Goal: Task Accomplishment & Management: Manage account settings

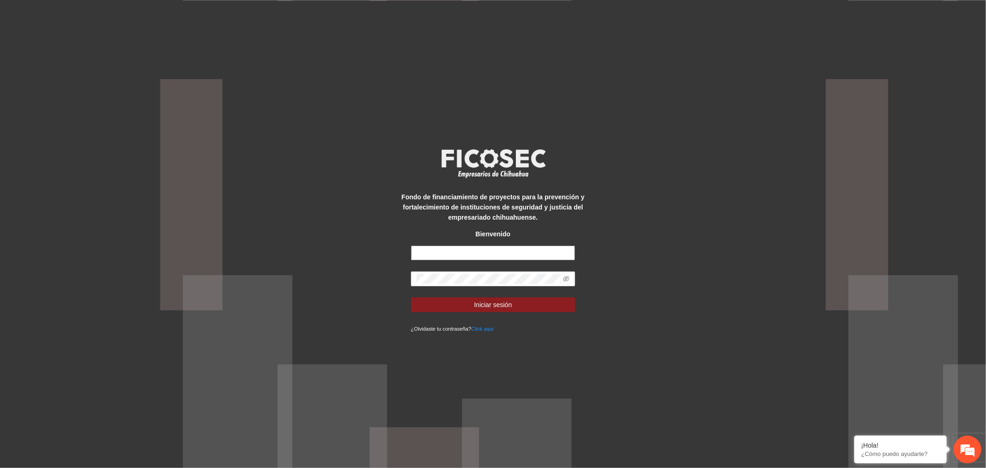
click at [465, 256] on input "text" at bounding box center [493, 252] width 164 height 15
type input "**********"
click at [502, 305] on span "Iniciar sesión" at bounding box center [493, 304] width 38 height 10
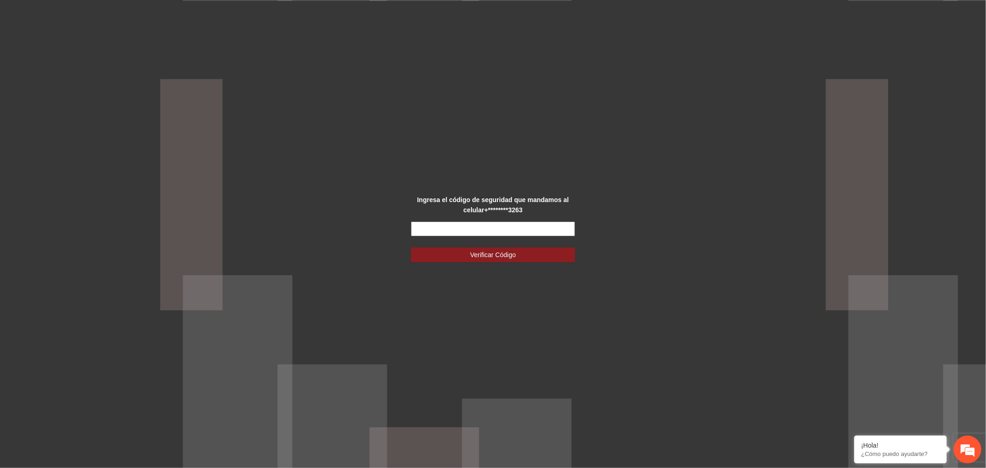
click at [506, 225] on input "text" at bounding box center [493, 228] width 164 height 15
type input "******"
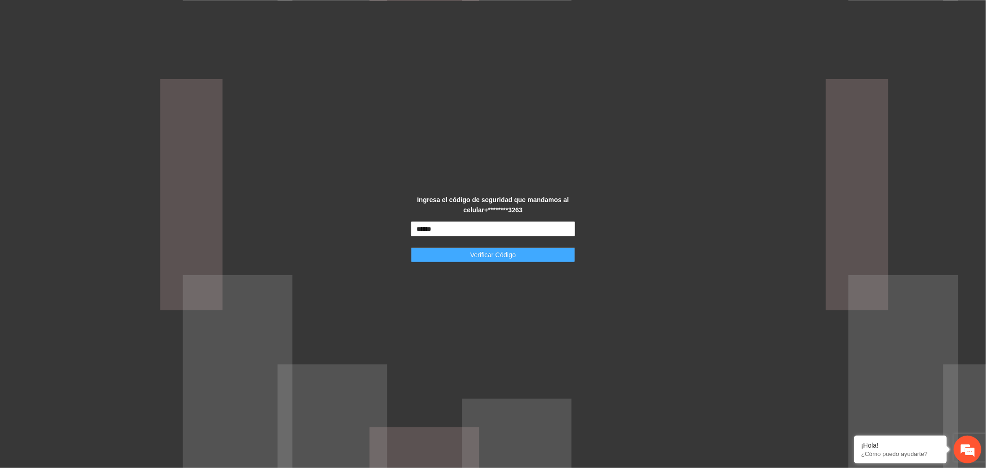
click at [487, 254] on span "Verificar Código" at bounding box center [493, 255] width 46 height 10
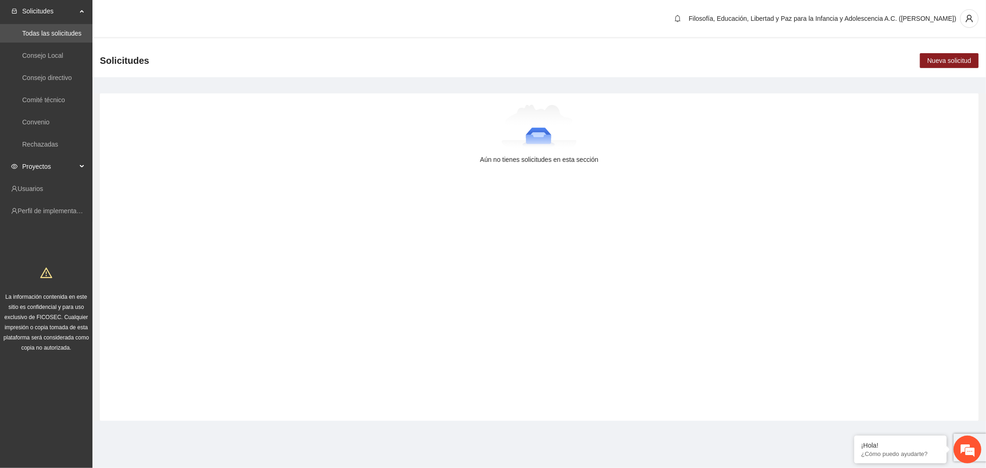
click at [45, 160] on span "Proyectos" at bounding box center [49, 166] width 55 height 18
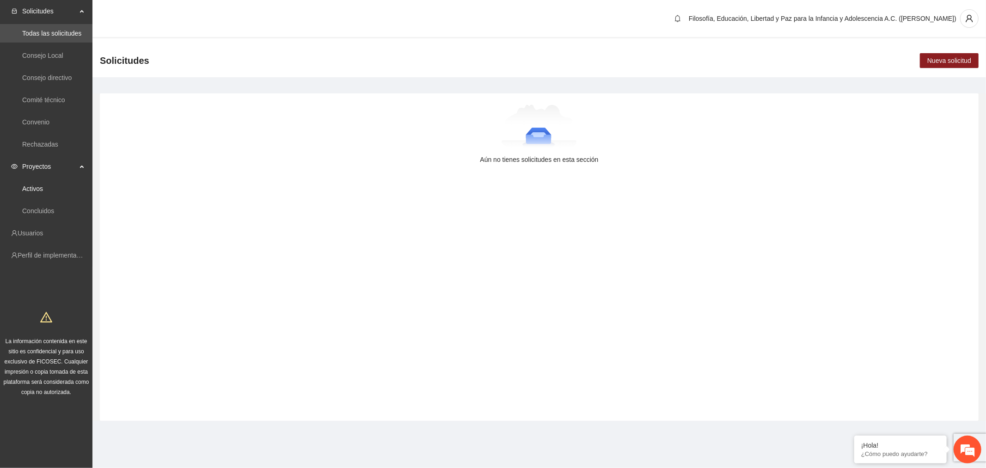
click at [43, 191] on link "Activos" at bounding box center [32, 188] width 21 height 7
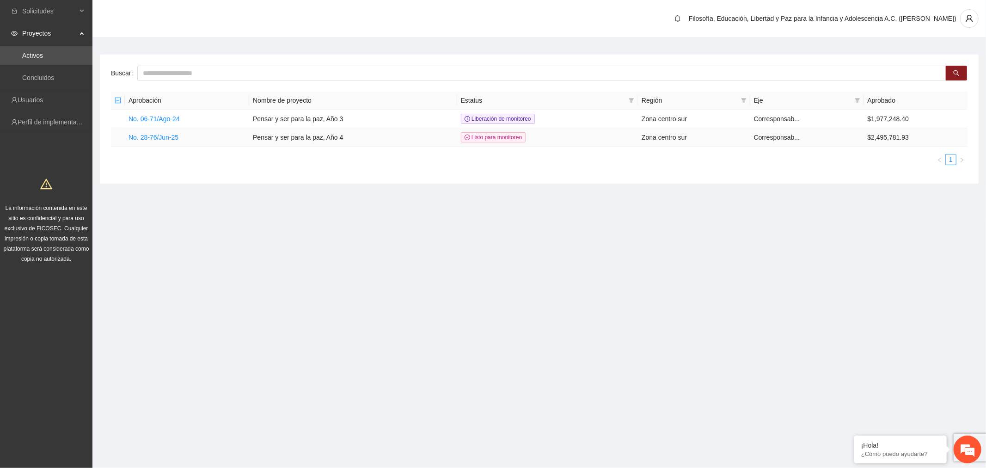
click at [174, 138] on link "No. 28-76/Jun-25" at bounding box center [153, 137] width 50 height 7
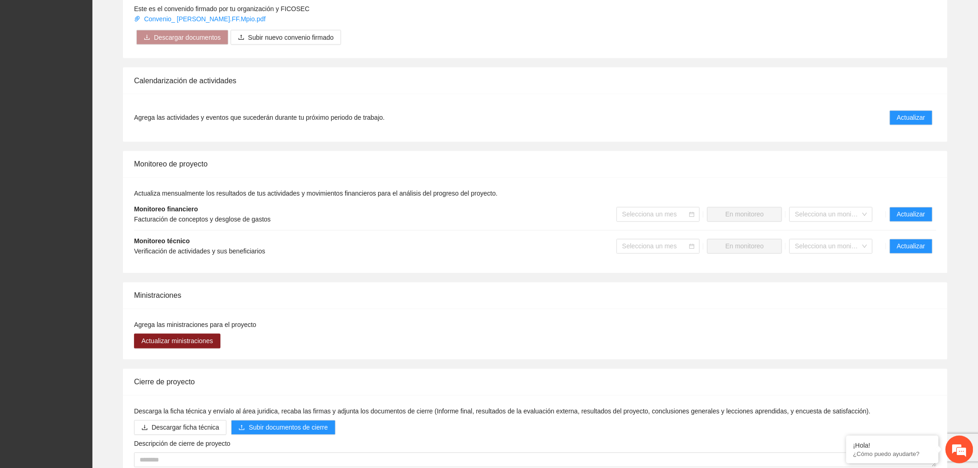
scroll to position [681, 0]
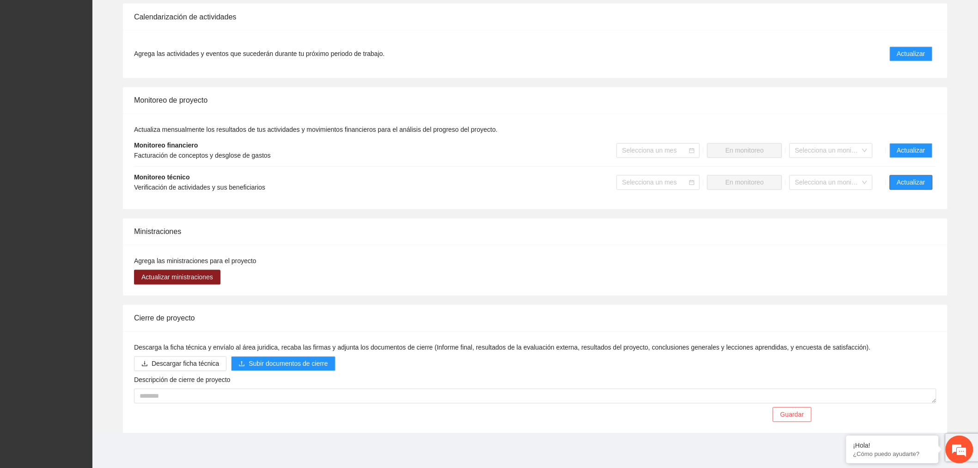
click at [922, 186] on span "Actualizar" at bounding box center [911, 182] width 28 height 10
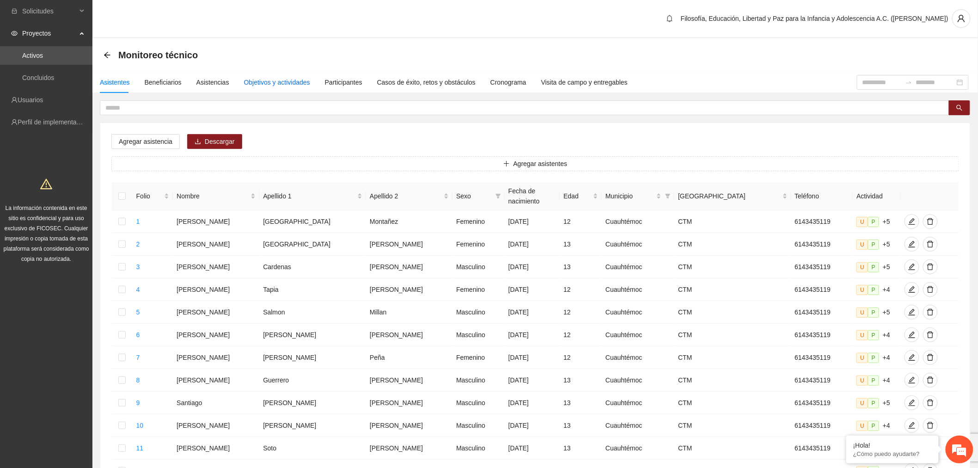
click at [280, 83] on div "Objetivos y actividades" at bounding box center [277, 82] width 66 height 10
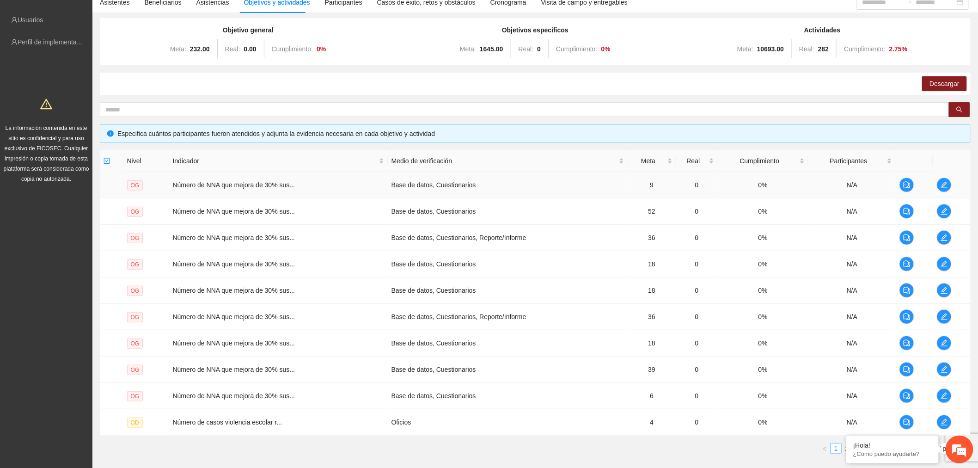
scroll to position [136, 0]
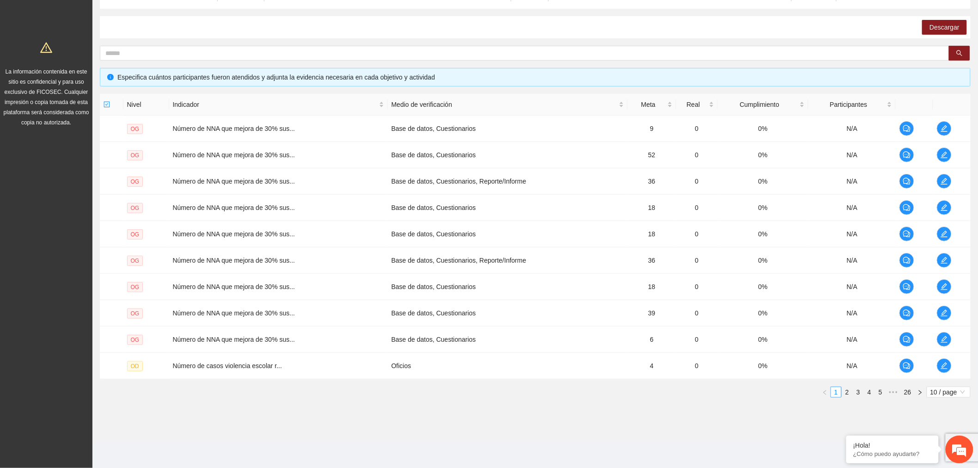
click at [957, 389] on span "10 / page" at bounding box center [948, 392] width 37 height 10
click at [944, 454] on div "100 / page" at bounding box center [948, 452] width 33 height 10
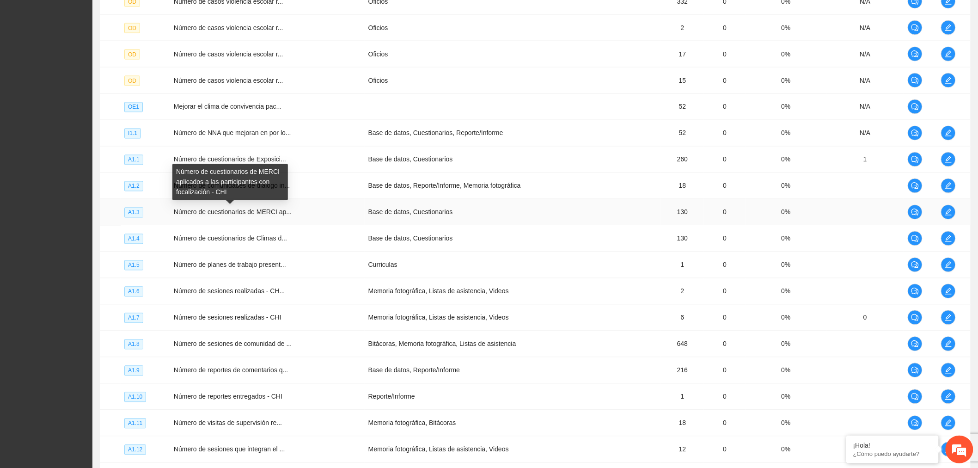
scroll to position [650, 0]
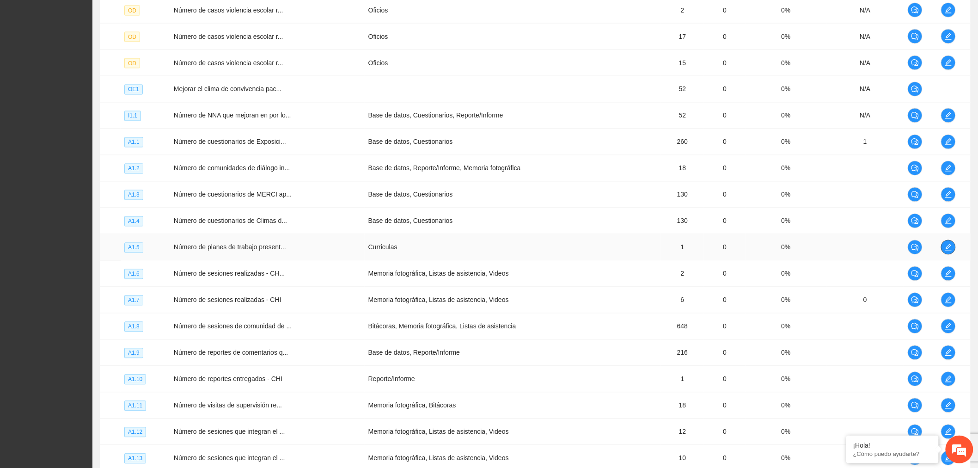
click at [954, 244] on span "edit" at bounding box center [948, 247] width 14 height 7
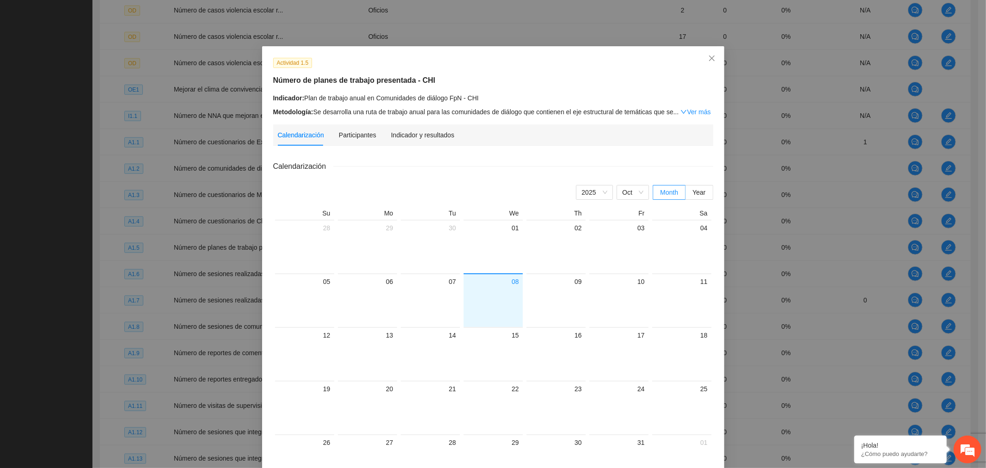
click at [416, 140] on div "Indicador y resultados" at bounding box center [422, 134] width 63 height 21
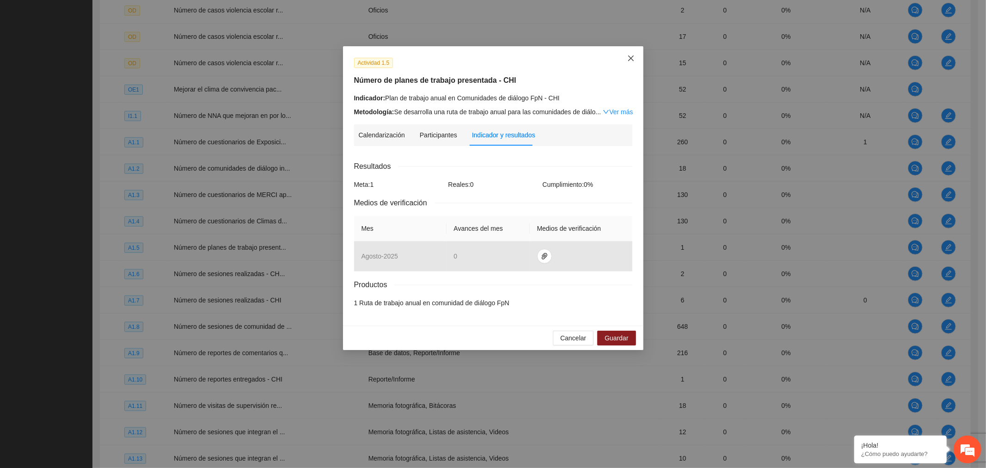
click at [628, 58] on icon "close" at bounding box center [630, 58] width 7 height 7
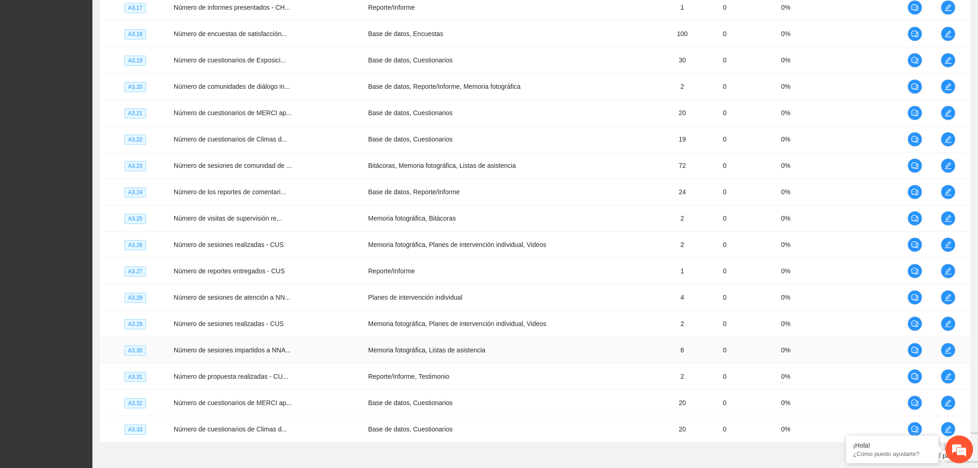
scroll to position [2511, 0]
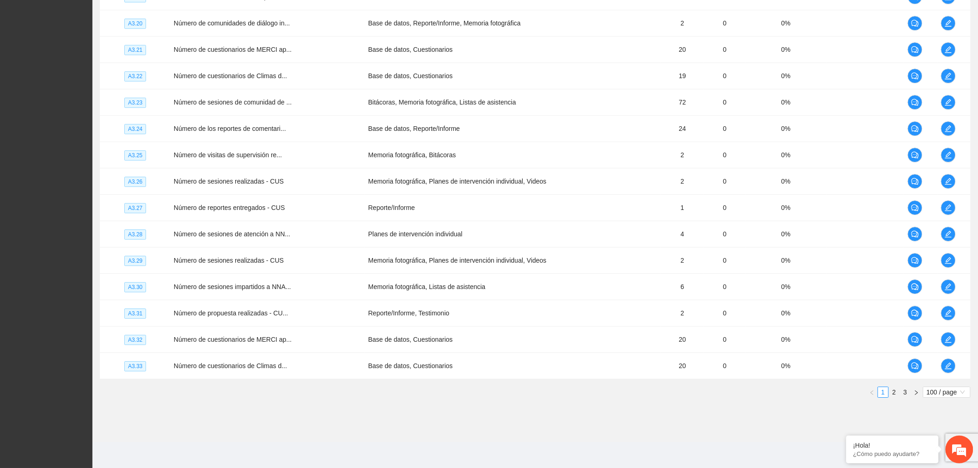
click at [895, 391] on link "2" at bounding box center [894, 392] width 10 height 10
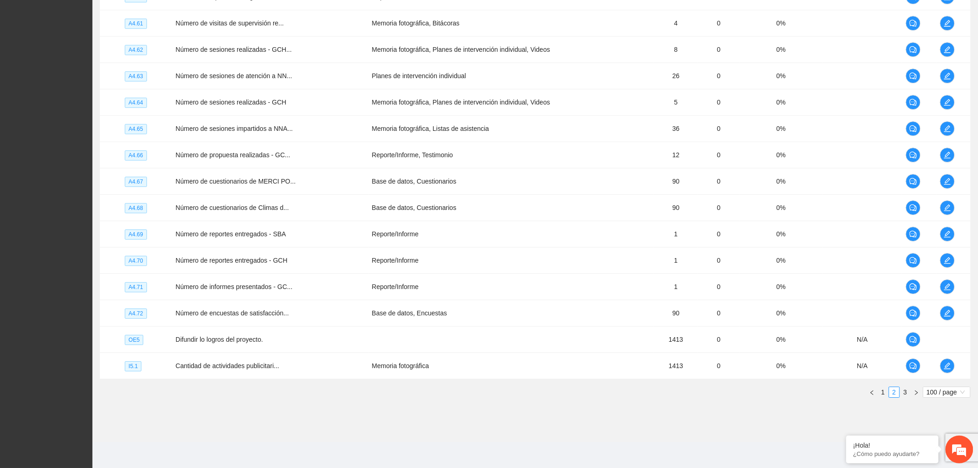
click at [884, 387] on link "1" at bounding box center [883, 392] width 10 height 10
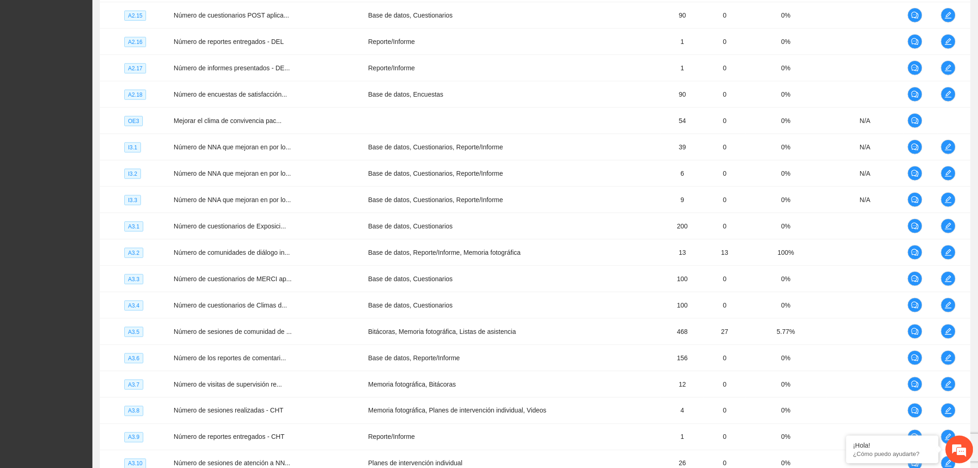
scroll to position [1895, 0]
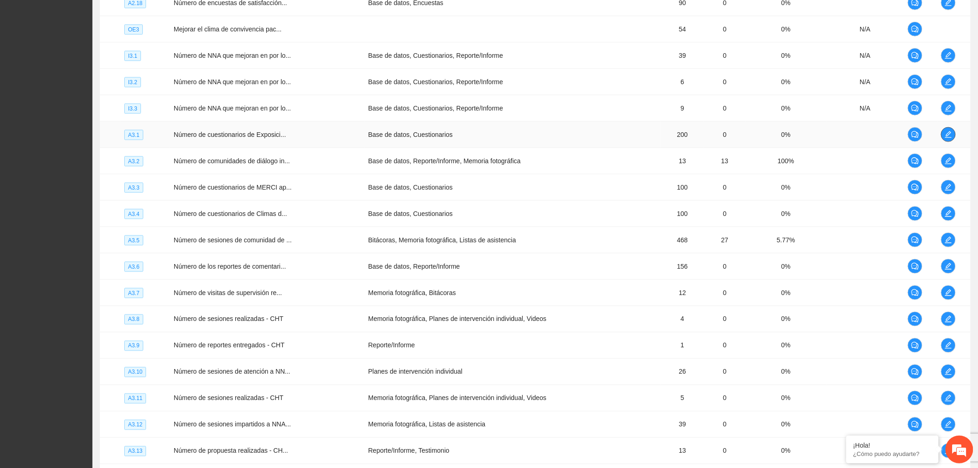
click at [944, 136] on icon "edit" at bounding box center [947, 134] width 7 height 7
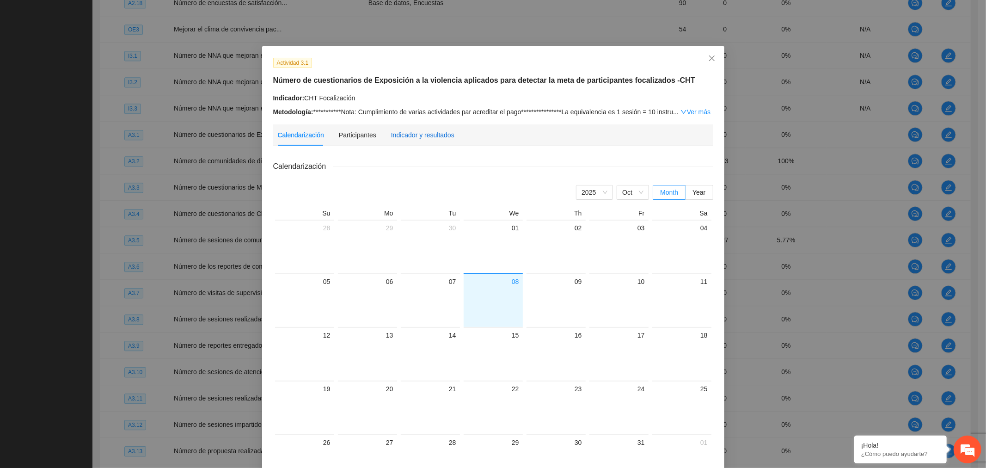
click at [407, 140] on div "Indicador y resultados" at bounding box center [422, 135] width 63 height 10
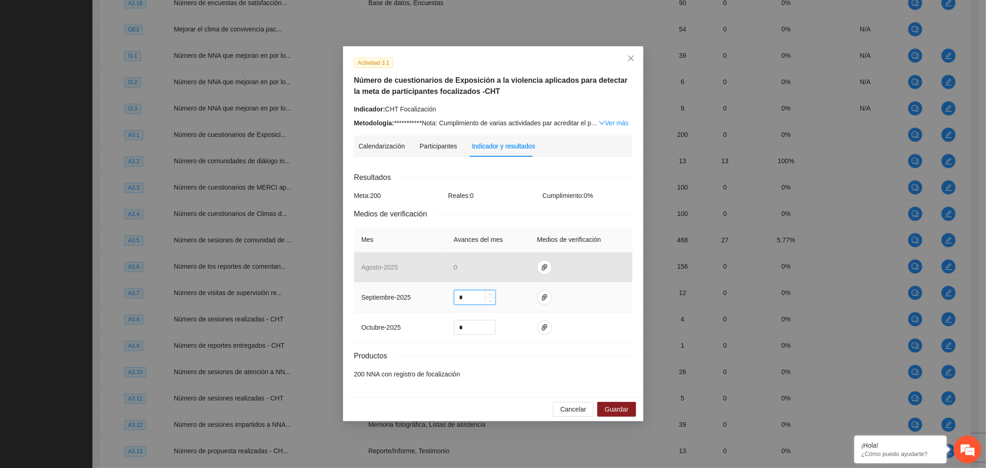
click at [476, 303] on input "*" at bounding box center [474, 297] width 41 height 14
click at [546, 299] on span "paper-clip" at bounding box center [544, 296] width 14 height 7
click at [486, 297] on span "Decrease Value" at bounding box center [490, 300] width 10 height 7
drag, startPoint x: 469, startPoint y: 302, endPoint x: 423, endPoint y: 302, distance: 45.7
click at [423, 302] on tr "septiembre - 2025 ***" at bounding box center [493, 297] width 278 height 30
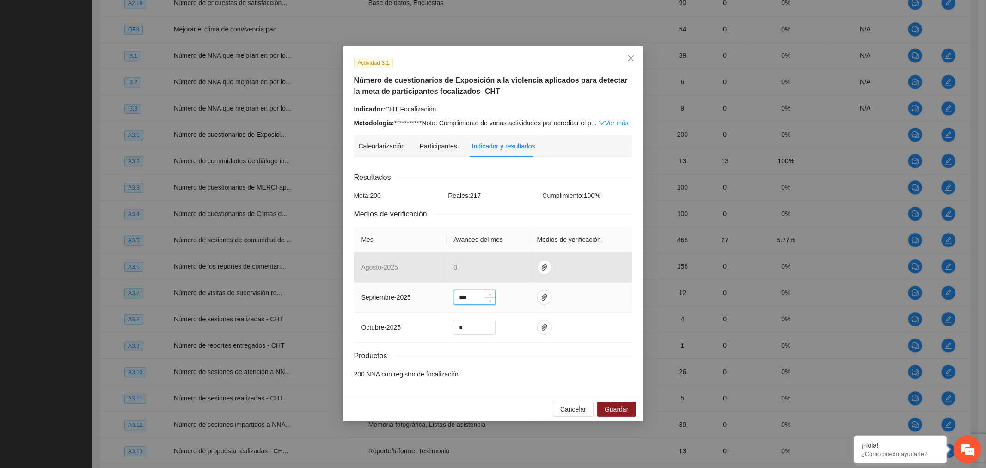
type input "***"
click at [543, 302] on button "button" at bounding box center [544, 297] width 15 height 15
click at [526, 271] on span "Adjuntar documento" at bounding box center [519, 268] width 58 height 10
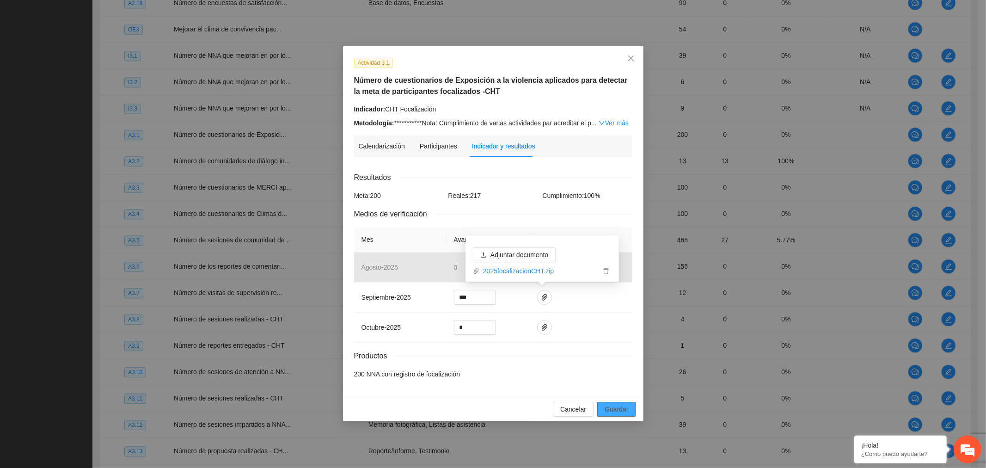
click at [631, 405] on button "Guardar" at bounding box center [616, 409] width 38 height 15
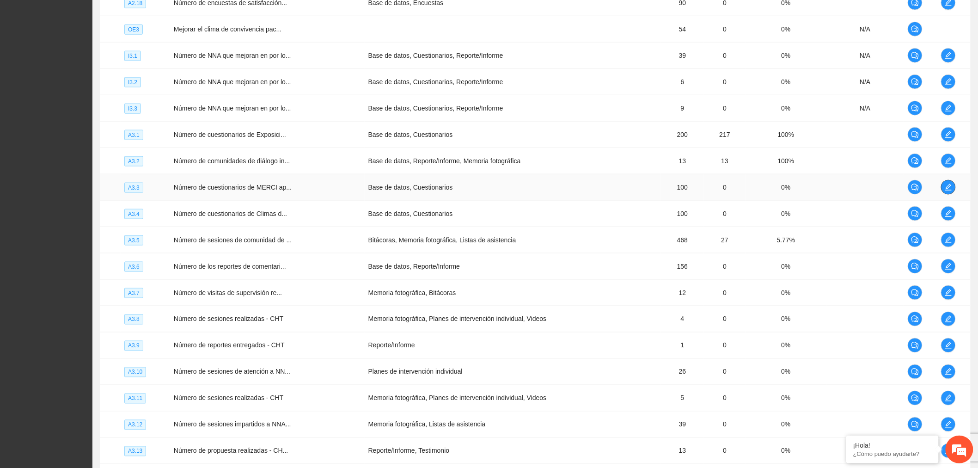
click at [951, 187] on icon "edit" at bounding box center [947, 186] width 7 height 7
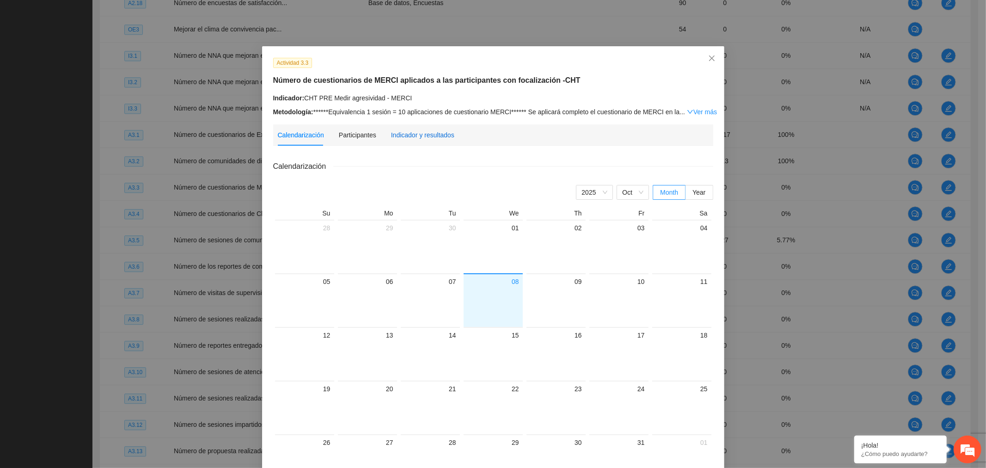
click at [422, 132] on div "Indicador y resultados" at bounding box center [422, 135] width 63 height 10
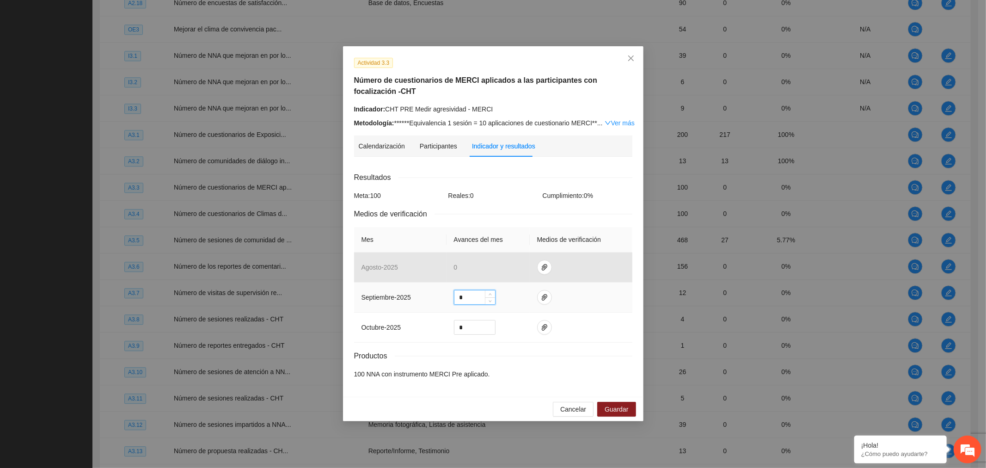
click at [478, 298] on input "*" at bounding box center [474, 297] width 41 height 14
type input "***"
click at [541, 301] on button "button" at bounding box center [544, 297] width 15 height 15
click at [532, 272] on span "Adjuntar documento" at bounding box center [519, 268] width 58 height 10
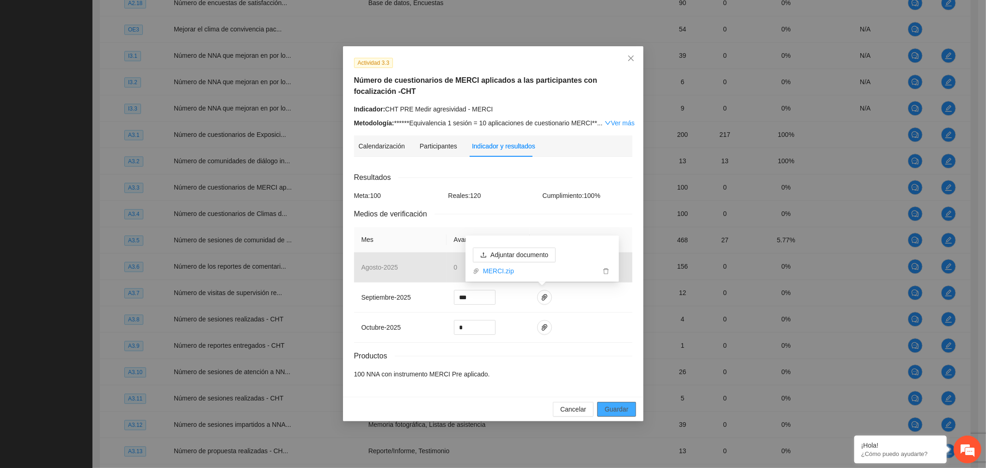
click at [620, 413] on span "Guardar" at bounding box center [616, 409] width 24 height 10
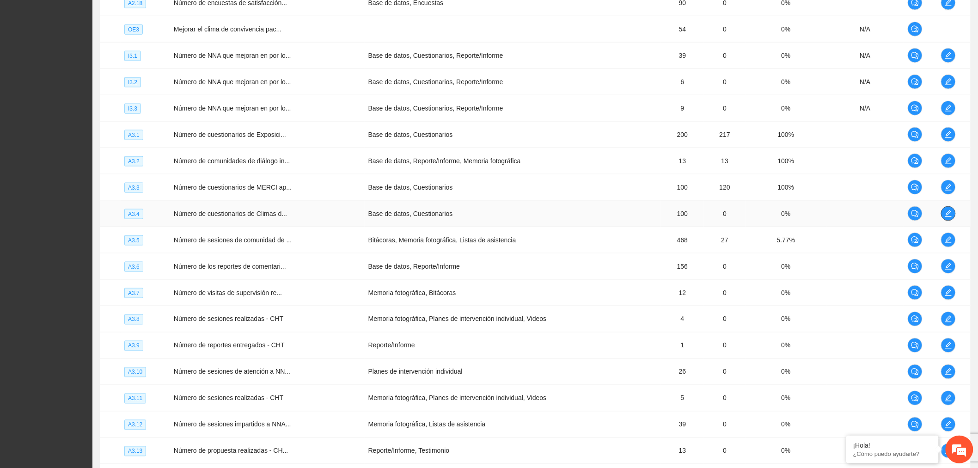
click at [945, 220] on button "button" at bounding box center [948, 213] width 15 height 15
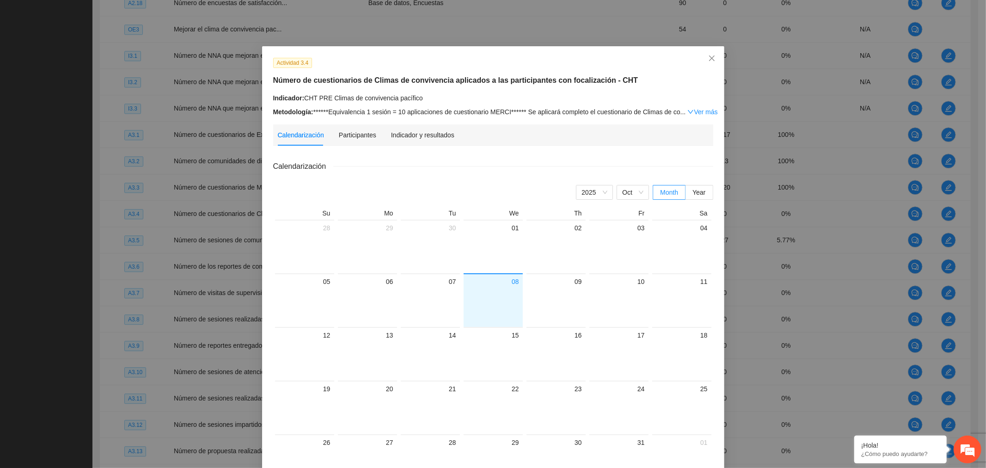
click at [419, 141] on div "Indicador y resultados" at bounding box center [422, 134] width 63 height 21
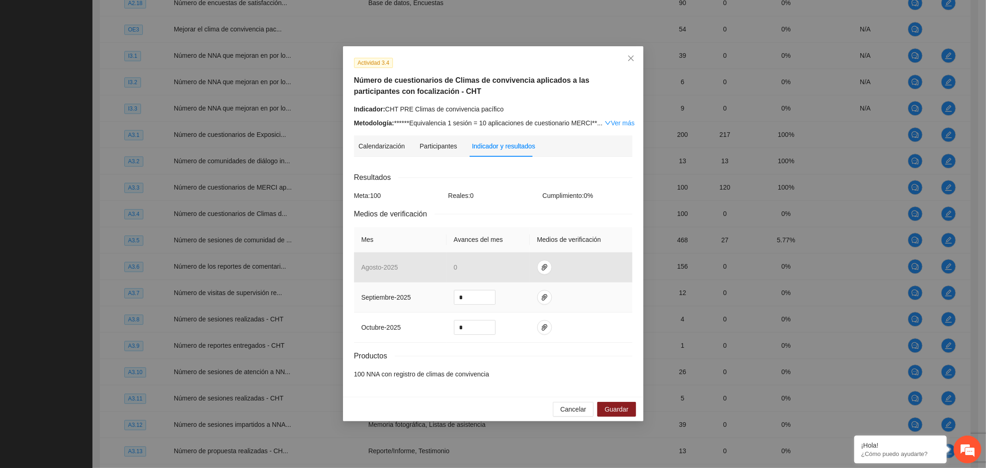
click at [464, 298] on input "*" at bounding box center [474, 297] width 41 height 14
type input "***"
click at [543, 295] on icon "paper-clip" at bounding box center [544, 296] width 7 height 7
click at [538, 271] on span "Adjuntar documento" at bounding box center [519, 268] width 58 height 10
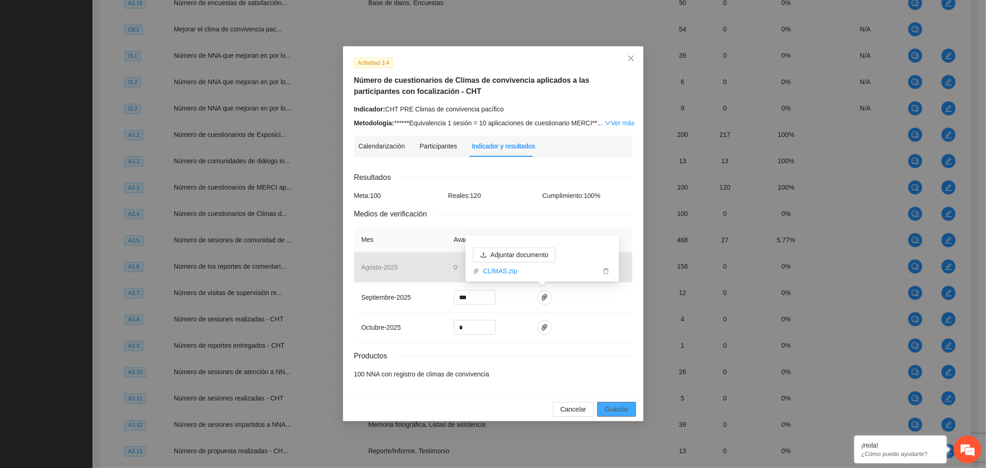
click at [635, 407] on button "Guardar" at bounding box center [616, 409] width 38 height 15
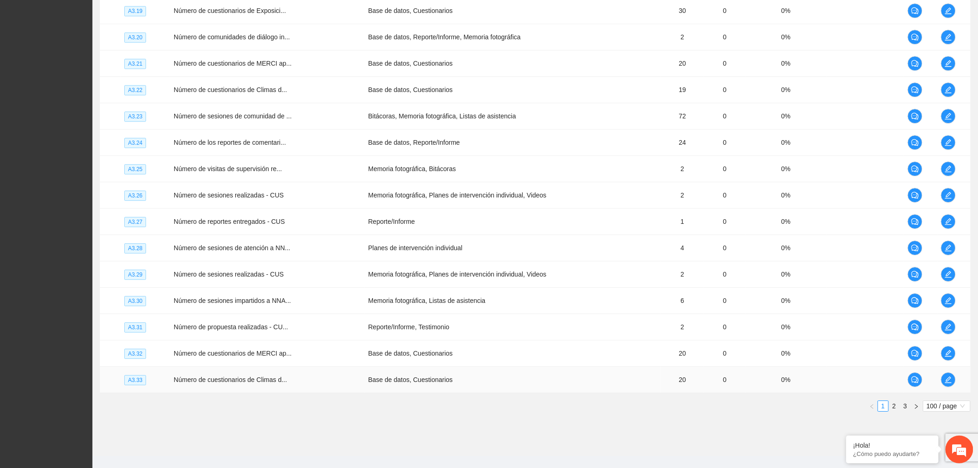
scroll to position [2511, 0]
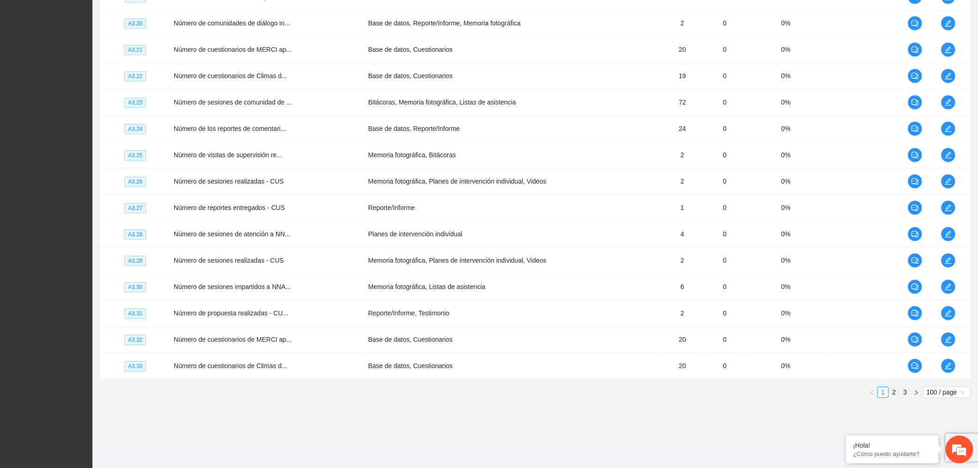
click at [893, 390] on link "2" at bounding box center [894, 392] width 10 height 10
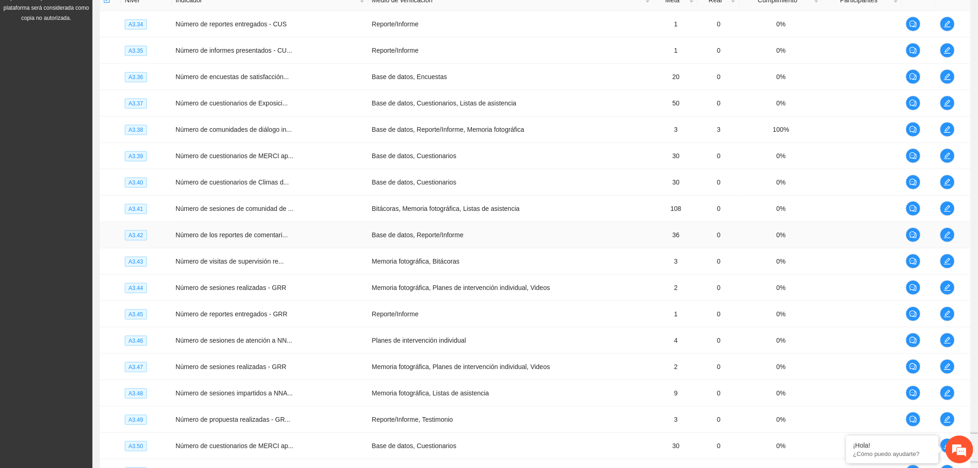
scroll to position [98, 0]
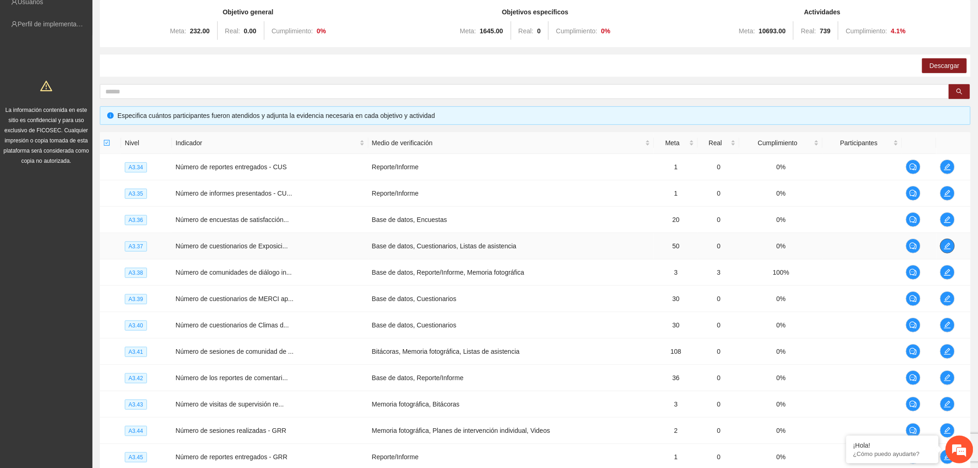
click at [947, 243] on icon "edit" at bounding box center [947, 245] width 7 height 7
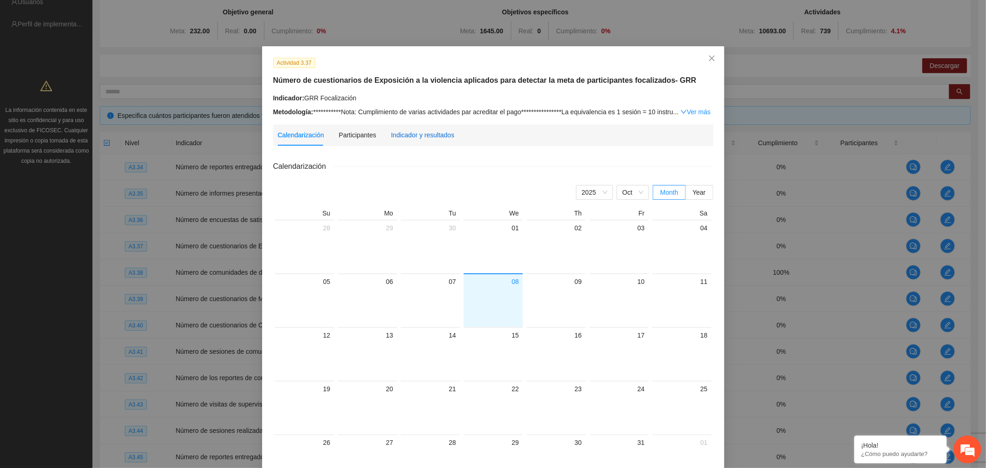
click at [405, 139] on div "Indicador y resultados" at bounding box center [422, 135] width 63 height 10
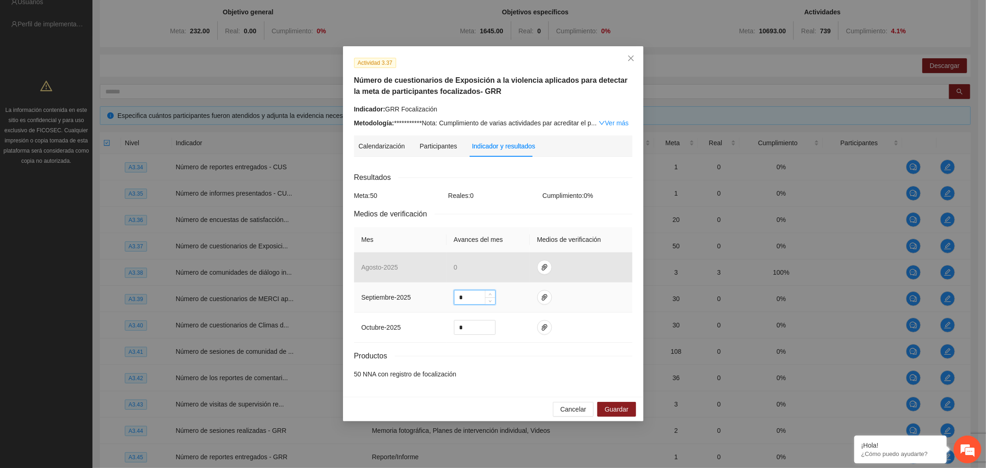
drag, startPoint x: 467, startPoint y: 298, endPoint x: 435, endPoint y: 301, distance: 32.6
click at [435, 301] on tr "septiembre - 2025 *" at bounding box center [493, 297] width 278 height 30
type input "**"
click at [548, 298] on span "paper-clip" at bounding box center [544, 296] width 14 height 7
click at [526, 266] on span "Adjuntar documento" at bounding box center [519, 268] width 58 height 10
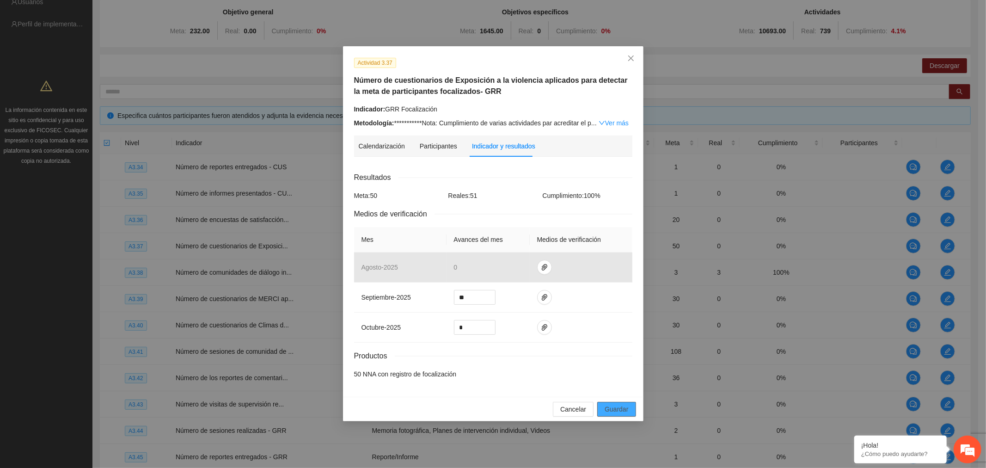
click at [620, 413] on span "Guardar" at bounding box center [616, 409] width 24 height 10
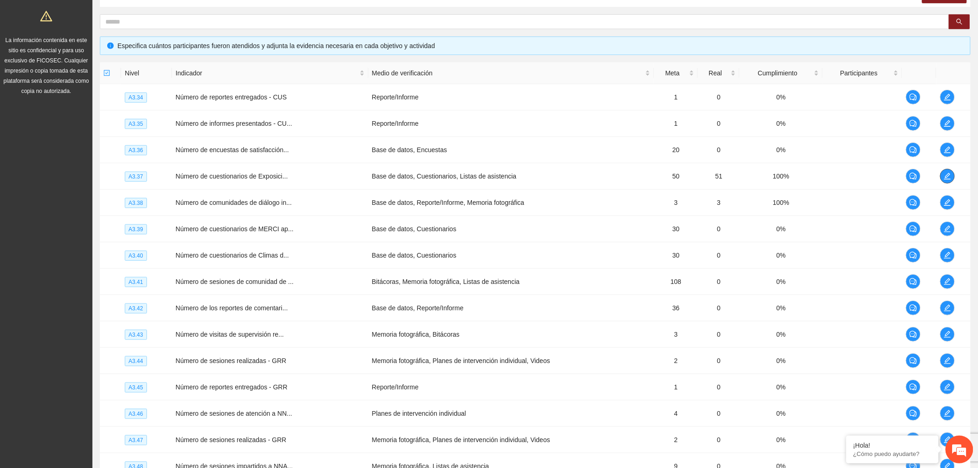
scroll to position [149, 0]
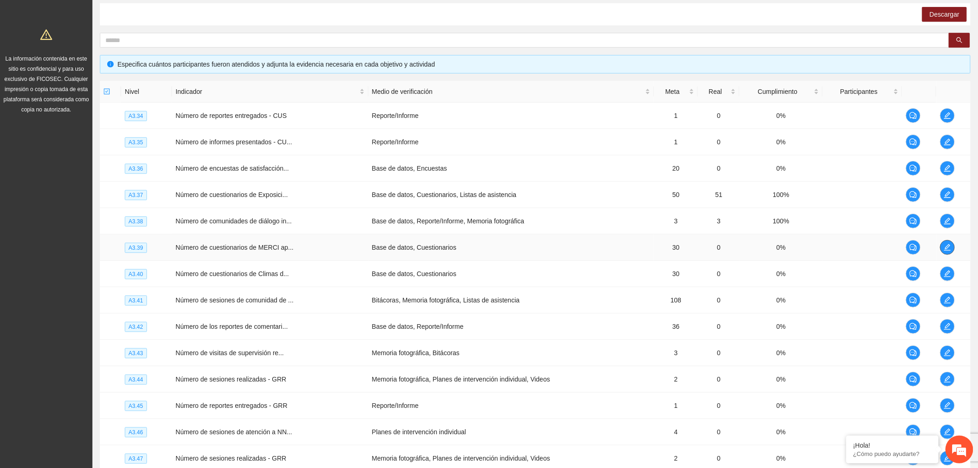
click at [954, 246] on span "edit" at bounding box center [947, 247] width 14 height 7
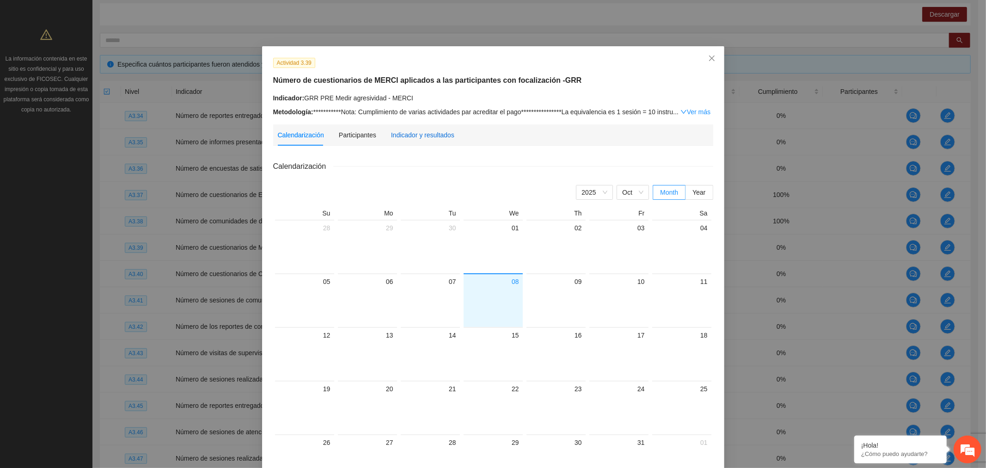
click at [424, 138] on div "Indicador y resultados" at bounding box center [422, 135] width 63 height 10
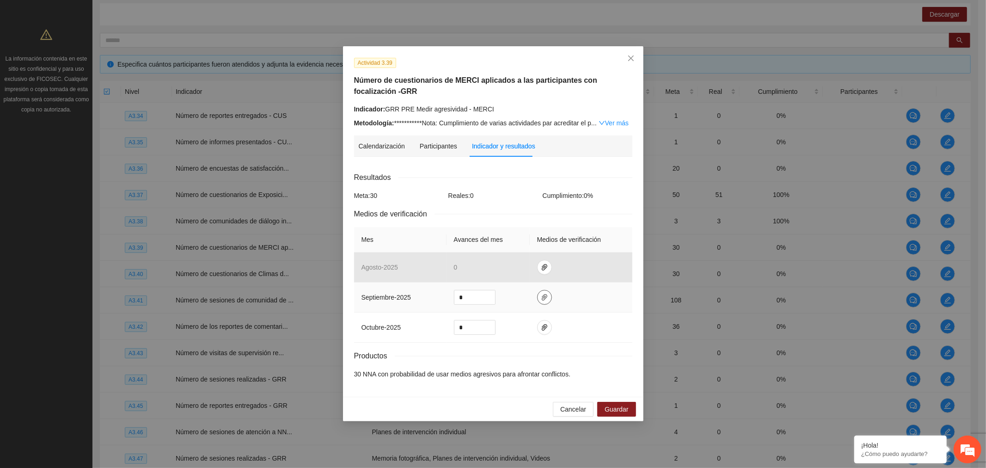
click at [537, 301] on button "button" at bounding box center [544, 297] width 15 height 15
click at [531, 268] on span "Adjuntar documento" at bounding box center [519, 268] width 58 height 10
click at [463, 302] on input "*" at bounding box center [474, 297] width 41 height 14
type input "**"
click at [540, 302] on button "button" at bounding box center [544, 297] width 15 height 15
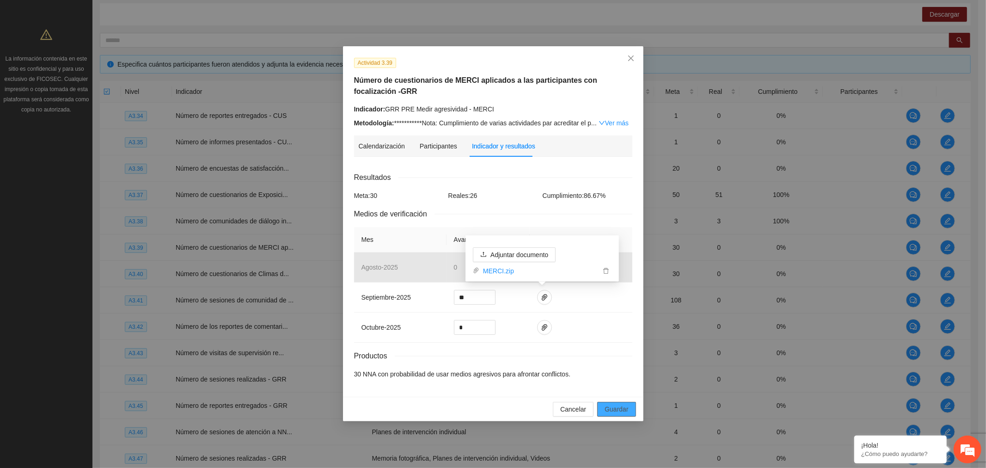
click at [616, 413] on span "Guardar" at bounding box center [616, 409] width 24 height 10
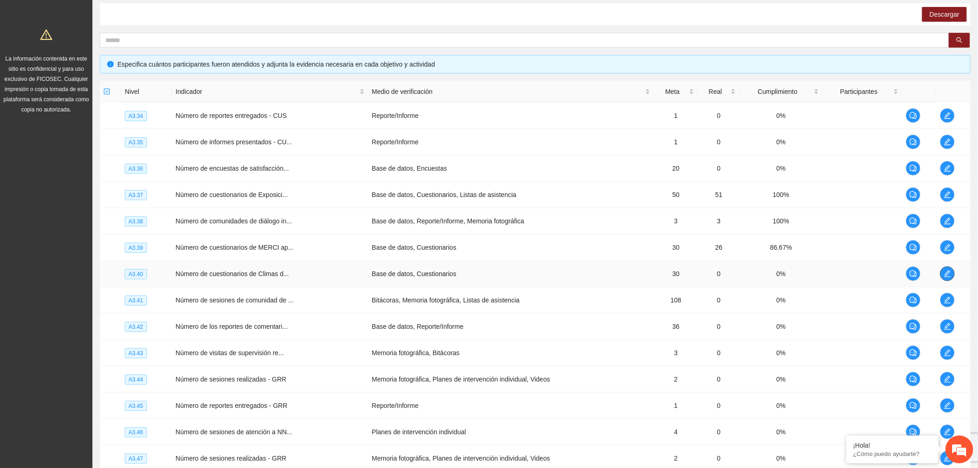
click at [950, 274] on icon "edit" at bounding box center [947, 273] width 7 height 7
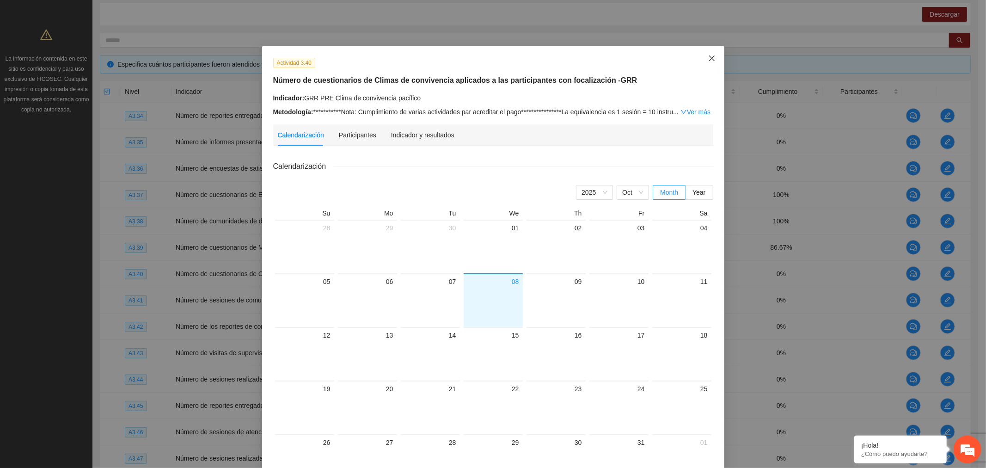
click at [713, 57] on span "Close" at bounding box center [711, 58] width 25 height 25
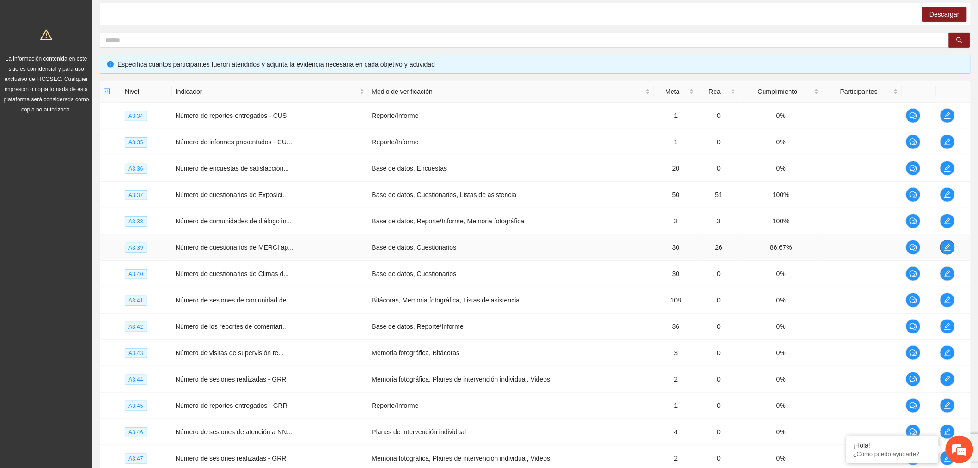
click at [943, 246] on span "edit" at bounding box center [947, 247] width 14 height 7
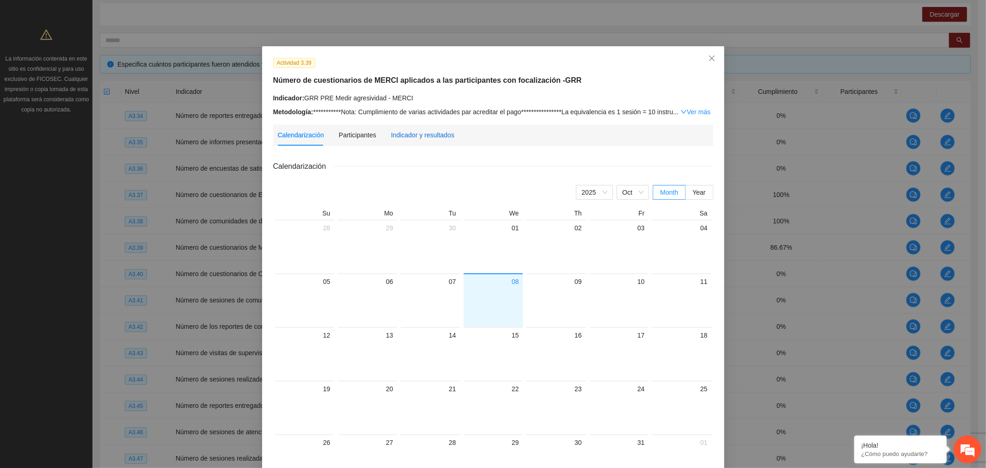
click at [439, 137] on div "Indicador y resultados" at bounding box center [422, 135] width 63 height 10
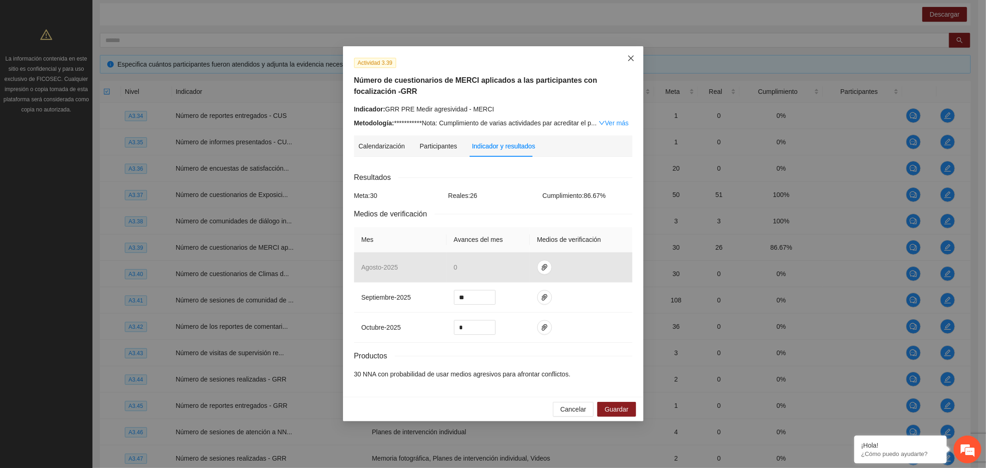
click at [631, 61] on icon "close" at bounding box center [630, 58] width 7 height 7
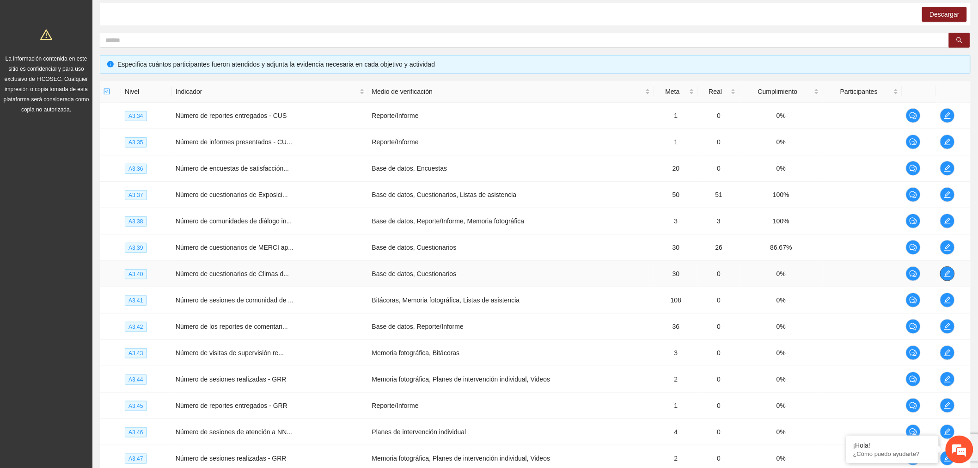
click at [949, 274] on icon "edit" at bounding box center [947, 273] width 7 height 7
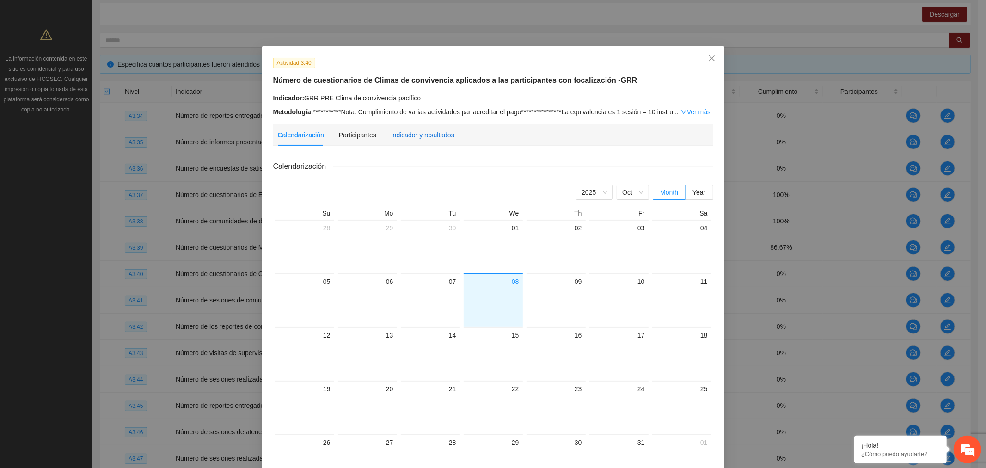
click at [399, 136] on div "Indicador y resultados" at bounding box center [422, 135] width 63 height 10
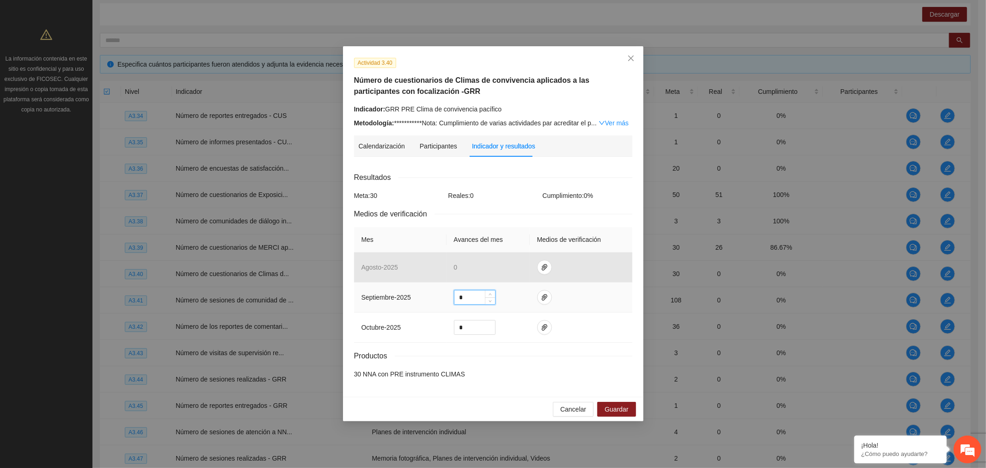
drag, startPoint x: 469, startPoint y: 298, endPoint x: 381, endPoint y: 298, distance: 87.8
click at [381, 298] on tr "septiembre - 2025 *" at bounding box center [493, 297] width 278 height 30
type input "**"
click at [542, 291] on button "button" at bounding box center [544, 297] width 15 height 15
click at [519, 270] on span "Adjuntar documento" at bounding box center [519, 268] width 58 height 10
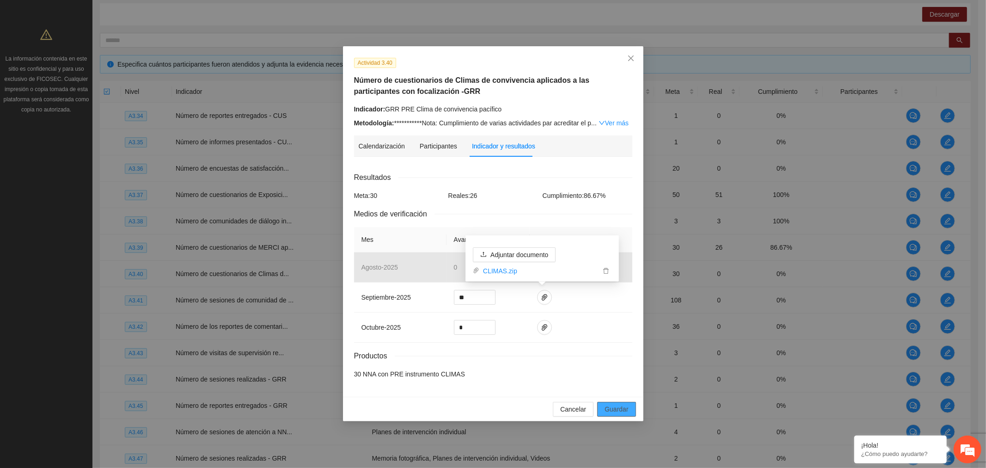
click at [618, 403] on button "Guardar" at bounding box center [616, 409] width 38 height 15
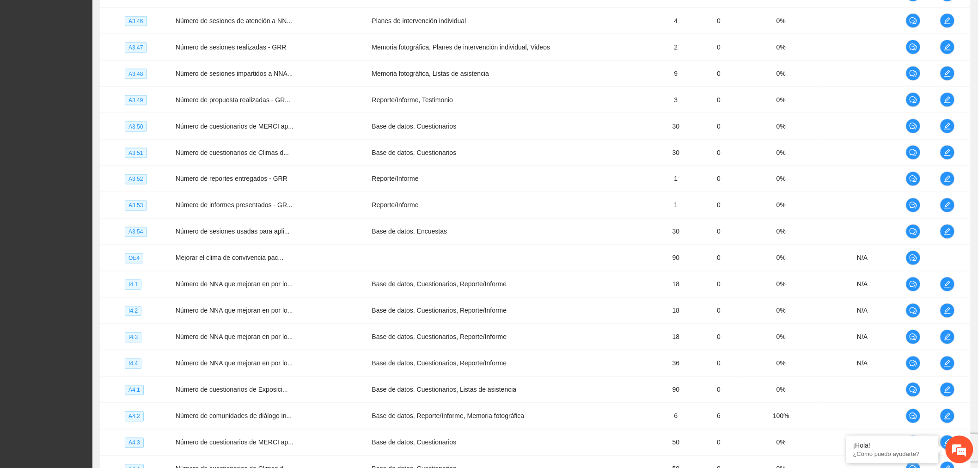
scroll to position [765, 0]
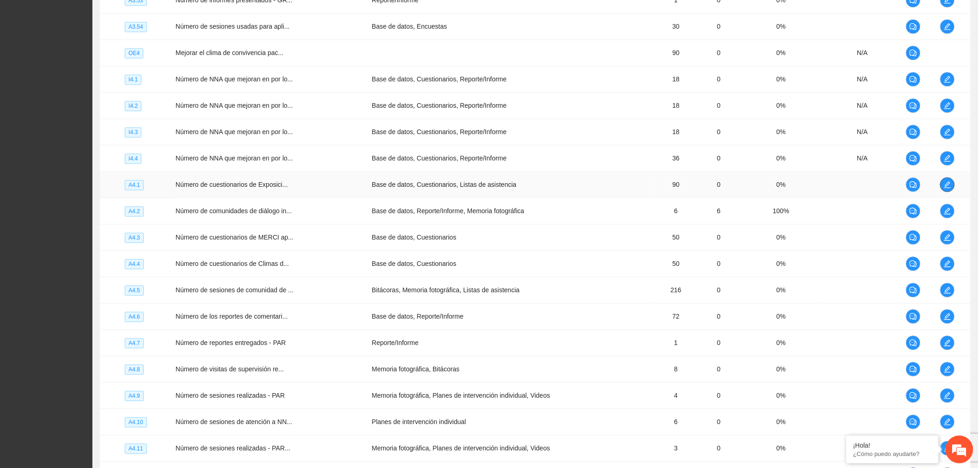
click at [947, 187] on icon "edit" at bounding box center [947, 184] width 7 height 7
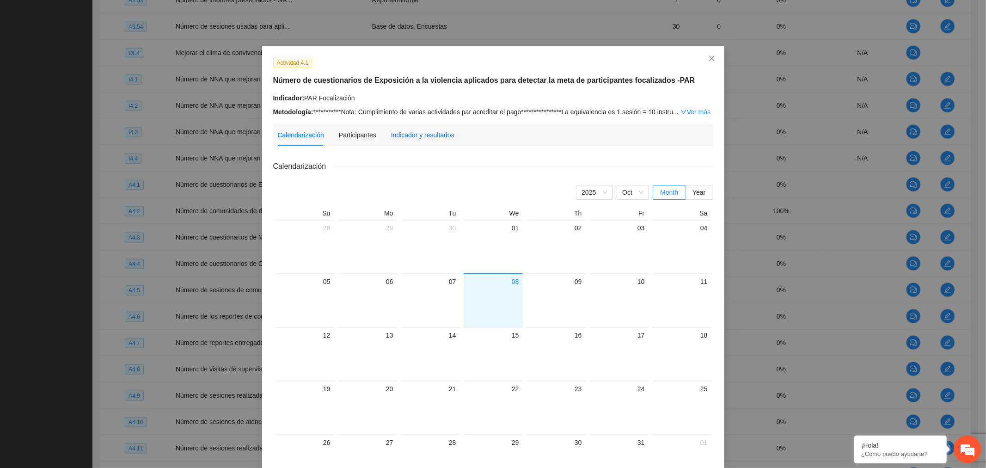
click at [424, 135] on div "Indicador y resultados" at bounding box center [422, 135] width 63 height 10
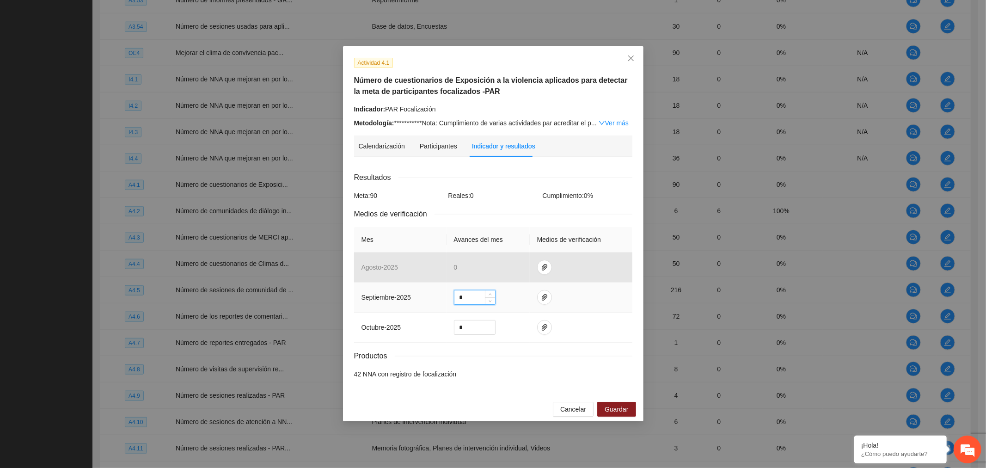
drag, startPoint x: 470, startPoint y: 294, endPoint x: 416, endPoint y: 297, distance: 54.6
click at [416, 297] on tr "septiembre - 2025 *" at bounding box center [493, 297] width 278 height 30
type input "**"
click at [546, 297] on icon "paper-clip" at bounding box center [544, 296] width 7 height 7
click at [541, 268] on span "Adjuntar documento" at bounding box center [519, 268] width 58 height 10
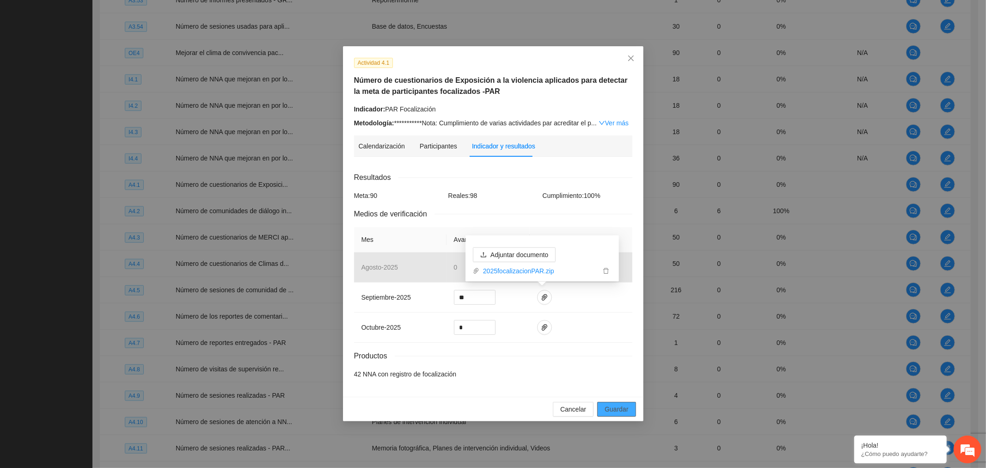
click at [616, 410] on span "Guardar" at bounding box center [616, 409] width 24 height 10
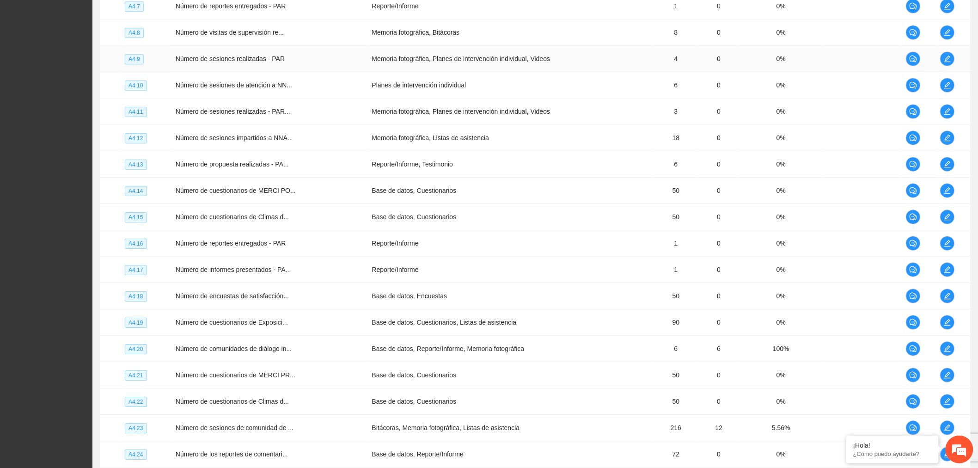
scroll to position [1125, 0]
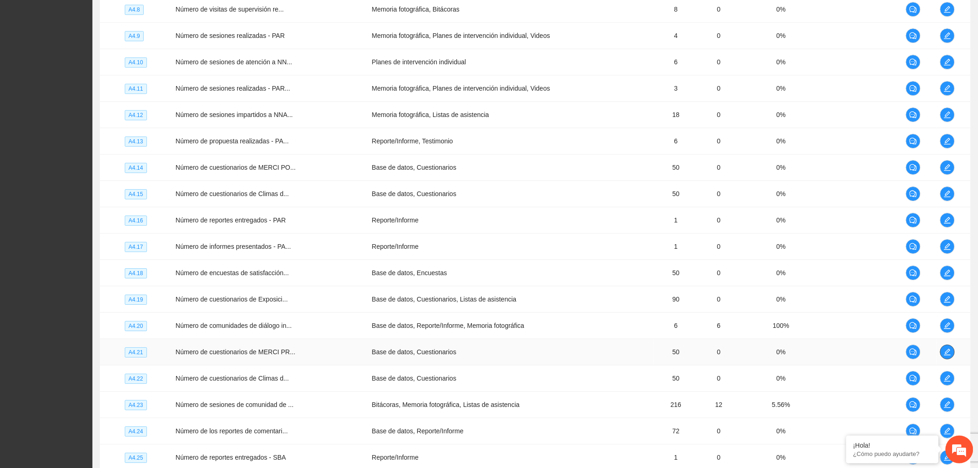
click at [948, 352] on icon "edit" at bounding box center [947, 351] width 7 height 7
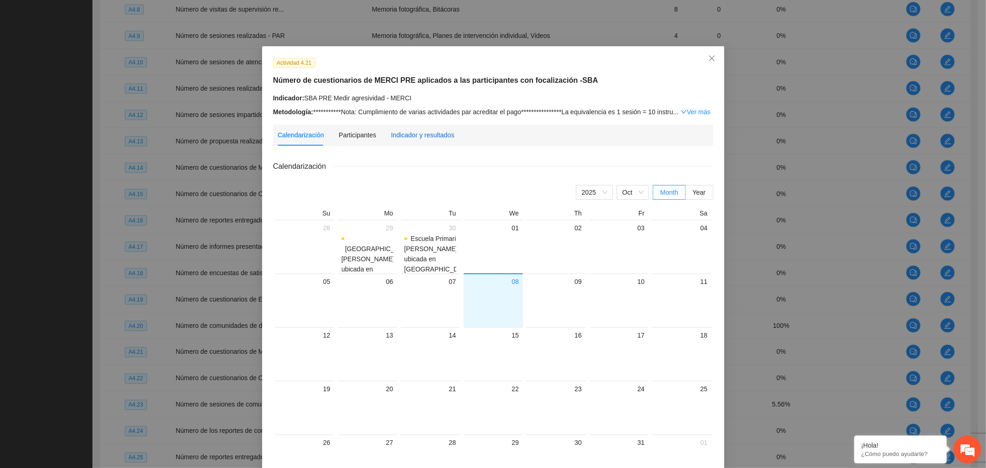
click at [402, 135] on div "Indicador y resultados" at bounding box center [422, 135] width 63 height 10
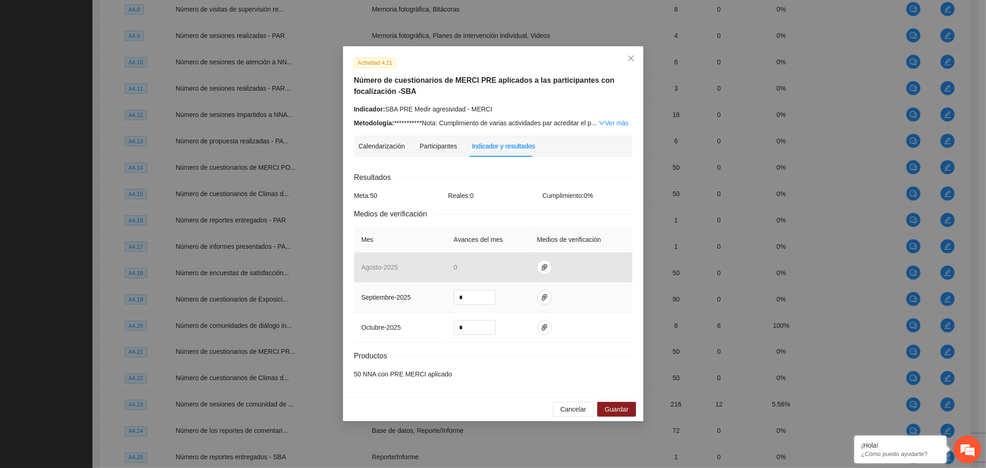
click at [474, 303] on input "*" at bounding box center [474, 297] width 41 height 14
type input "**"
click at [625, 54] on span "Close" at bounding box center [630, 58] width 25 height 25
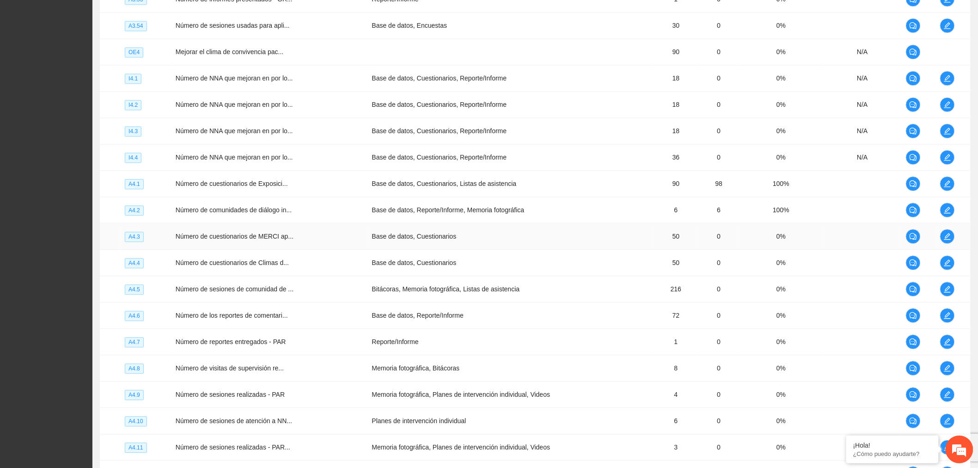
scroll to position [765, 0]
click at [944, 244] on button "button" at bounding box center [947, 237] width 15 height 15
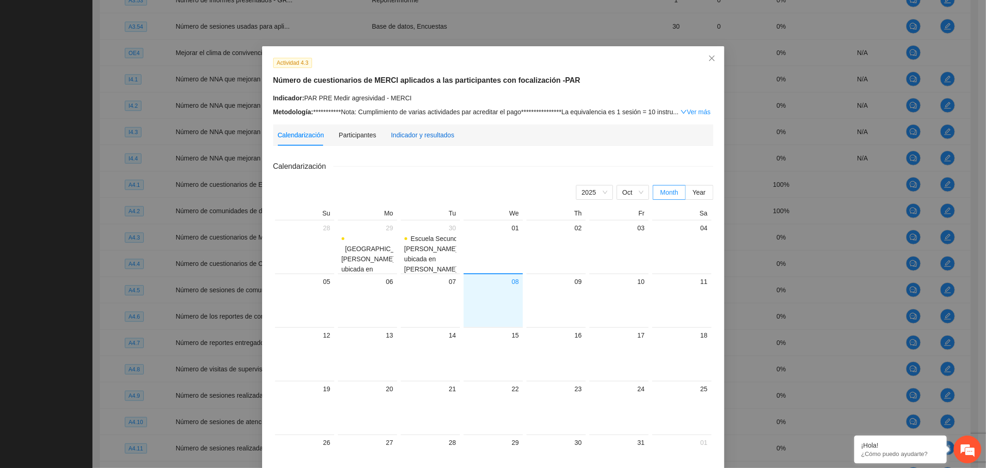
click at [416, 136] on div "Indicador y resultados" at bounding box center [422, 135] width 63 height 10
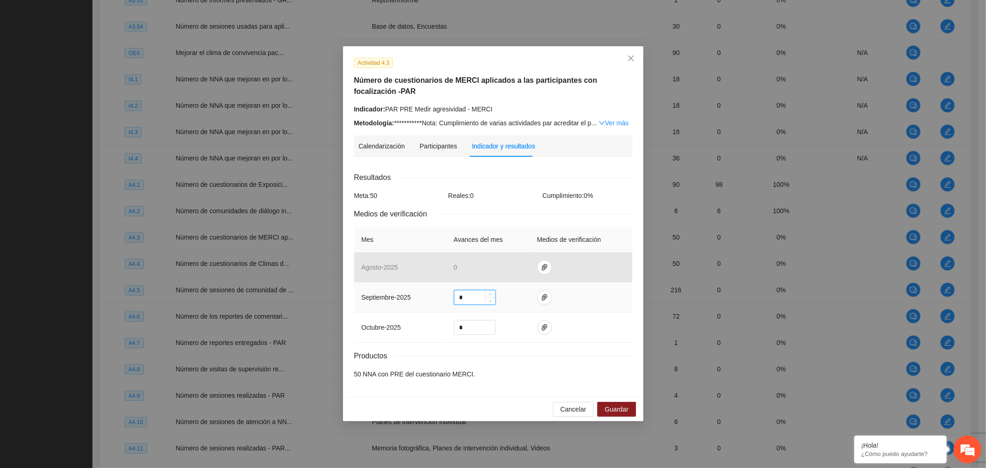
drag, startPoint x: 473, startPoint y: 294, endPoint x: 426, endPoint y: 297, distance: 46.7
click at [426, 297] on tr "septiembre - 2025 *" at bounding box center [493, 297] width 278 height 30
type input "**"
click at [544, 300] on icon "paper-clip" at bounding box center [544, 296] width 7 height 7
click at [540, 270] on span "Adjuntar documento" at bounding box center [519, 268] width 58 height 10
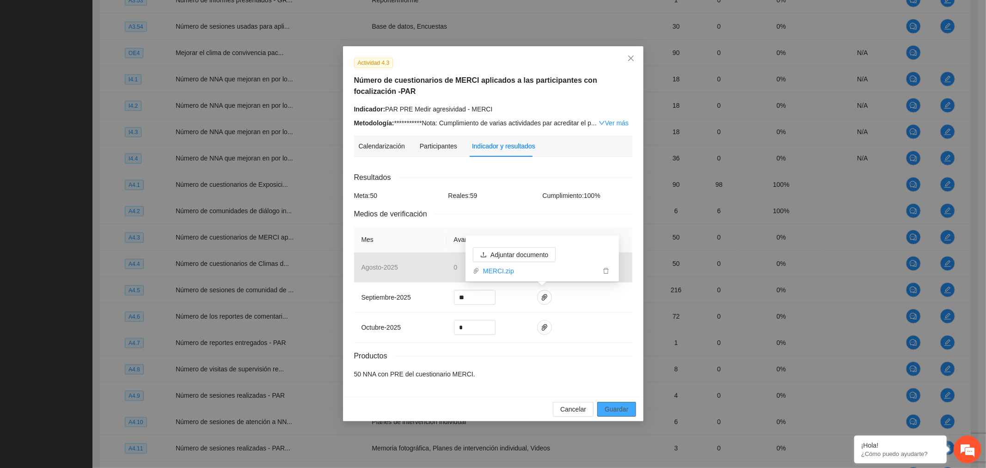
click at [613, 408] on span "Guardar" at bounding box center [616, 409] width 24 height 10
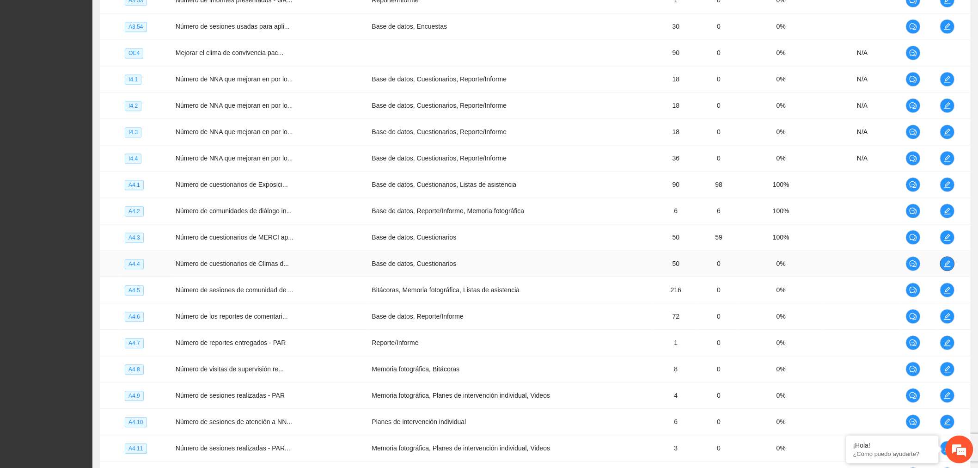
click at [950, 261] on icon "edit" at bounding box center [947, 263] width 7 height 7
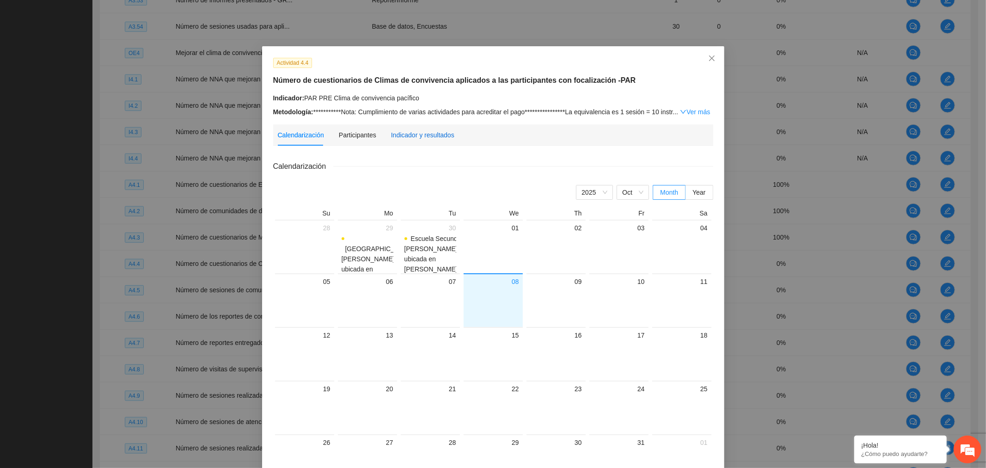
click at [433, 139] on div "Indicador y resultados" at bounding box center [422, 135] width 63 height 10
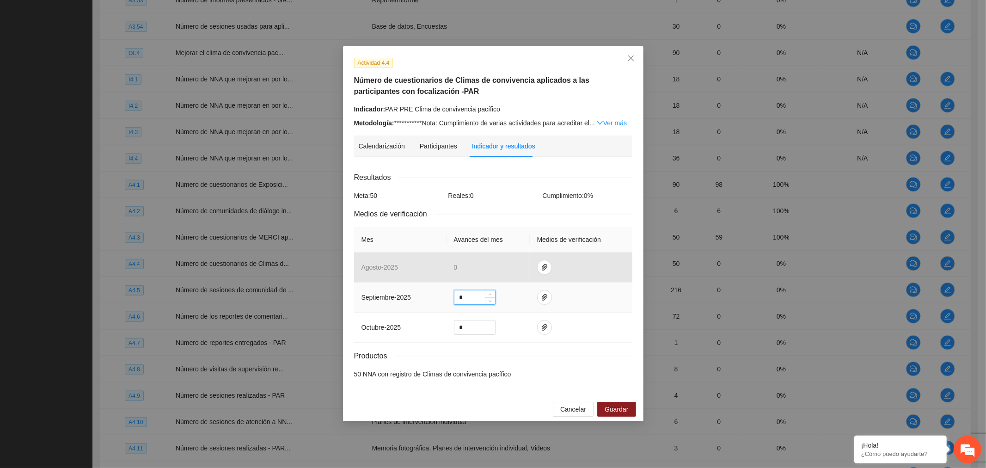
drag, startPoint x: 468, startPoint y: 299, endPoint x: 417, endPoint y: 301, distance: 51.3
click at [417, 301] on tr "septiembre - 2025 *" at bounding box center [493, 297] width 278 height 30
type input "**"
click at [542, 297] on icon "paper-clip" at bounding box center [544, 296] width 7 height 7
click at [537, 270] on span "Adjuntar documento" at bounding box center [519, 268] width 58 height 10
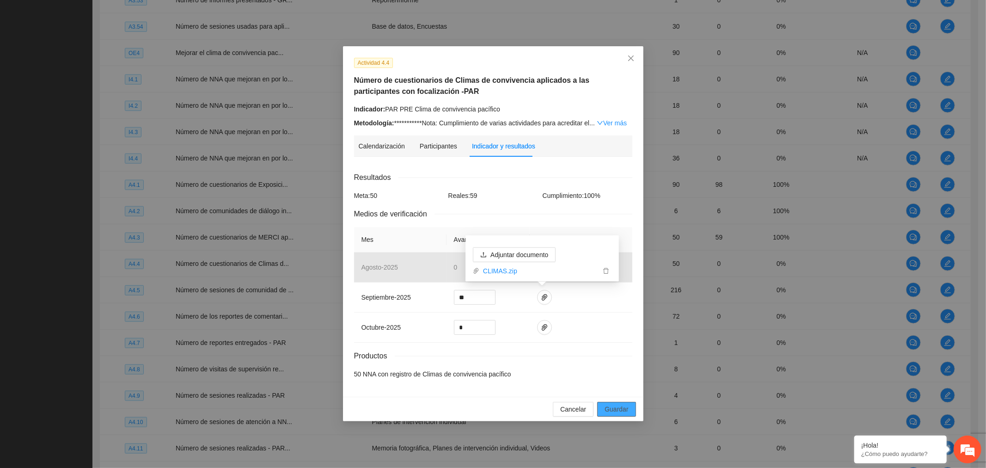
click at [634, 408] on button "Guardar" at bounding box center [616, 409] width 38 height 15
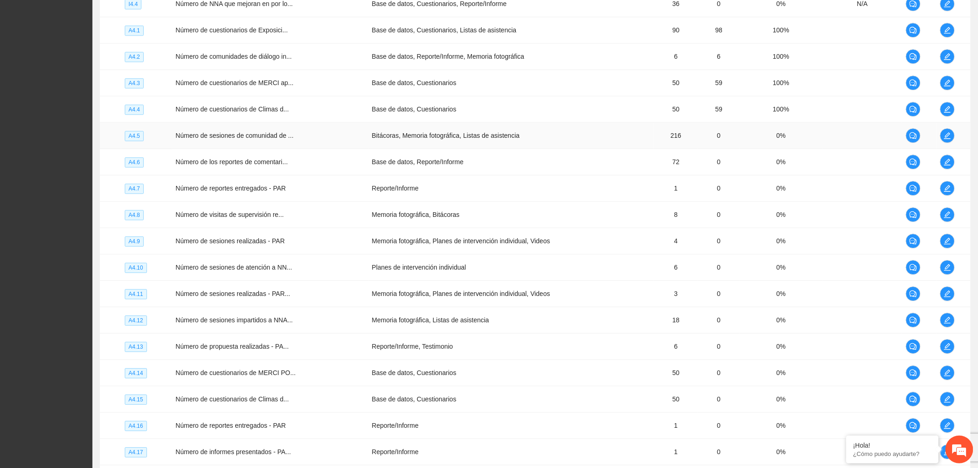
scroll to position [1125, 0]
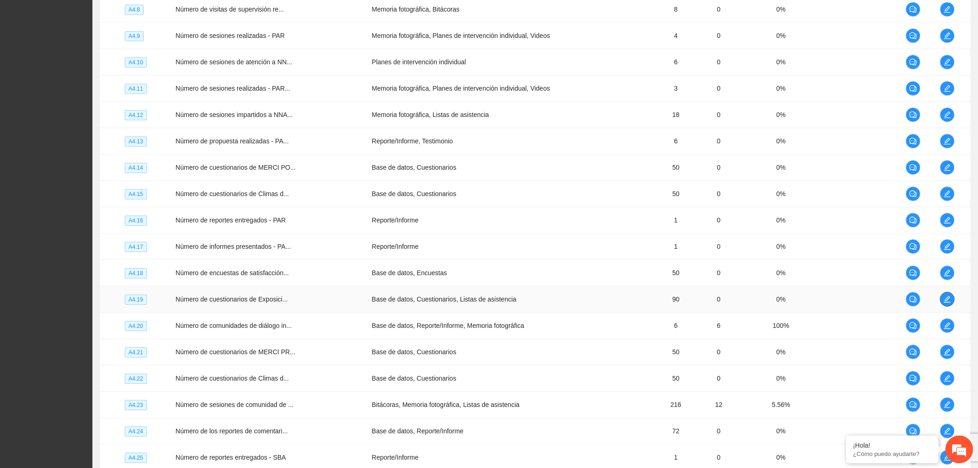
click at [950, 294] on button "button" at bounding box center [947, 299] width 15 height 15
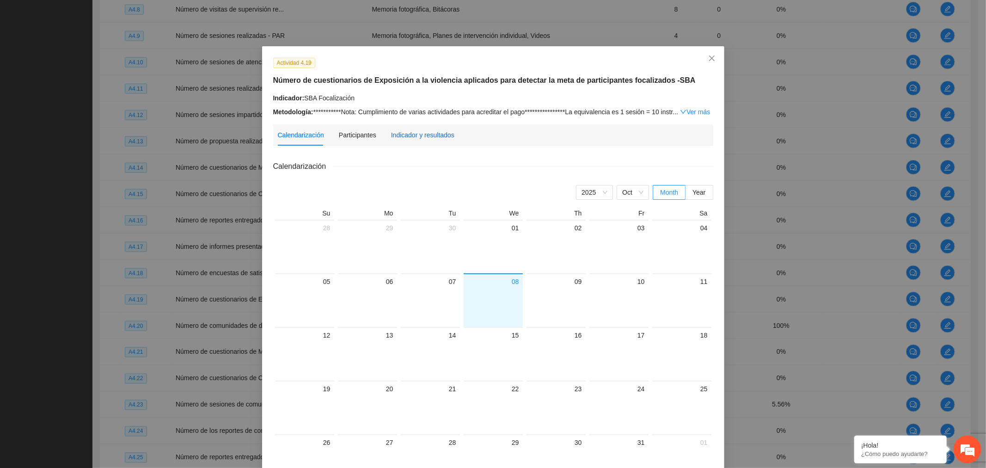
click at [402, 136] on div "Indicador y resultados" at bounding box center [422, 135] width 63 height 10
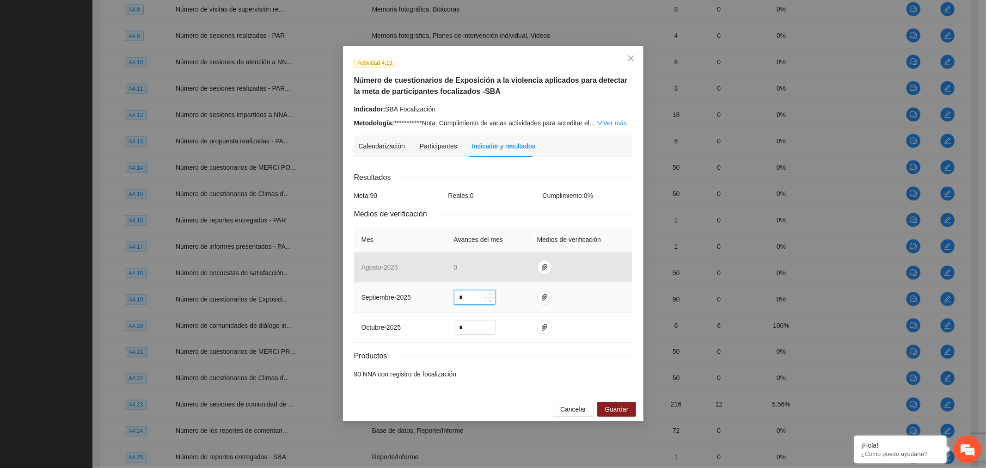
click at [465, 292] on input "*" at bounding box center [474, 297] width 41 height 14
type input "***"
click at [544, 302] on button "button" at bounding box center [544, 297] width 15 height 15
click at [520, 264] on span "Adjuntar documento" at bounding box center [519, 268] width 58 height 10
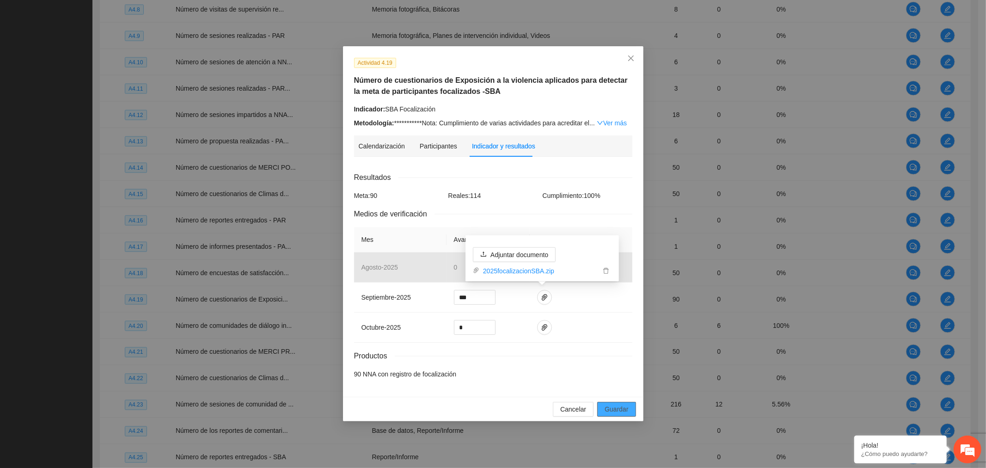
click at [621, 412] on span "Guardar" at bounding box center [616, 409] width 24 height 10
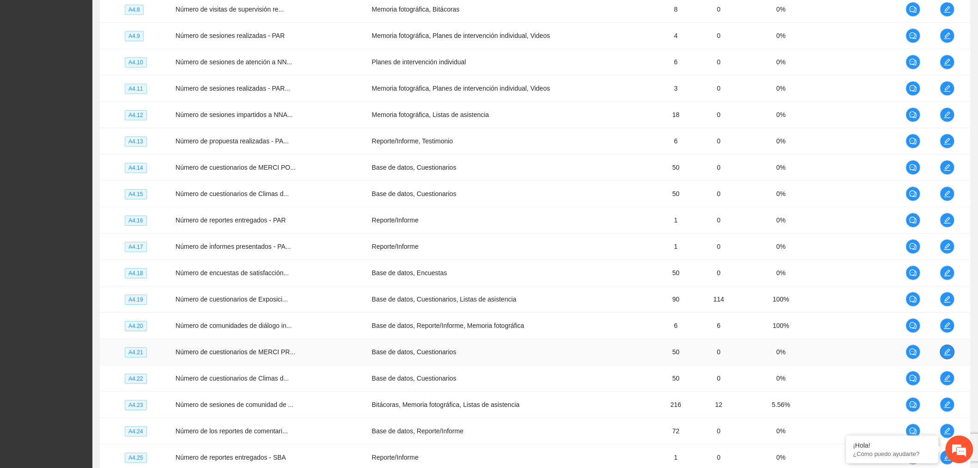
click at [951, 354] on span "edit" at bounding box center [947, 351] width 14 height 7
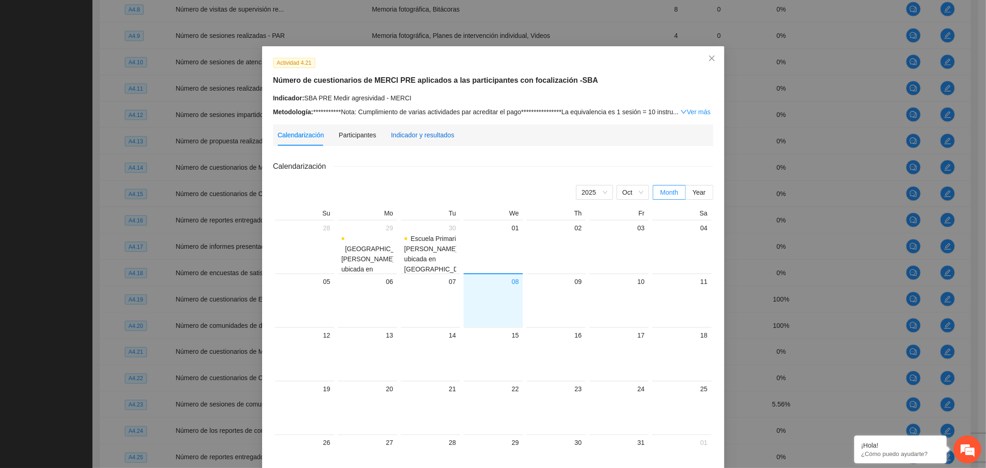
click at [434, 134] on div "Indicador y resultados" at bounding box center [422, 135] width 63 height 10
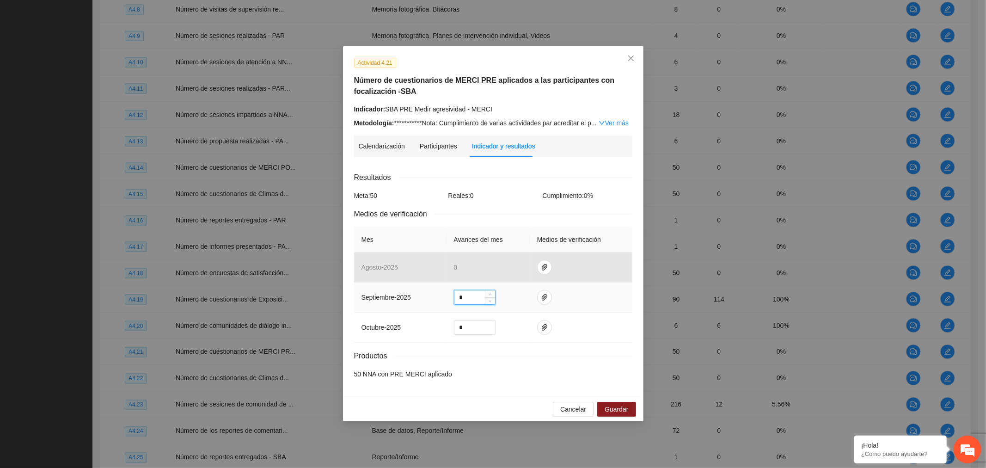
drag, startPoint x: 467, startPoint y: 293, endPoint x: 436, endPoint y: 298, distance: 31.8
click at [436, 298] on tr "septiembre - 2025 *" at bounding box center [493, 297] width 278 height 30
type input "**"
click at [544, 299] on icon "paper-clip" at bounding box center [544, 296] width 7 height 7
click at [547, 264] on span "Adjuntar documento" at bounding box center [519, 268] width 58 height 10
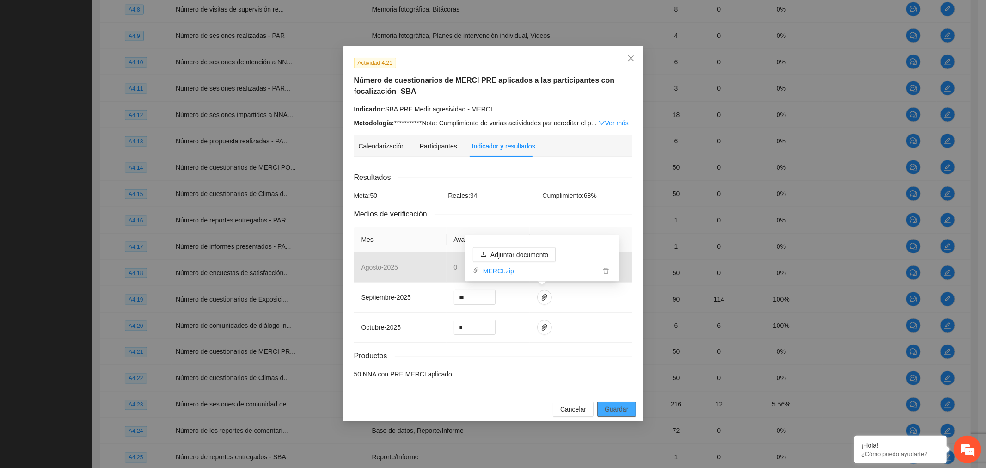
click at [628, 409] on button "Guardar" at bounding box center [616, 409] width 38 height 15
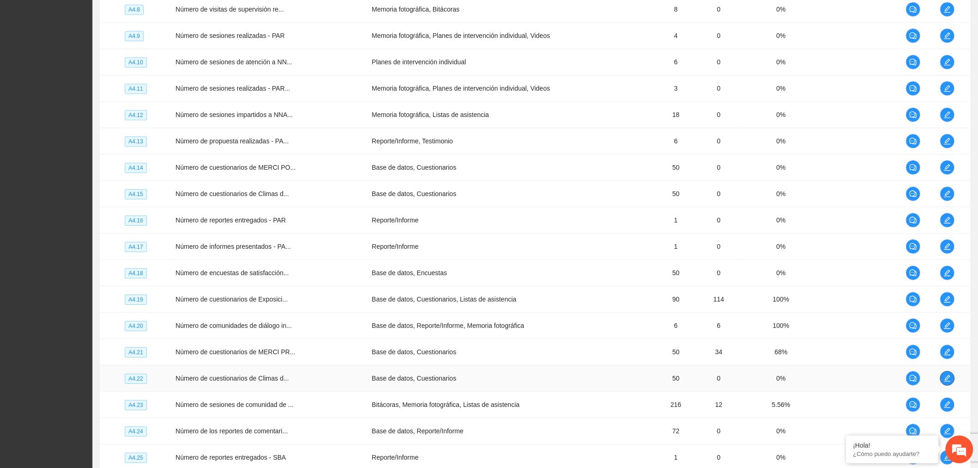
click at [949, 380] on icon "edit" at bounding box center [947, 377] width 7 height 7
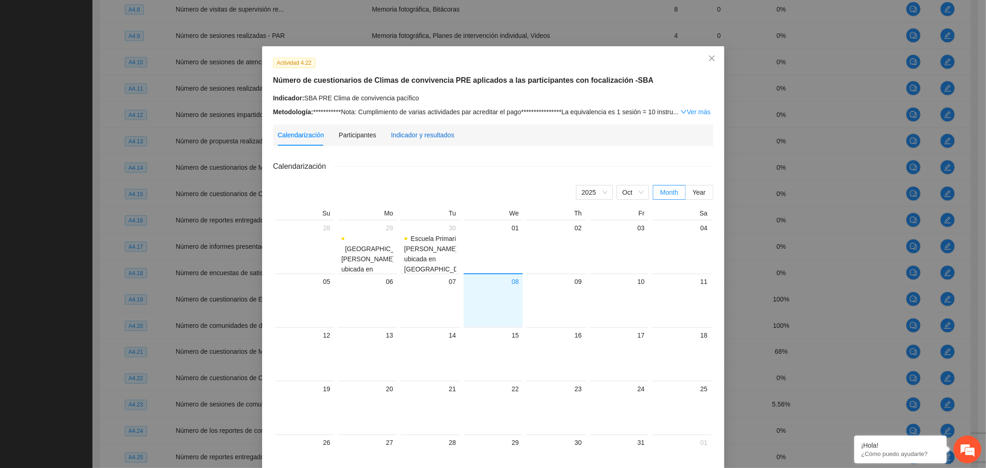
click at [407, 139] on div "Indicador y resultados" at bounding box center [422, 135] width 63 height 10
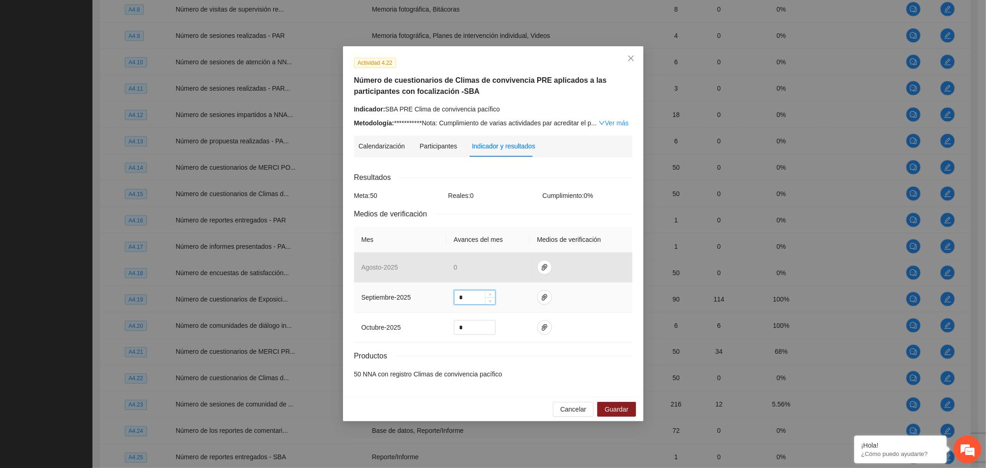
drag, startPoint x: 472, startPoint y: 294, endPoint x: 408, endPoint y: 292, distance: 64.3
click at [413, 292] on tr "septiembre - 2025 *" at bounding box center [493, 297] width 278 height 30
type input "*"
type input "**"
click at [542, 301] on icon "paper-clip" at bounding box center [544, 296] width 7 height 7
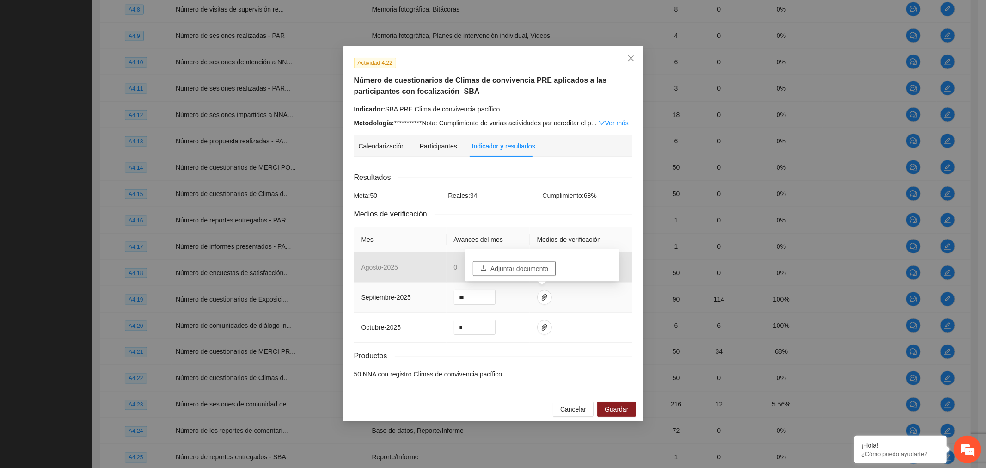
click at [529, 273] on span "Adjuntar documento" at bounding box center [519, 268] width 58 height 10
click at [613, 413] on span "Guardar" at bounding box center [616, 409] width 24 height 10
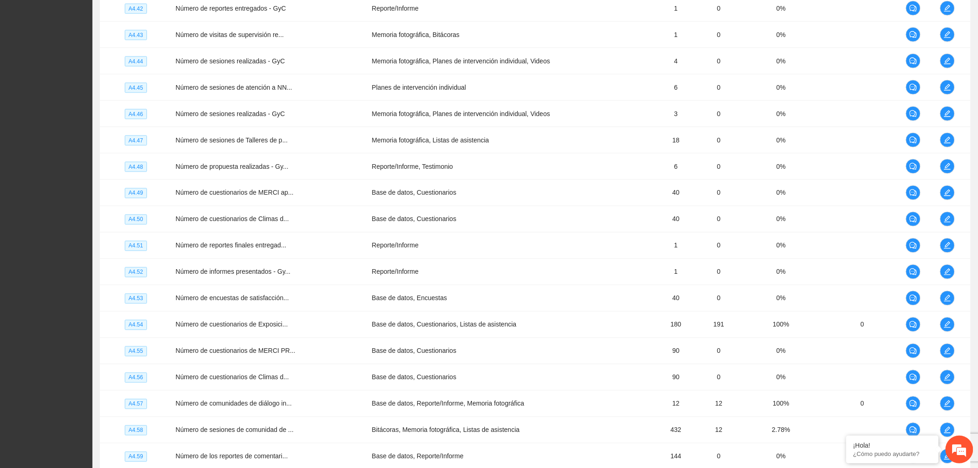
scroll to position [2203, 0]
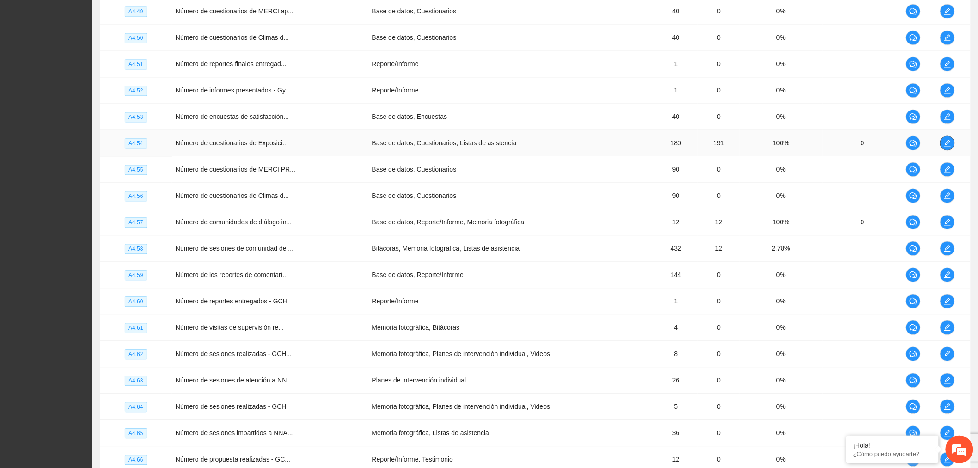
click at [950, 144] on icon "edit" at bounding box center [947, 143] width 6 height 6
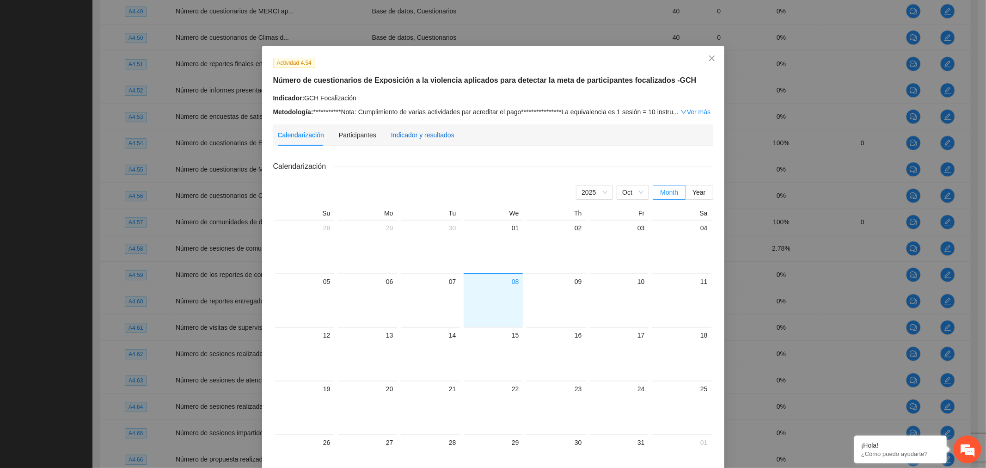
click at [432, 138] on div "Indicador y resultados" at bounding box center [422, 135] width 63 height 10
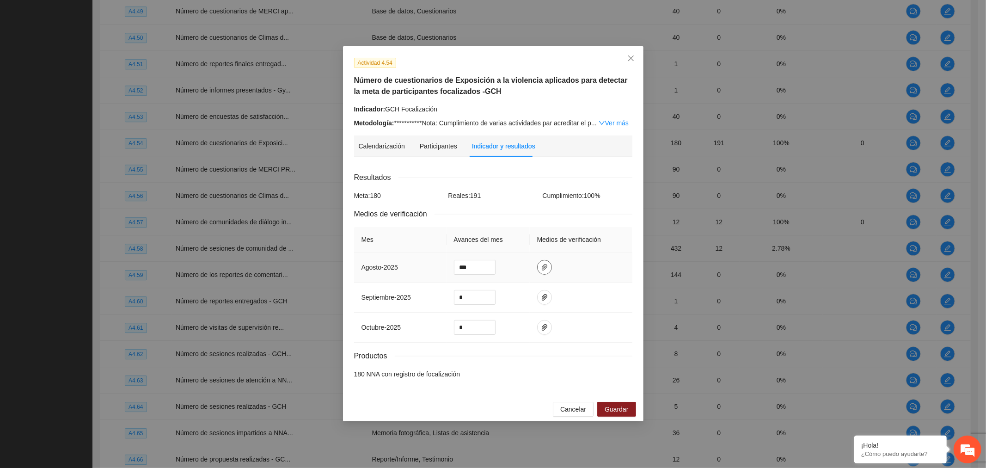
click at [543, 266] on icon "paper-clip" at bounding box center [545, 267] width 6 height 6
click at [472, 298] on input "*" at bounding box center [474, 297] width 41 height 14
type input "**"
click at [541, 299] on icon "paper-clip" at bounding box center [544, 296] width 7 height 7
click at [523, 264] on span "Adjuntar documento" at bounding box center [519, 268] width 58 height 10
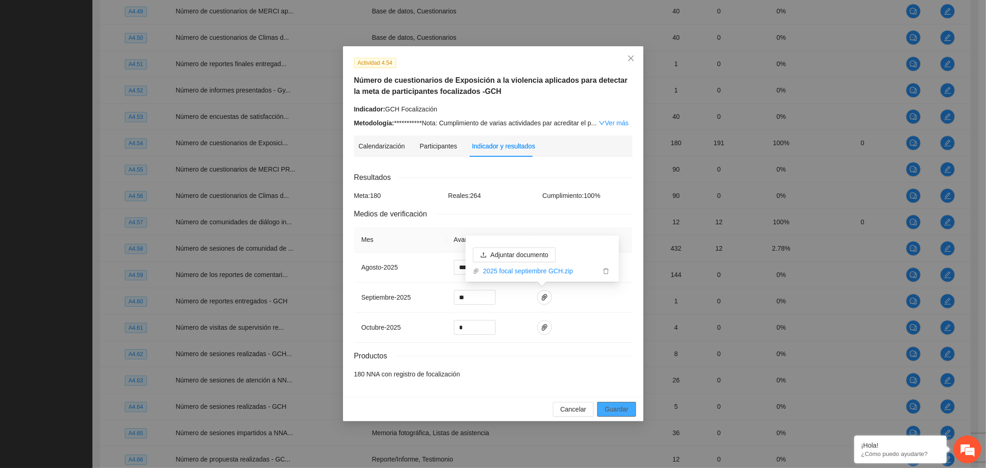
click at [627, 409] on span "Guardar" at bounding box center [616, 409] width 24 height 10
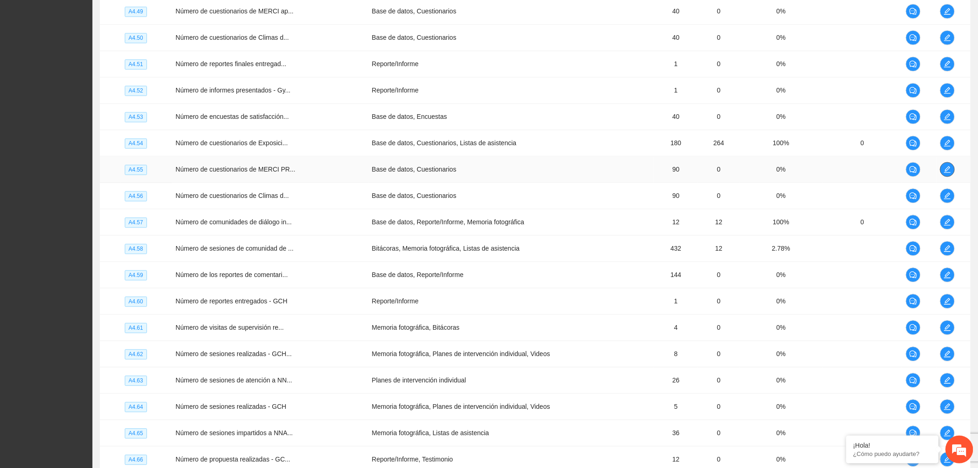
click at [945, 172] on icon "edit" at bounding box center [947, 169] width 6 height 6
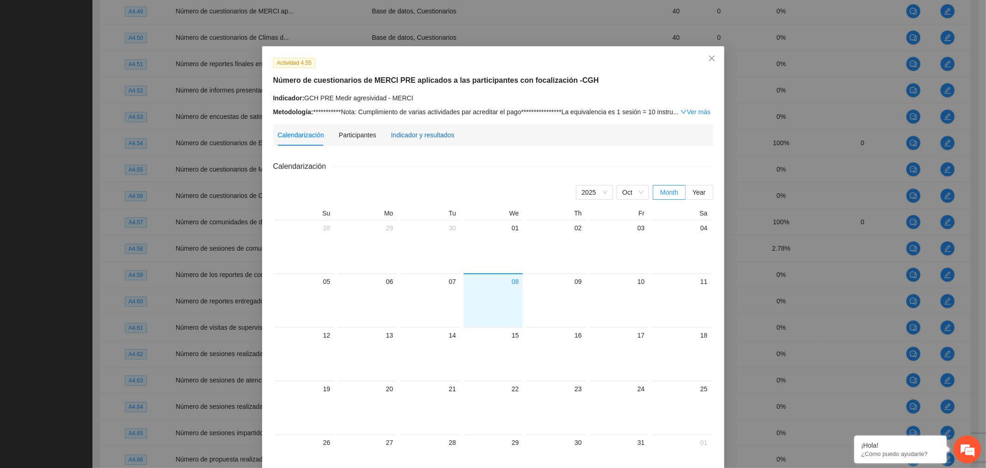
click at [421, 136] on div "Indicador y resultados" at bounding box center [422, 135] width 63 height 10
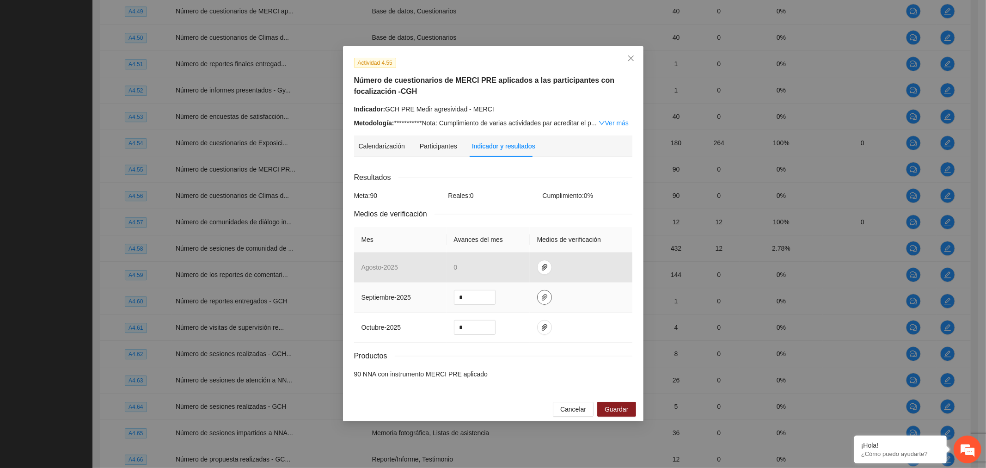
click at [542, 292] on button "button" at bounding box center [544, 297] width 15 height 15
click at [527, 267] on span "Adjuntar documento" at bounding box center [519, 268] width 58 height 10
click at [465, 293] on input "*" at bounding box center [474, 297] width 41 height 14
type input "**"
click at [541, 299] on icon "paper-clip" at bounding box center [544, 296] width 7 height 7
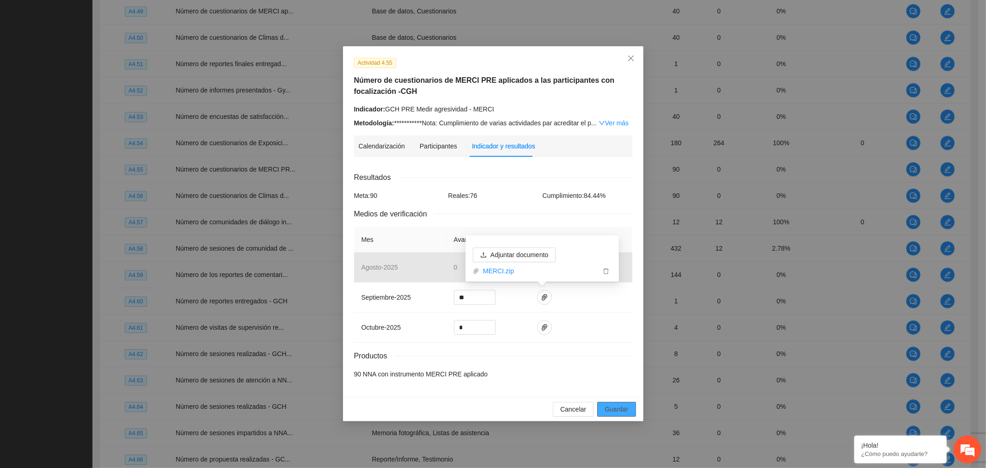
click at [628, 411] on button "Guardar" at bounding box center [616, 409] width 38 height 15
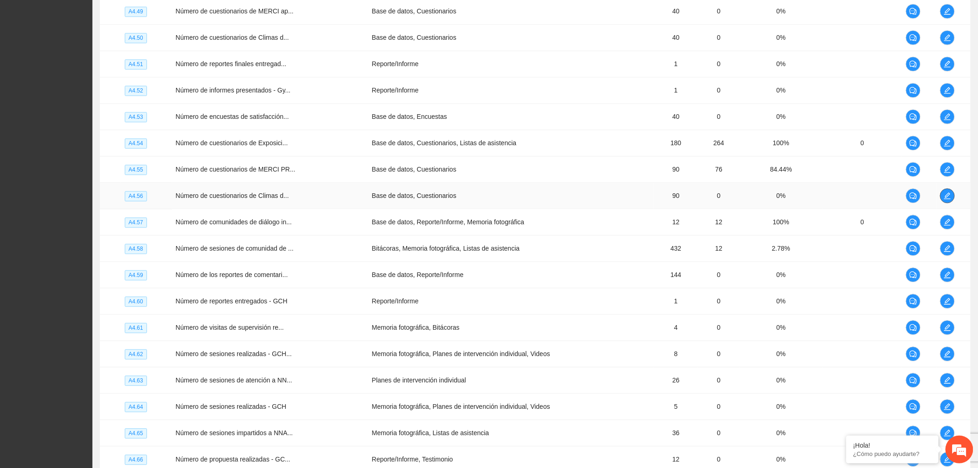
click at [949, 199] on icon "edit" at bounding box center [947, 195] width 7 height 7
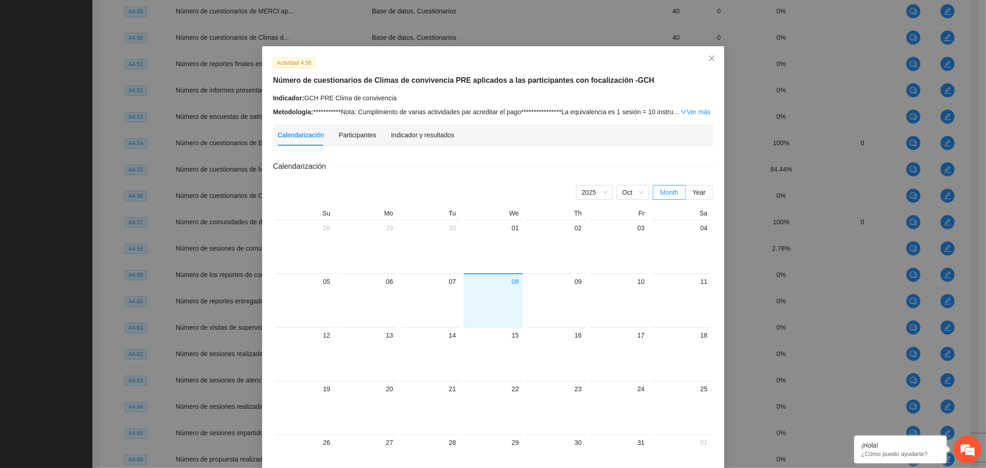
click at [427, 130] on div "Indicador y resultados" at bounding box center [422, 134] width 63 height 21
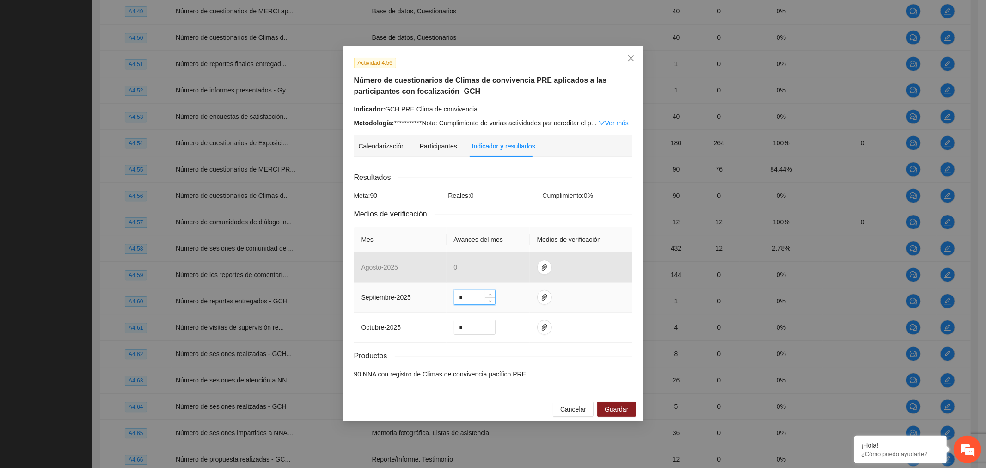
drag, startPoint x: 466, startPoint y: 297, endPoint x: 413, endPoint y: 297, distance: 52.7
click at [413, 297] on tr "septiembre - 2025 *" at bounding box center [493, 297] width 278 height 30
type input "**"
click at [548, 299] on span "paper-clip" at bounding box center [544, 296] width 14 height 7
click at [536, 268] on span "Adjuntar documento" at bounding box center [519, 268] width 58 height 10
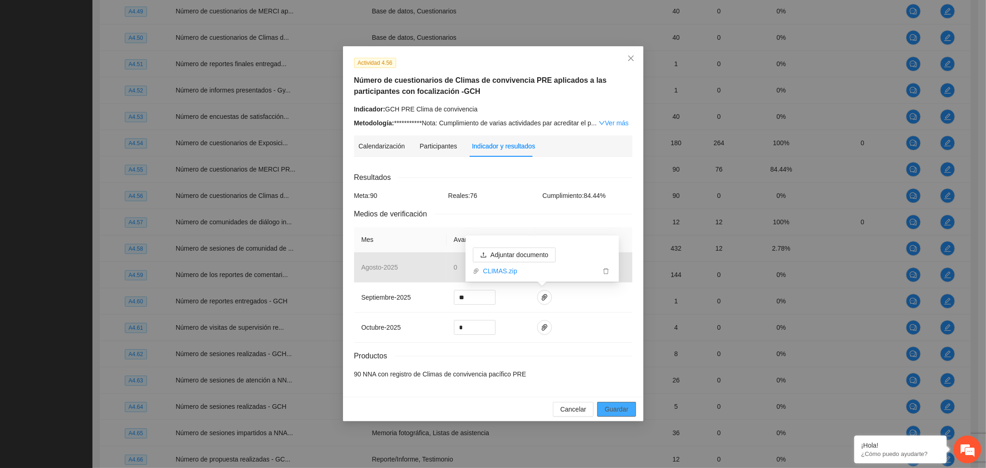
click at [621, 408] on span "Guardar" at bounding box center [616, 409] width 24 height 10
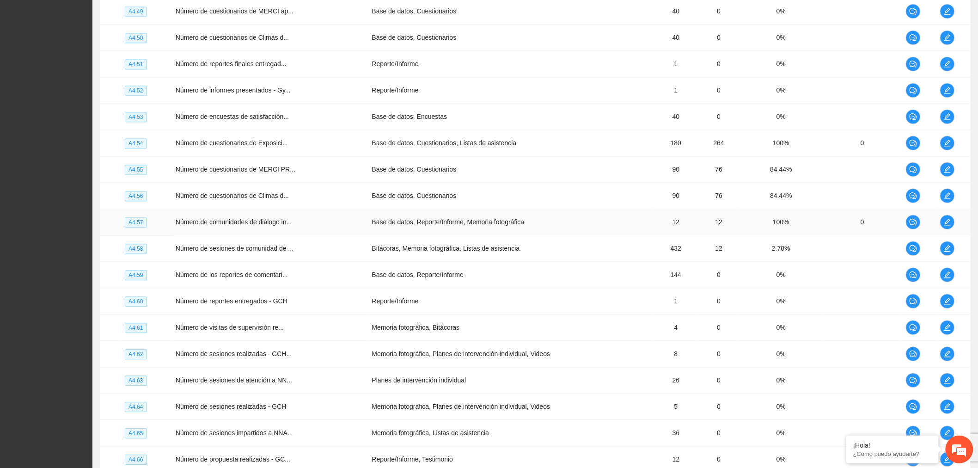
click at [596, 235] on td "Base de datos, Reporte/Informe, Memoria fotográfica" at bounding box center [511, 222] width 286 height 26
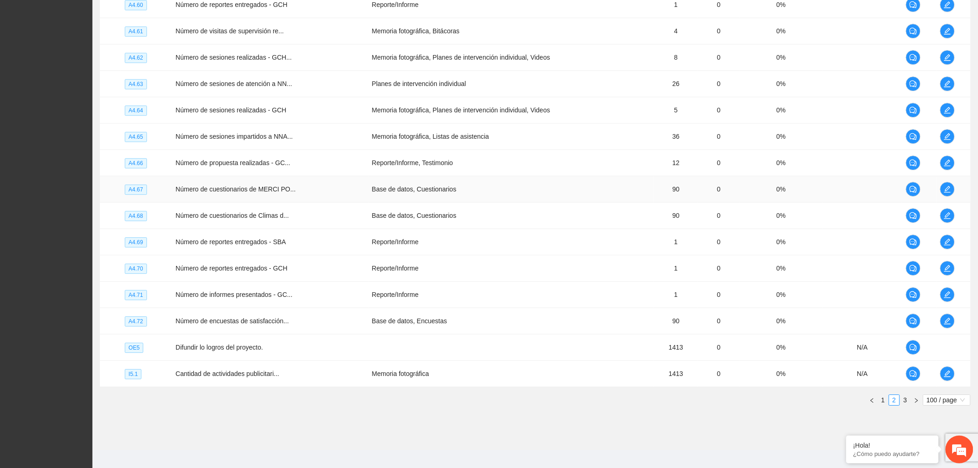
scroll to position [2511, 0]
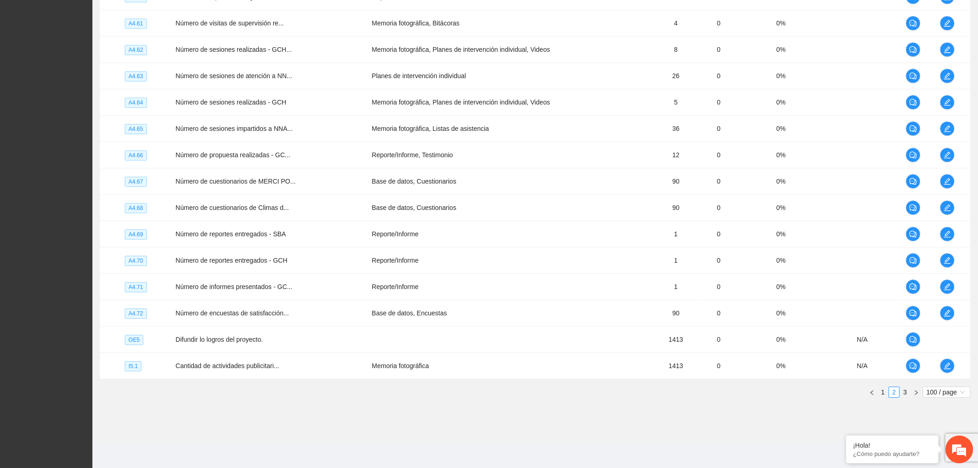
click at [906, 391] on link "3" at bounding box center [905, 392] width 10 height 10
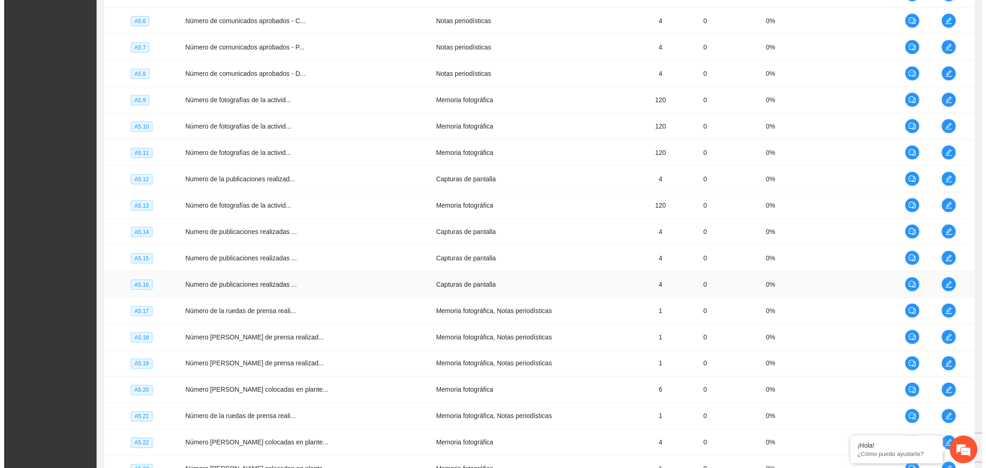
scroll to position [375, 0]
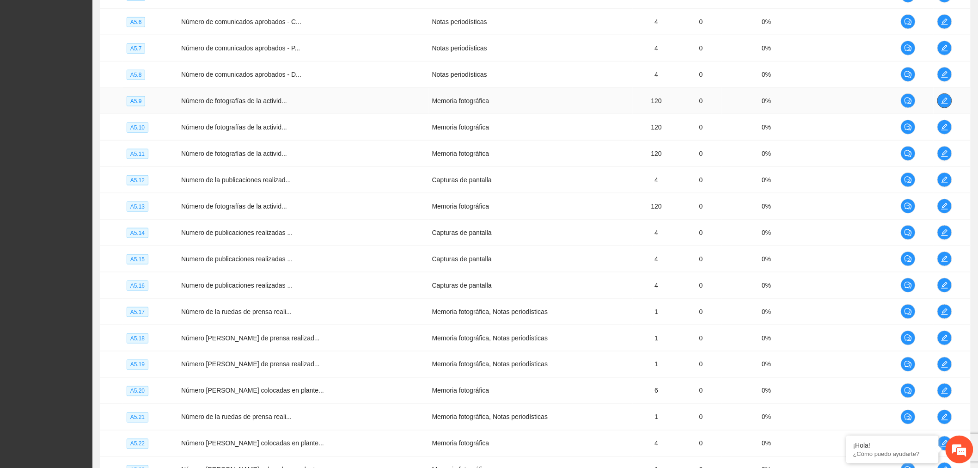
click at [942, 103] on icon "edit" at bounding box center [944, 100] width 7 height 7
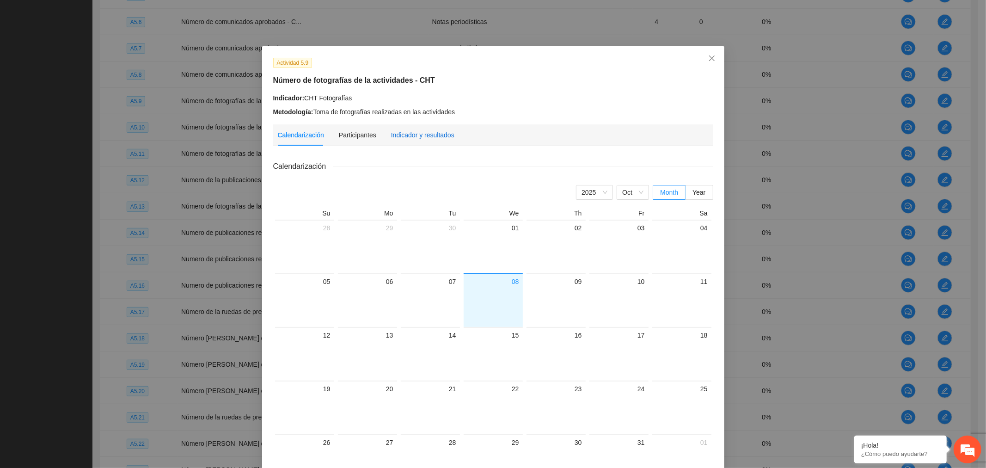
click at [431, 134] on div "Indicador y resultados" at bounding box center [422, 135] width 63 height 10
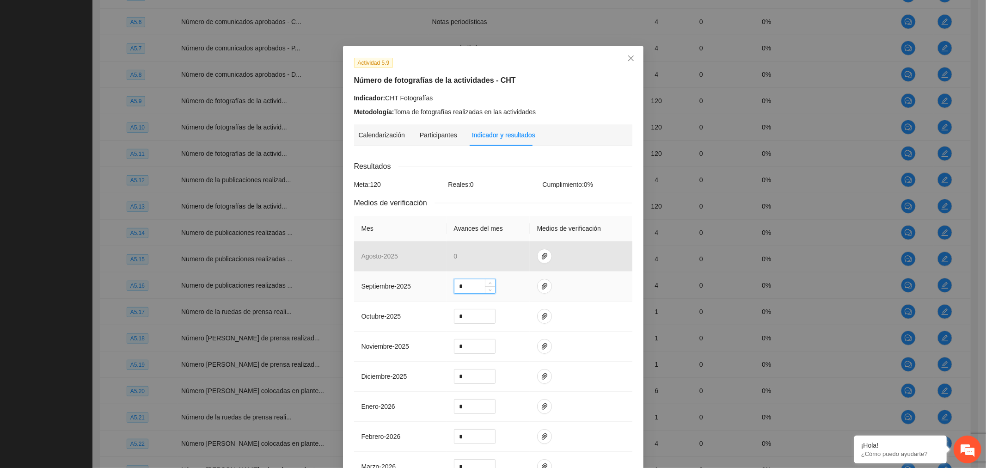
drag, startPoint x: 464, startPoint y: 286, endPoint x: 411, endPoint y: 287, distance: 52.7
click at [411, 287] on tr "septiembre - 2025 *" at bounding box center [493, 286] width 278 height 30
type input "**"
click at [541, 287] on icon "paper-clip" at bounding box center [544, 285] width 7 height 7
click at [527, 259] on span "Adjuntar documento" at bounding box center [516, 257] width 58 height 10
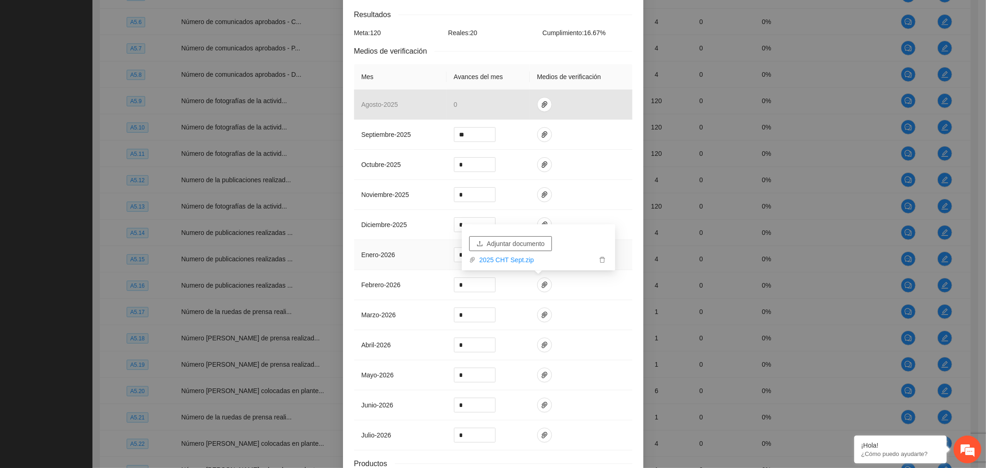
scroll to position [225, 0]
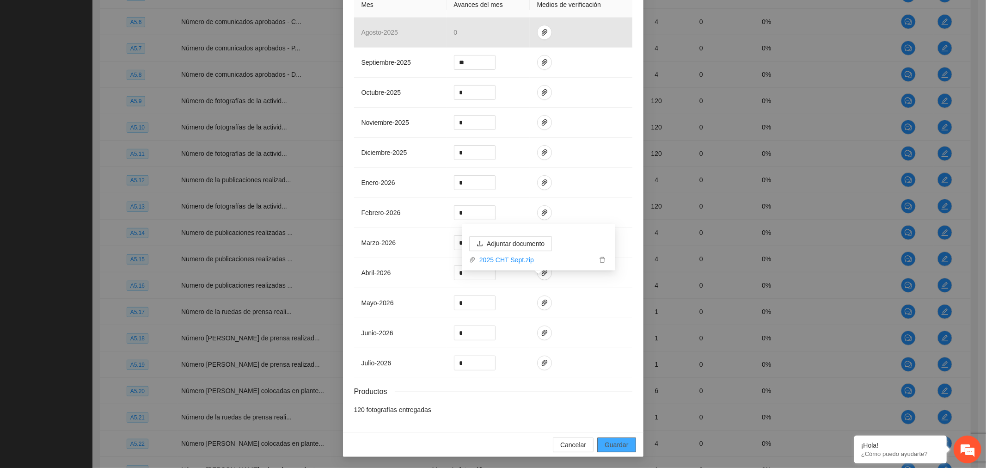
click at [620, 439] on span "Guardar" at bounding box center [616, 444] width 24 height 10
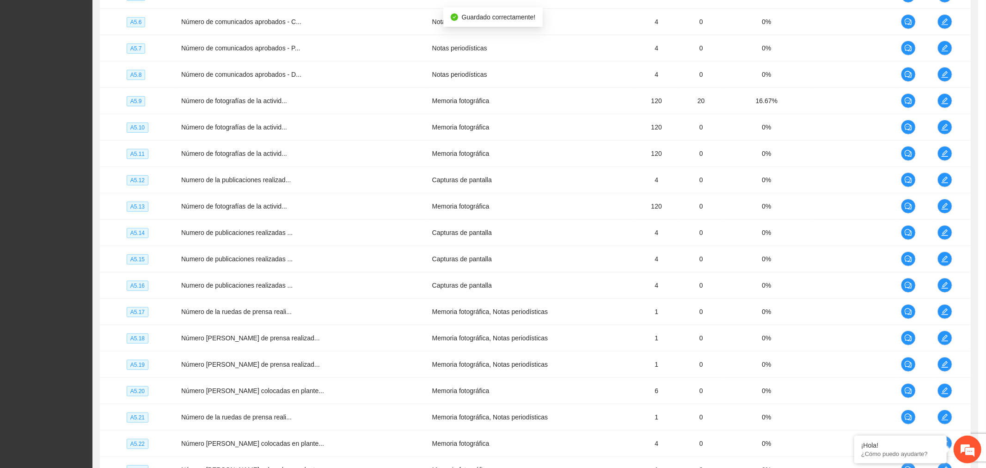
scroll to position [179, 0]
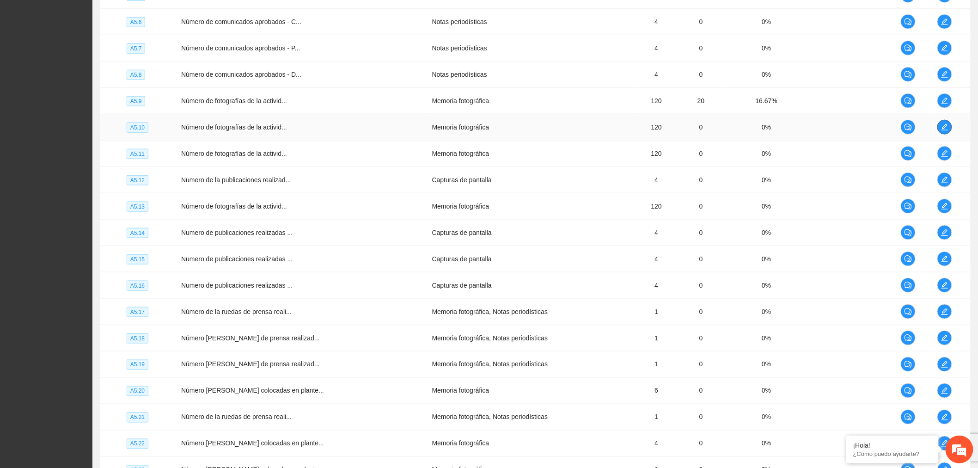
click at [938, 129] on span "edit" at bounding box center [945, 126] width 14 height 7
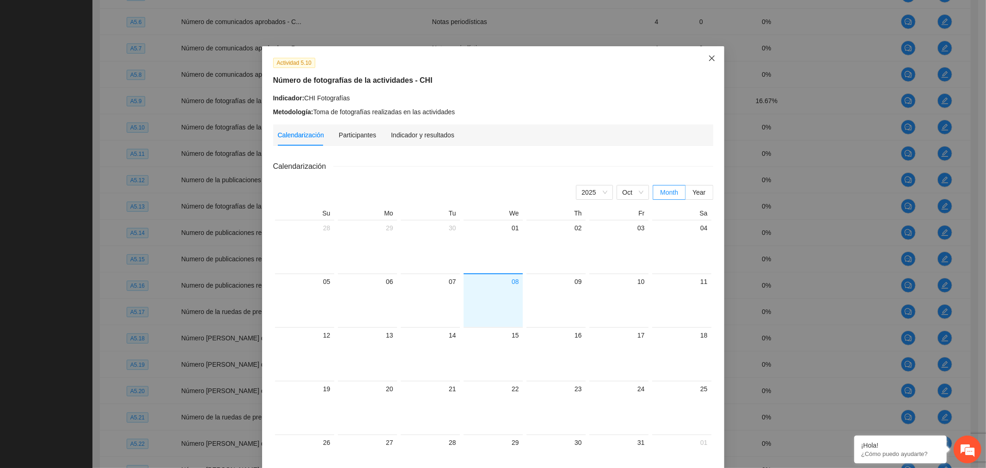
click at [708, 59] on icon "close" at bounding box center [711, 58] width 7 height 7
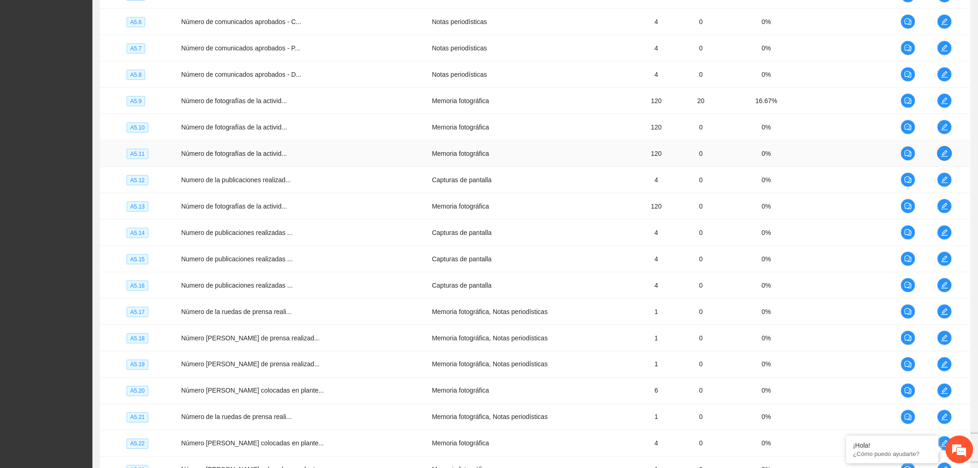
click at [938, 153] on span "edit" at bounding box center [945, 153] width 14 height 7
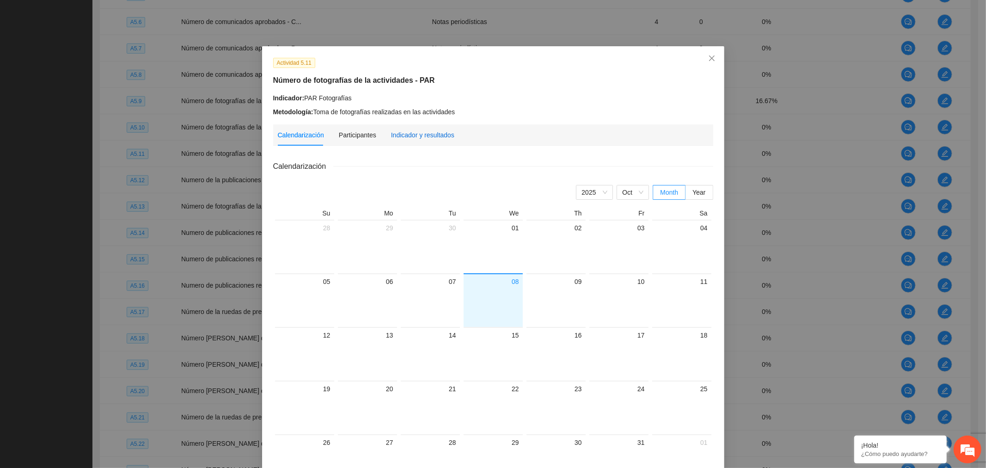
click at [431, 135] on div "Indicador y resultados" at bounding box center [422, 135] width 63 height 10
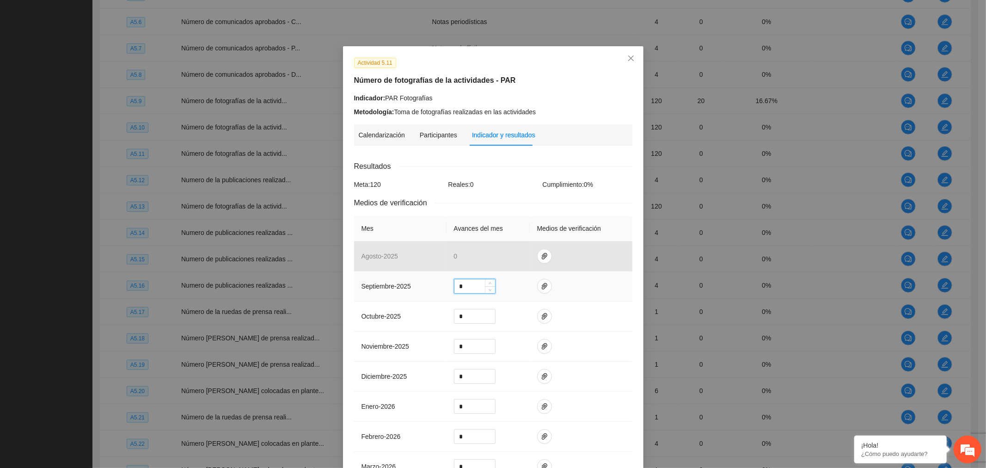
drag, startPoint x: 464, startPoint y: 287, endPoint x: 366, endPoint y: 285, distance: 98.0
click at [366, 285] on tr "septiembre - 2025 *" at bounding box center [493, 286] width 278 height 30
type input "**"
click at [538, 290] on button "button" at bounding box center [544, 286] width 15 height 15
click at [521, 256] on span "Adjuntar documento" at bounding box center [516, 257] width 58 height 10
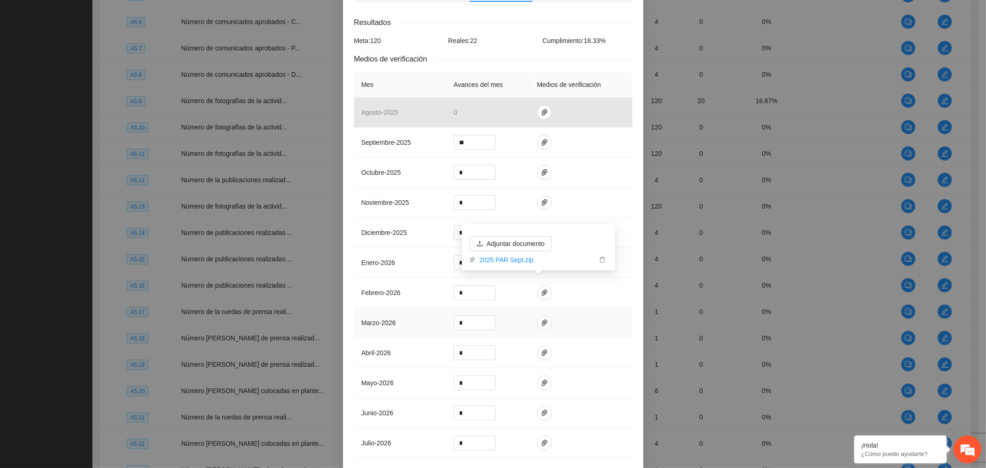
scroll to position [225, 0]
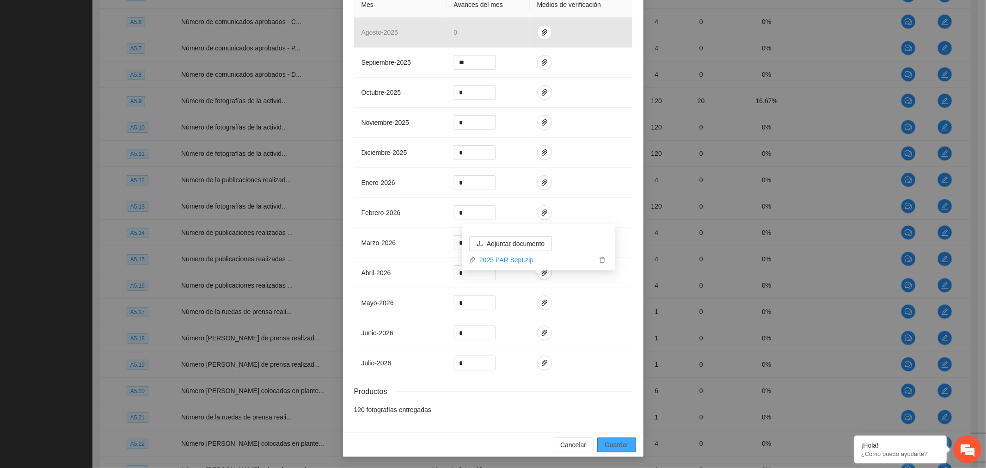
click at [621, 443] on span "Guardar" at bounding box center [616, 444] width 24 height 10
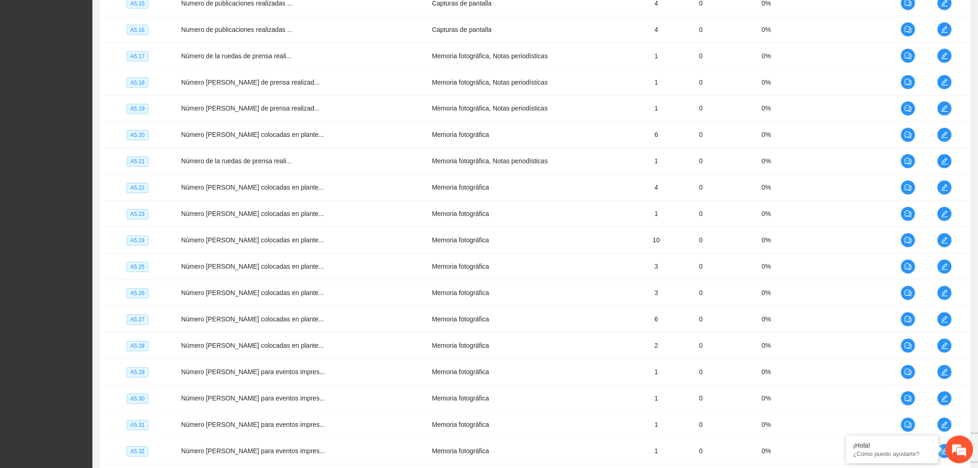
scroll to position [786, 0]
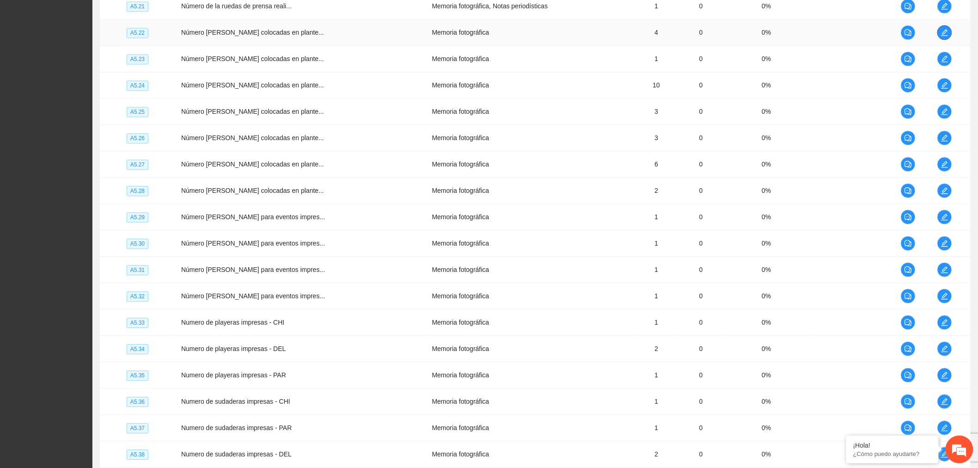
click at [945, 31] on icon "edit" at bounding box center [944, 32] width 7 height 7
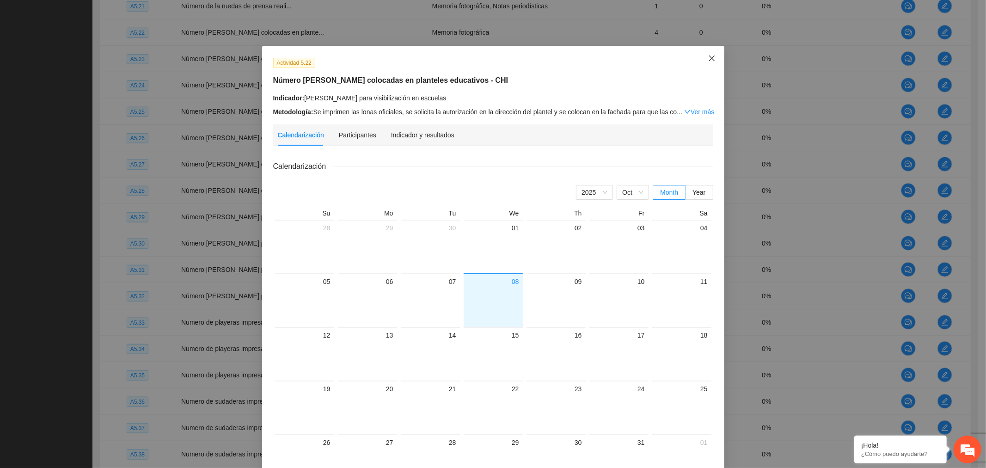
click at [709, 61] on icon "close" at bounding box center [711, 58] width 7 height 7
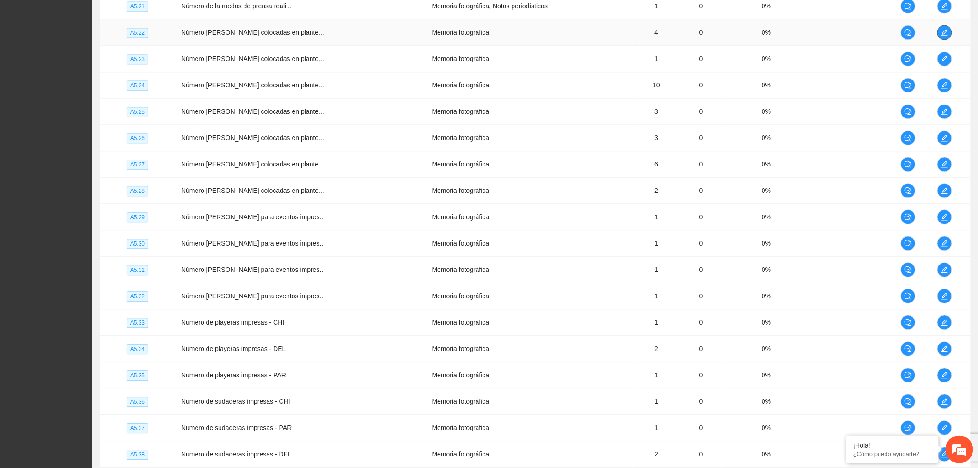
click at [950, 33] on span "edit" at bounding box center [945, 32] width 14 height 7
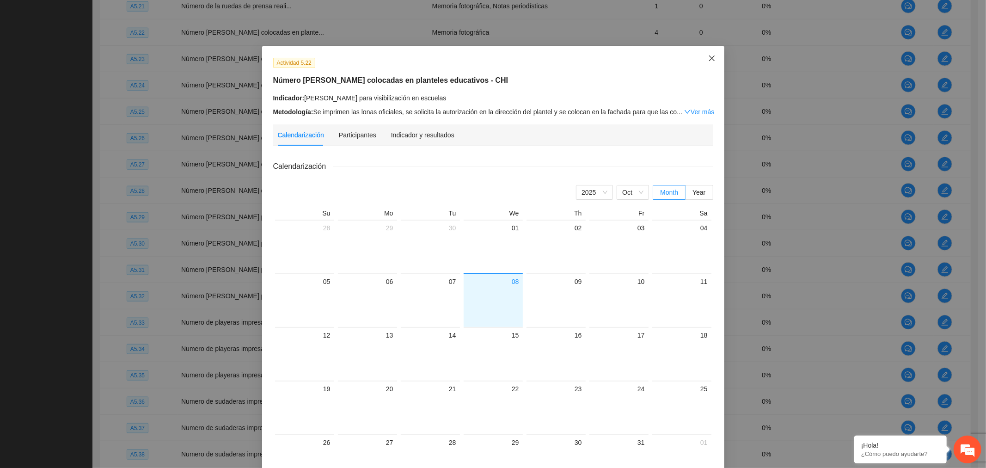
click at [709, 59] on icon "close" at bounding box center [711, 58] width 7 height 7
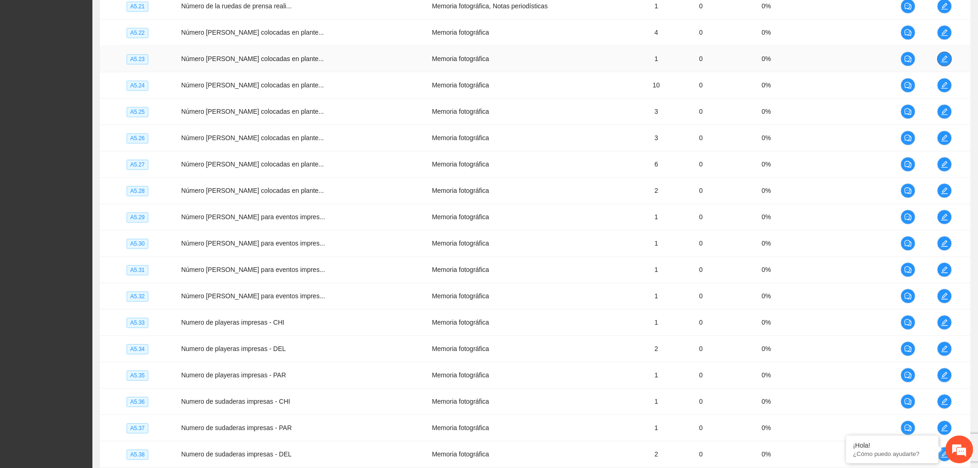
click at [941, 57] on icon "edit" at bounding box center [944, 58] width 7 height 7
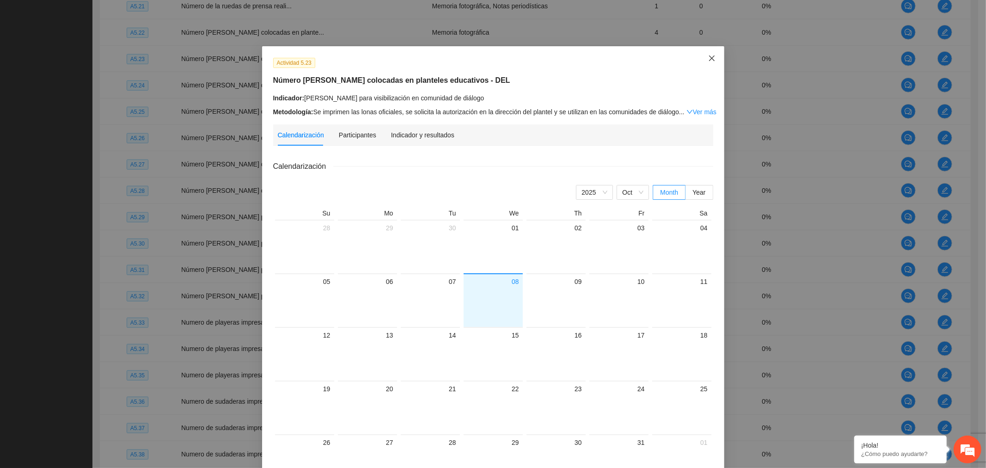
click at [708, 61] on icon "close" at bounding box center [711, 58] width 7 height 7
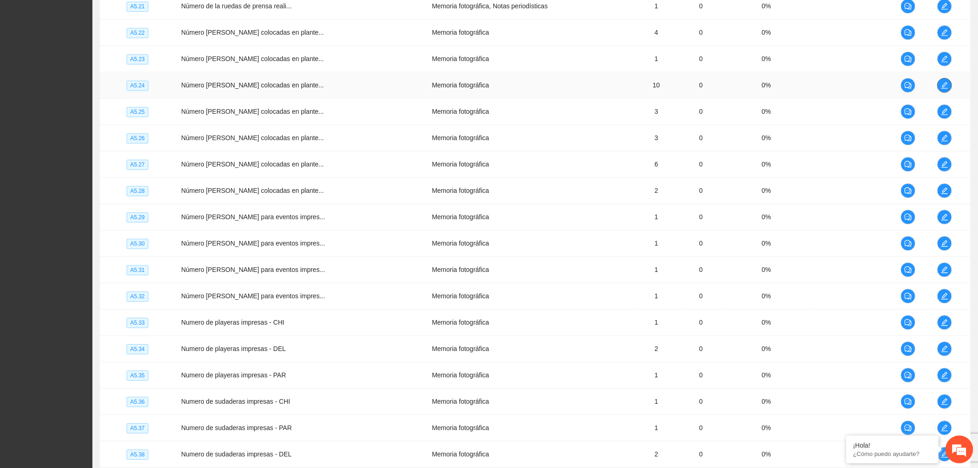
click at [943, 86] on icon "edit" at bounding box center [944, 84] width 7 height 7
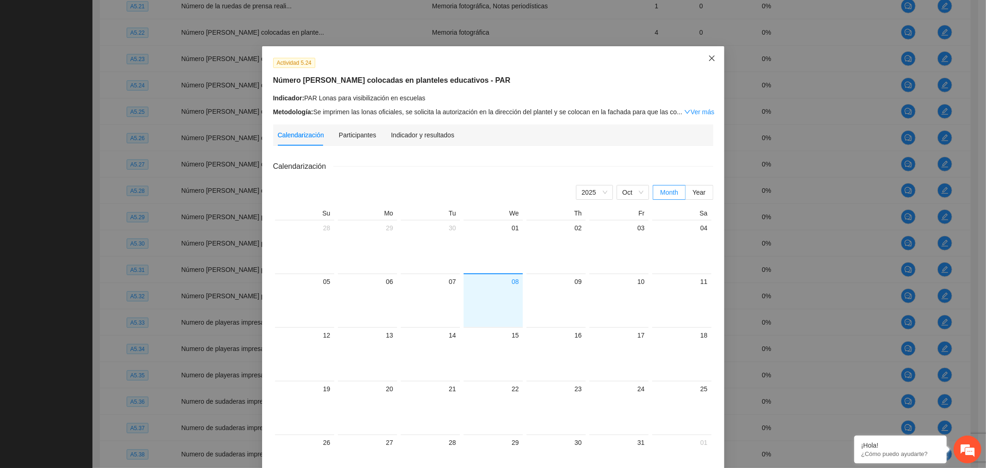
click at [713, 58] on span "Close" at bounding box center [711, 58] width 25 height 25
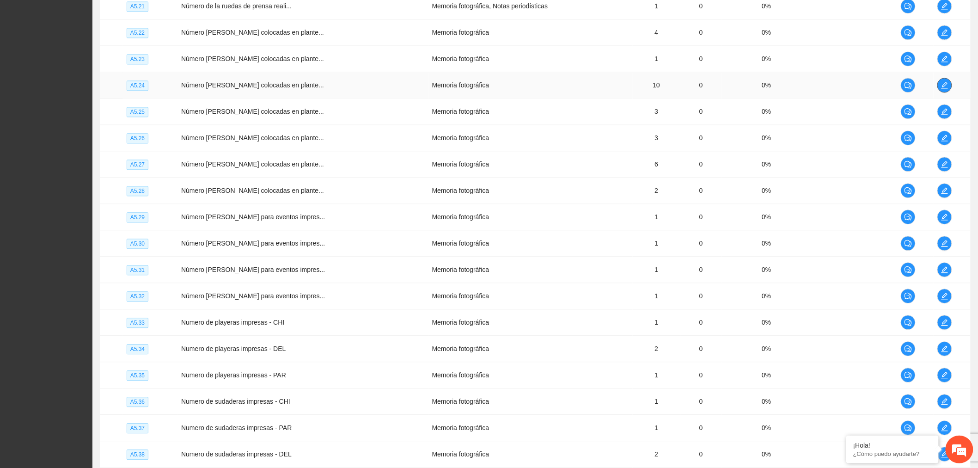
click at [942, 86] on icon "edit" at bounding box center [944, 84] width 7 height 7
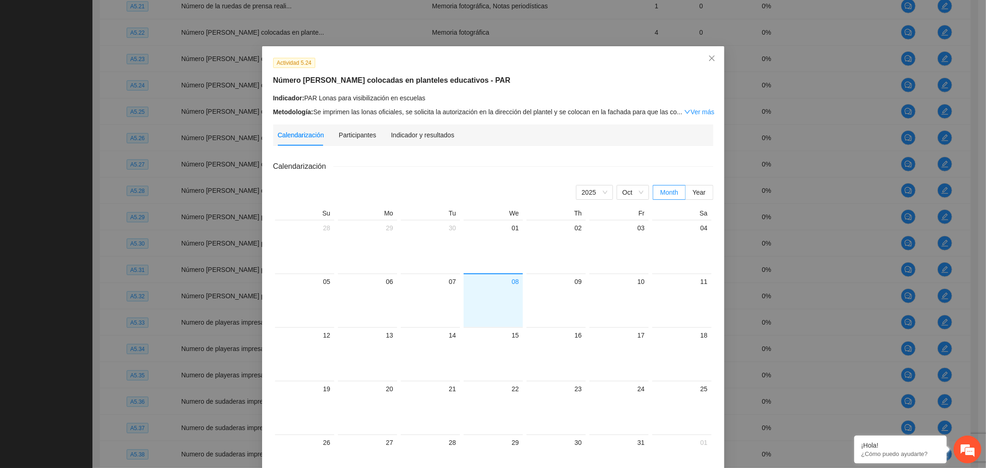
click at [425, 140] on div "Indicador y resultados" at bounding box center [422, 134] width 63 height 21
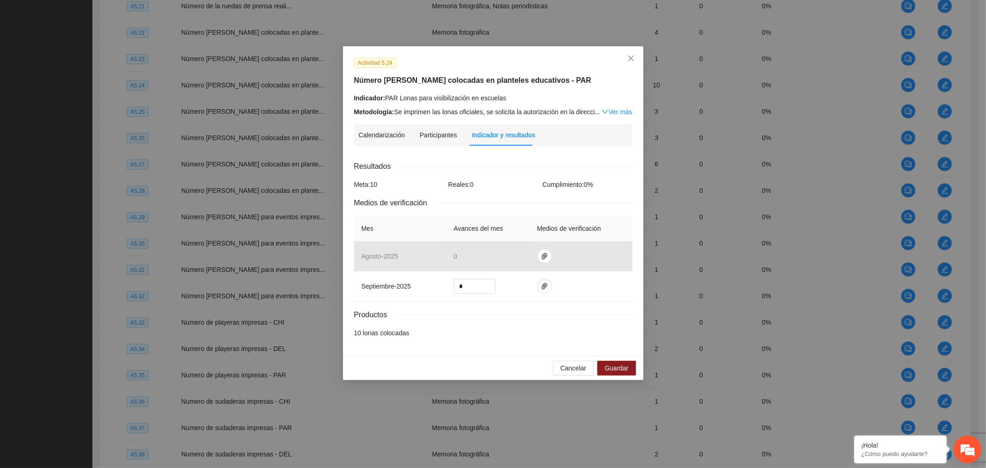
click at [615, 112] on link "Ver más" at bounding box center [617, 111] width 30 height 7
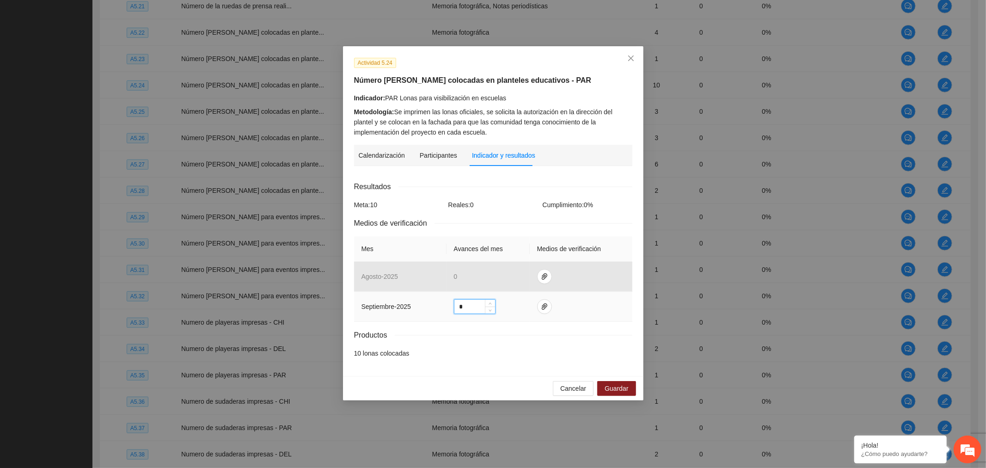
drag, startPoint x: 481, startPoint y: 307, endPoint x: 389, endPoint y: 306, distance: 92.0
click at [395, 306] on tr "septiembre - 2025 *" at bounding box center [493, 307] width 278 height 30
type input "*"
click at [539, 311] on button "button" at bounding box center [544, 306] width 15 height 15
click at [527, 279] on span "Adjuntar documento" at bounding box center [519, 277] width 58 height 10
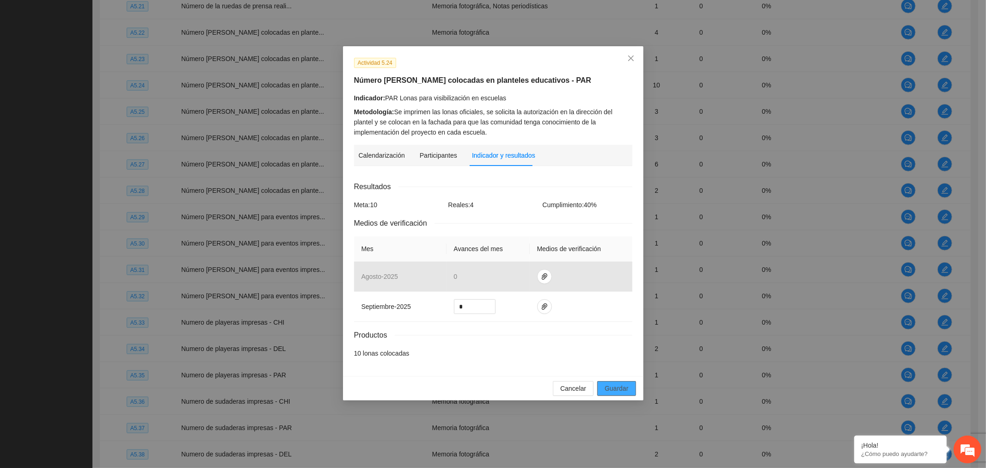
click at [622, 390] on span "Guardar" at bounding box center [616, 388] width 24 height 10
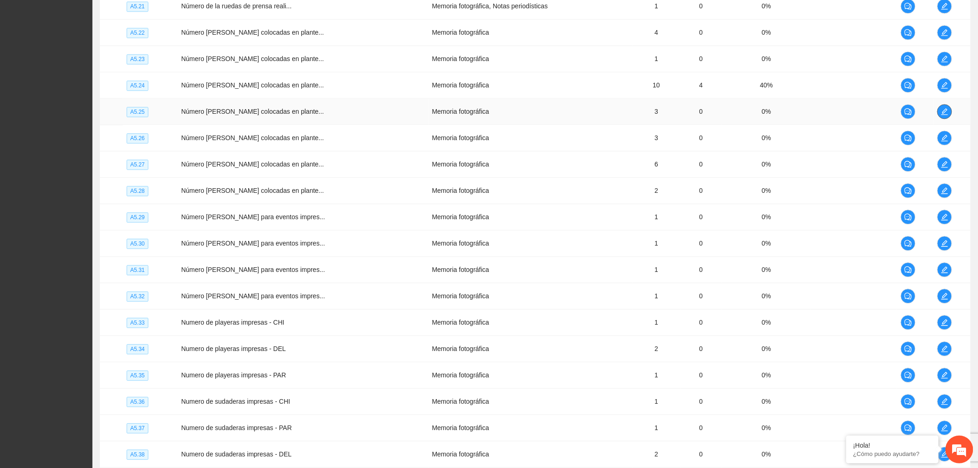
click at [948, 111] on span "edit" at bounding box center [945, 111] width 14 height 7
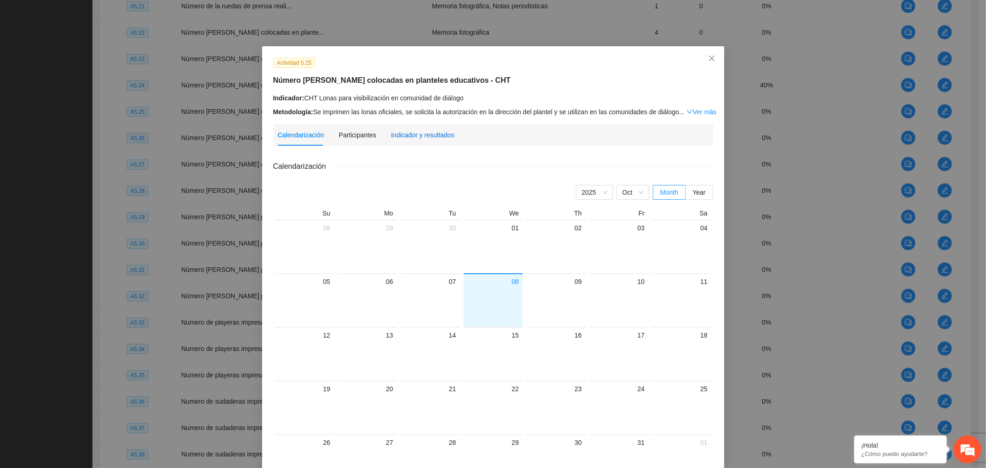
click at [413, 134] on div "Indicador y resultados" at bounding box center [422, 135] width 63 height 10
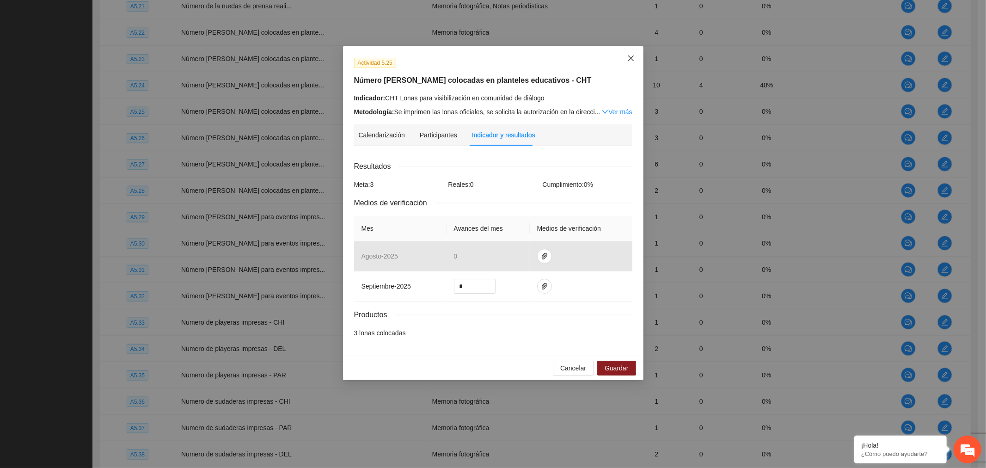
click at [629, 63] on span "Close" at bounding box center [630, 58] width 25 height 25
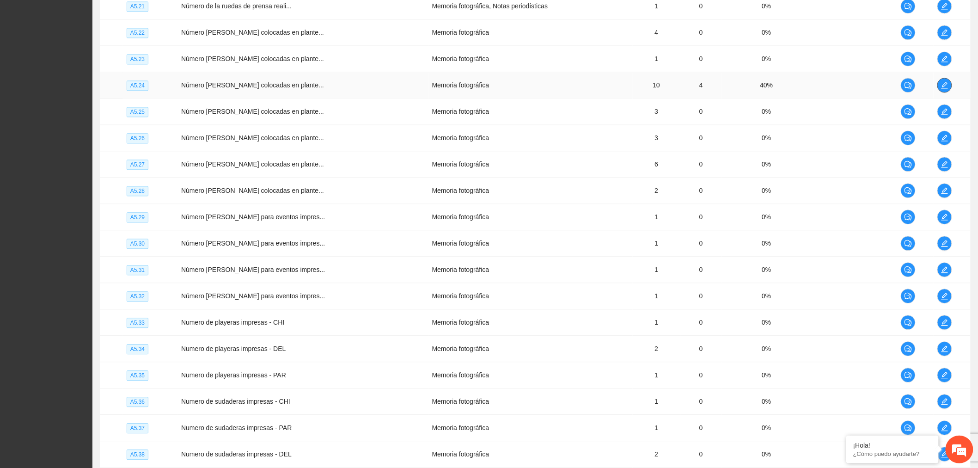
click at [950, 84] on span "edit" at bounding box center [945, 84] width 14 height 7
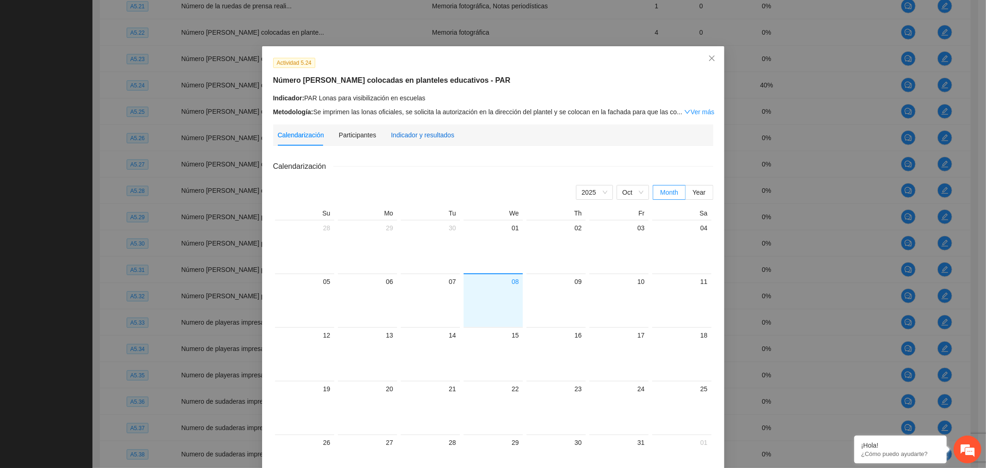
click at [436, 131] on div "Indicador y resultados" at bounding box center [422, 135] width 63 height 10
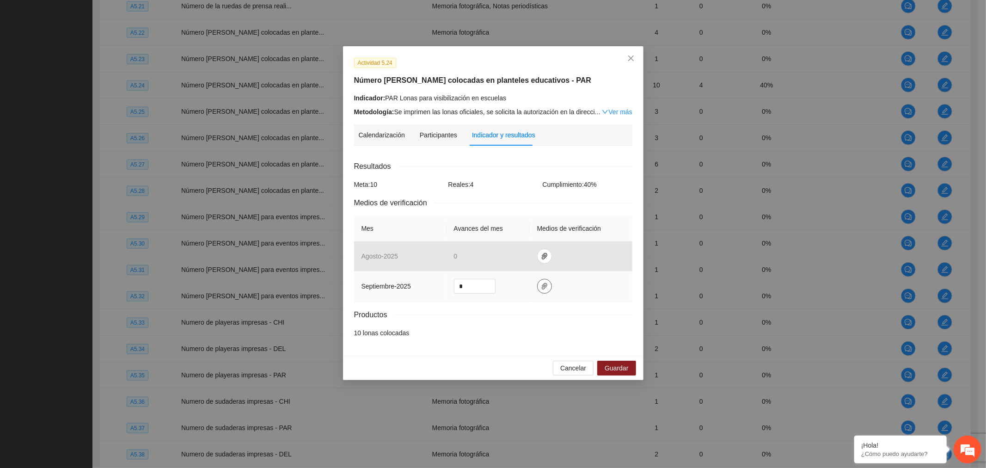
click at [542, 285] on icon "paper-clip" at bounding box center [544, 285] width 7 height 7
click at [605, 256] on icon "delete" at bounding box center [606, 259] width 6 height 6
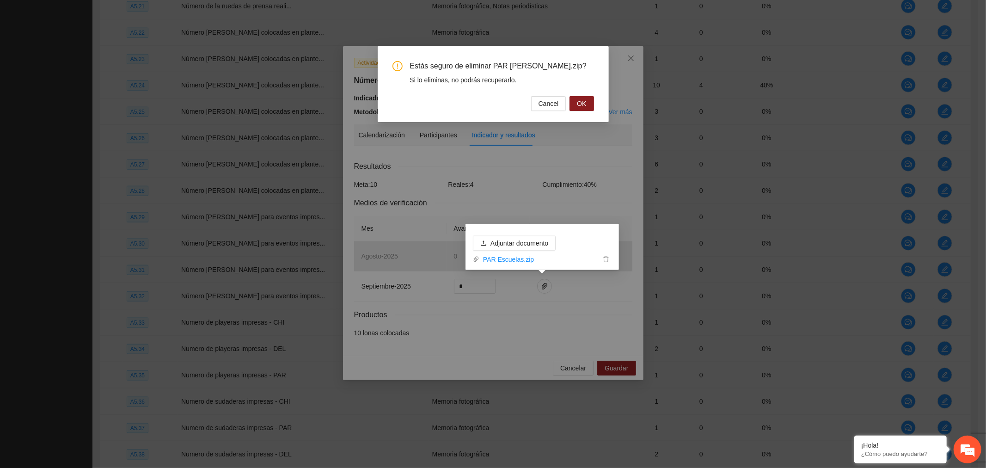
click at [585, 102] on span "OK" at bounding box center [581, 103] width 9 height 10
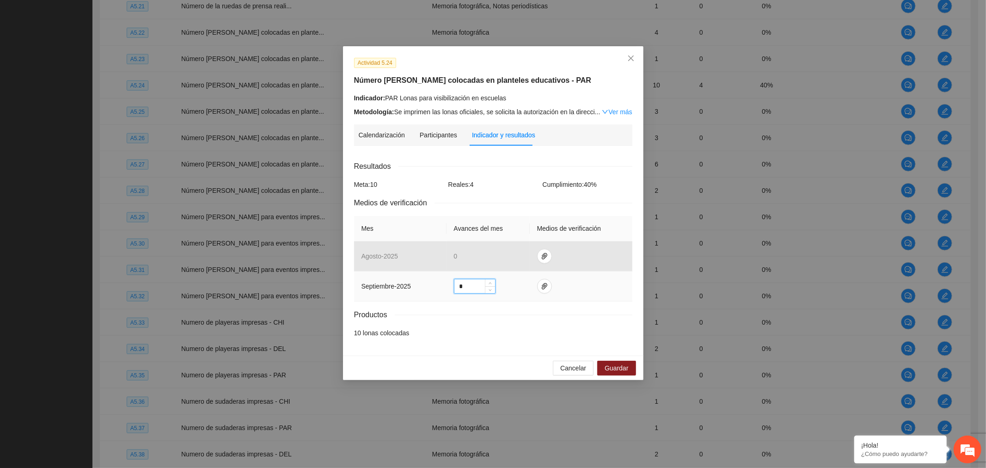
drag, startPoint x: 470, startPoint y: 284, endPoint x: 447, endPoint y: 285, distance: 22.7
click at [447, 285] on td "*" at bounding box center [487, 286] width 83 height 30
type input "*"
click at [548, 288] on span "paper-clip" at bounding box center [544, 285] width 14 height 7
click at [538, 262] on span "Adjuntar documento" at bounding box center [519, 257] width 58 height 10
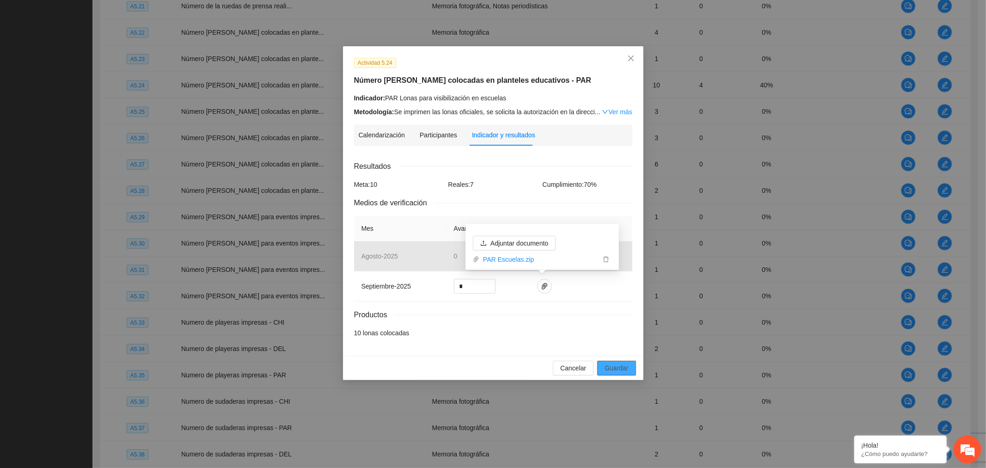
click at [615, 370] on span "Guardar" at bounding box center [616, 368] width 24 height 10
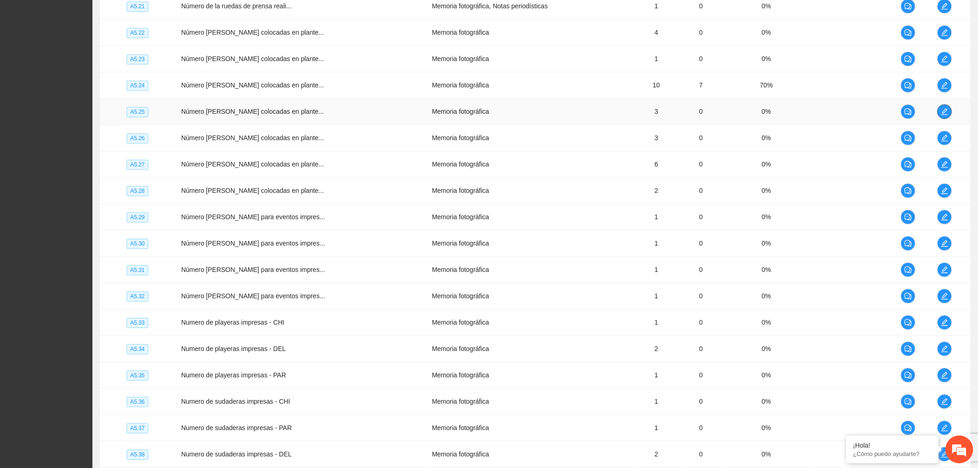
click at [938, 111] on span "edit" at bounding box center [945, 111] width 14 height 7
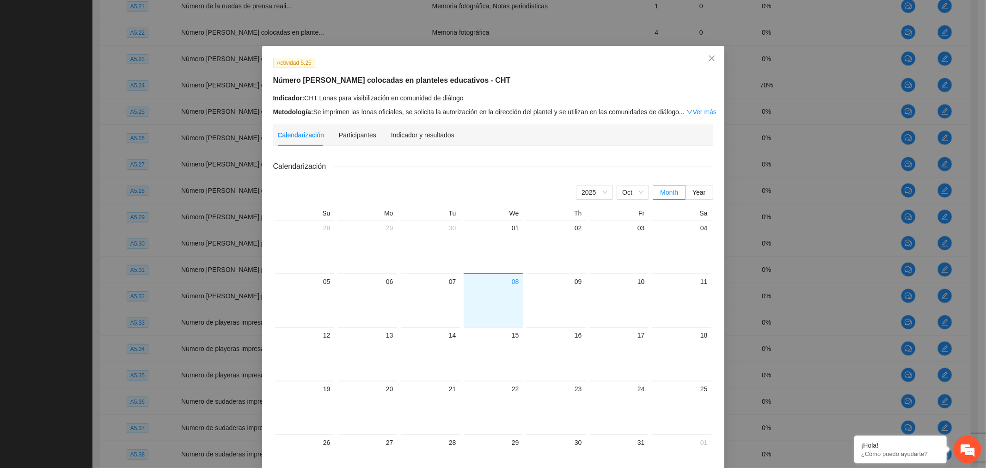
click at [686, 113] on link "Ver más" at bounding box center [701, 111] width 30 height 7
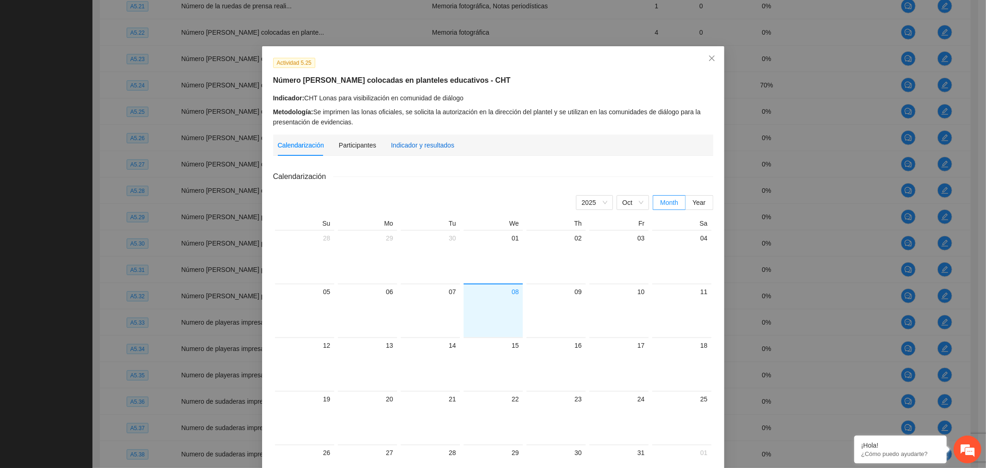
click at [411, 140] on div "Indicador y resultados" at bounding box center [422, 145] width 63 height 10
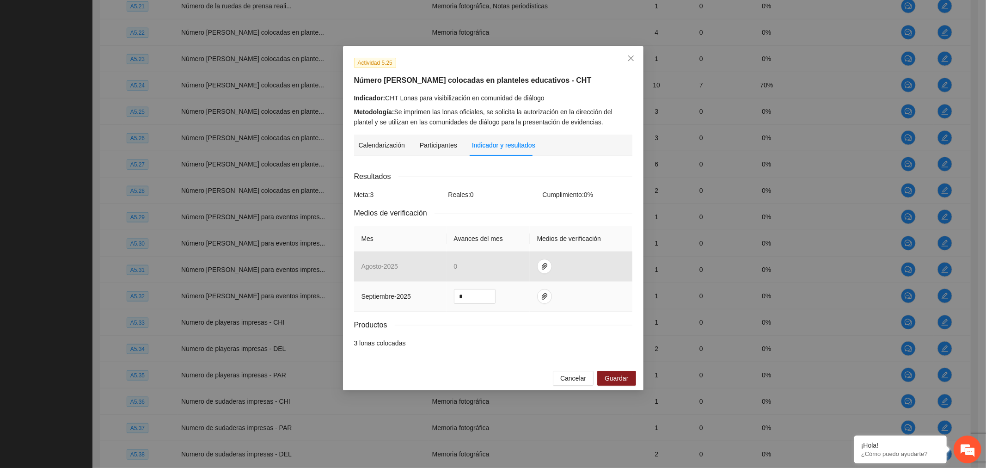
drag, startPoint x: 468, startPoint y: 296, endPoint x: 377, endPoint y: 301, distance: 90.7
click at [378, 300] on tr "septiembre - 2025 *" at bounding box center [493, 296] width 278 height 30
type input "*"
click at [542, 298] on icon "paper-clip" at bounding box center [545, 296] width 6 height 6
click at [547, 269] on span "Adjuntar documento" at bounding box center [519, 267] width 58 height 10
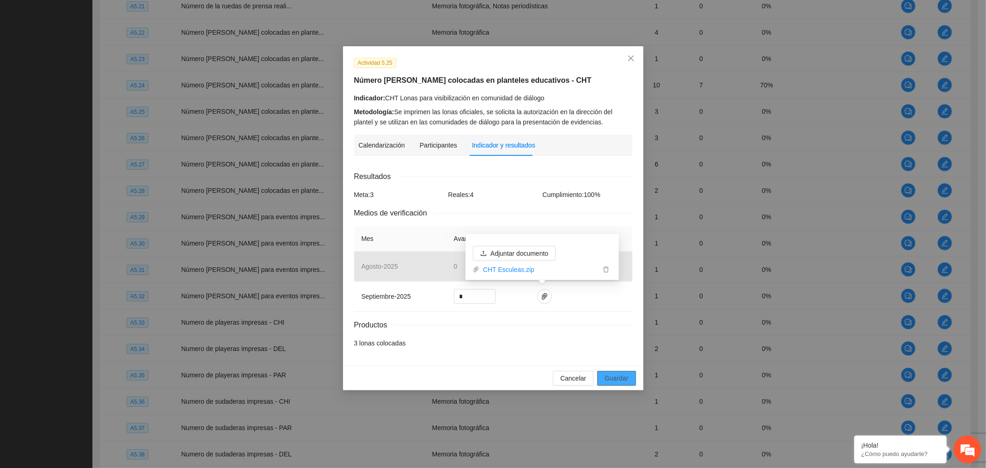
click at [619, 381] on span "Guardar" at bounding box center [616, 378] width 24 height 10
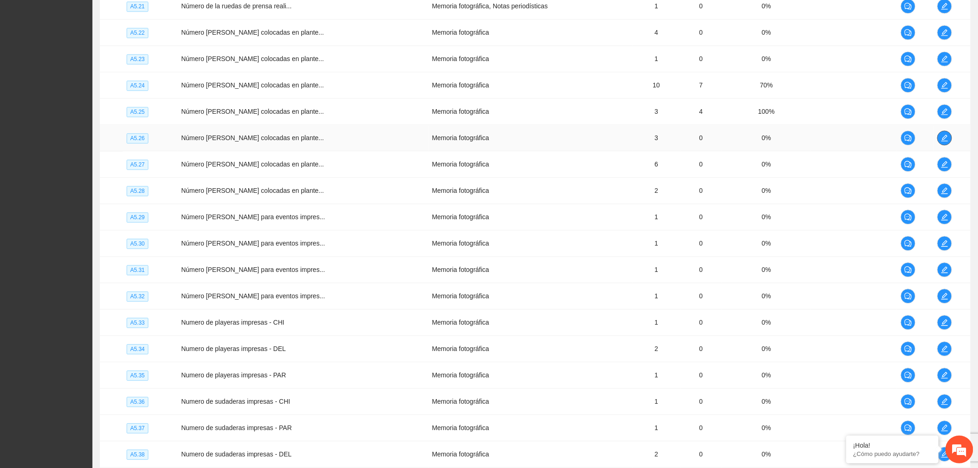
click at [943, 138] on icon "edit" at bounding box center [944, 137] width 7 height 7
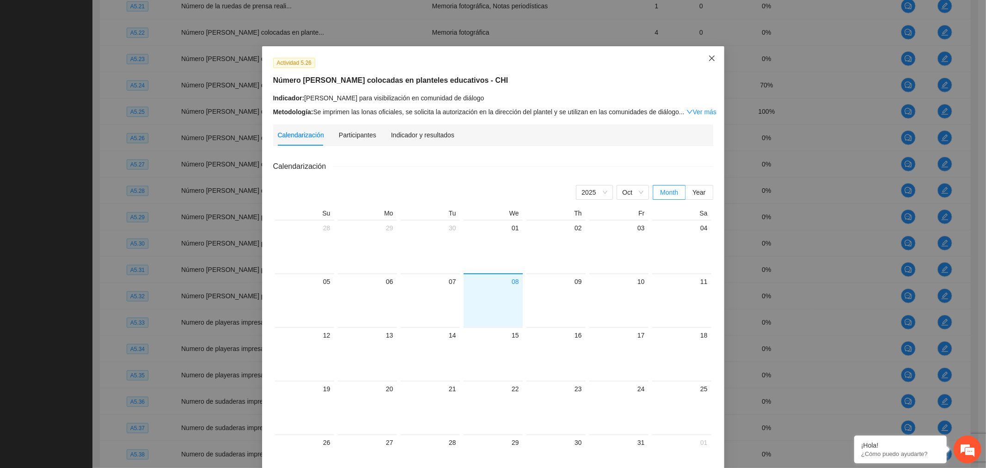
click at [708, 61] on icon "close" at bounding box center [711, 58] width 7 height 7
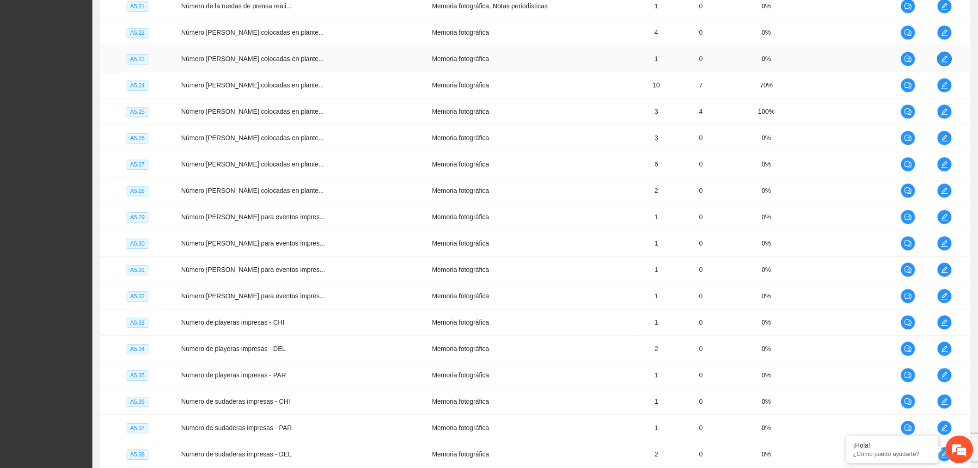
click at [938, 62] on span "edit" at bounding box center [945, 58] width 14 height 7
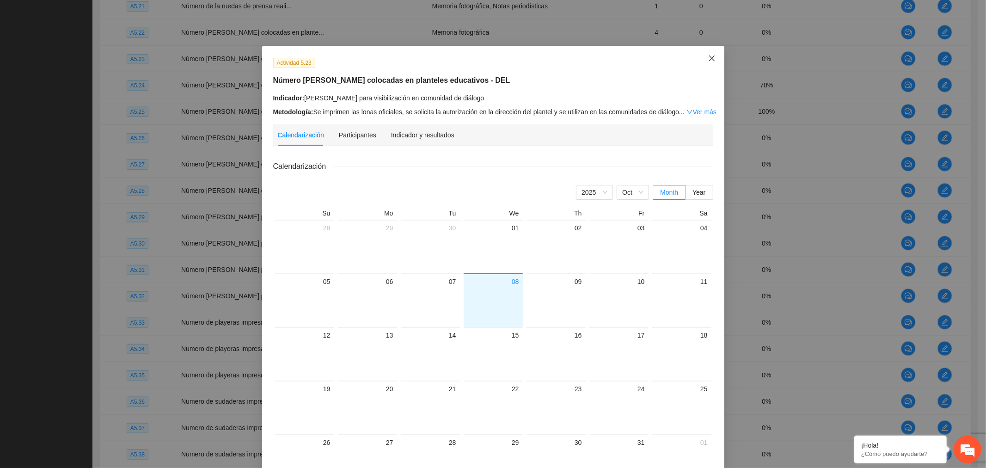
click at [701, 56] on span "Close" at bounding box center [711, 58] width 25 height 25
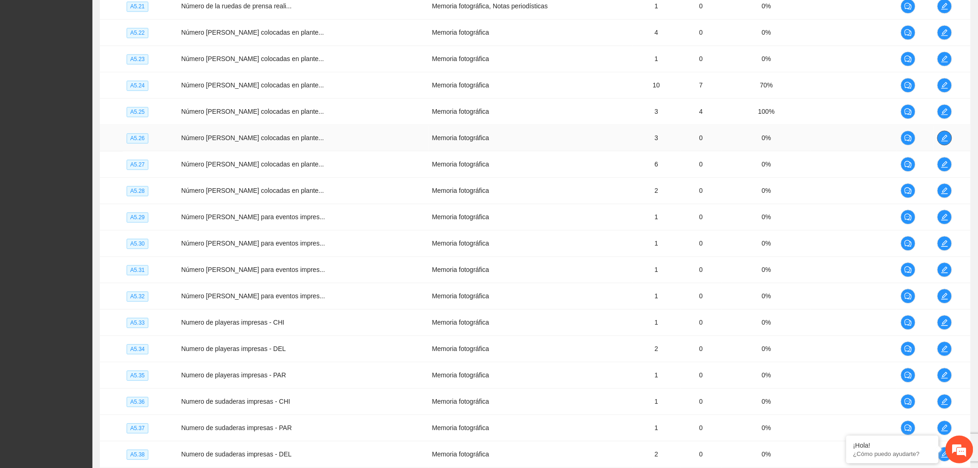
click at [943, 140] on icon "edit" at bounding box center [944, 137] width 7 height 7
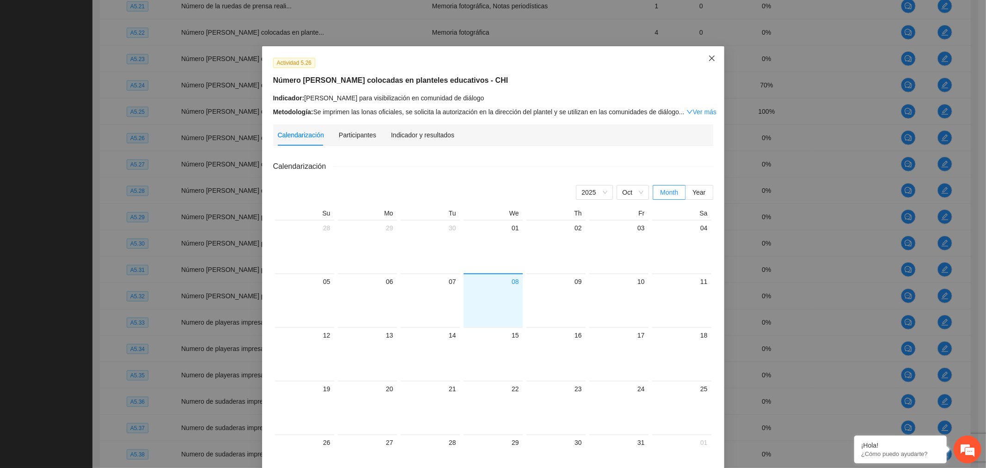
click at [708, 61] on icon "close" at bounding box center [711, 58] width 7 height 7
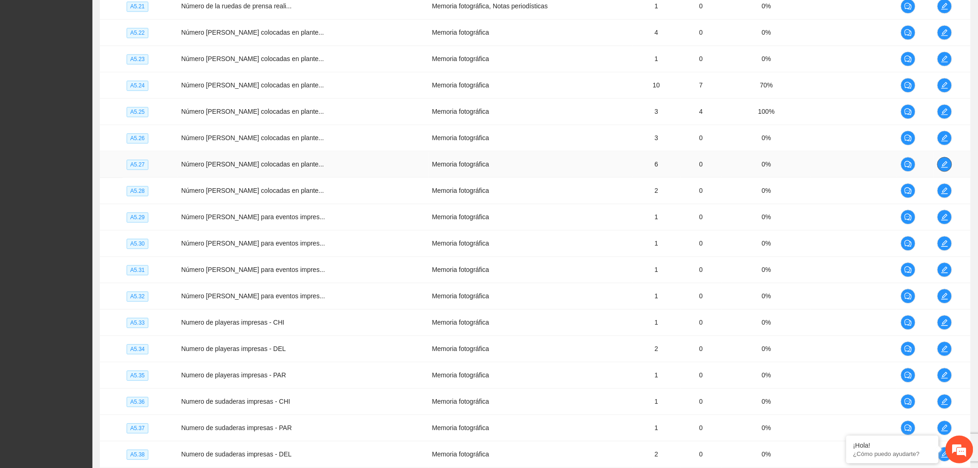
click at [949, 164] on span "edit" at bounding box center [945, 163] width 14 height 7
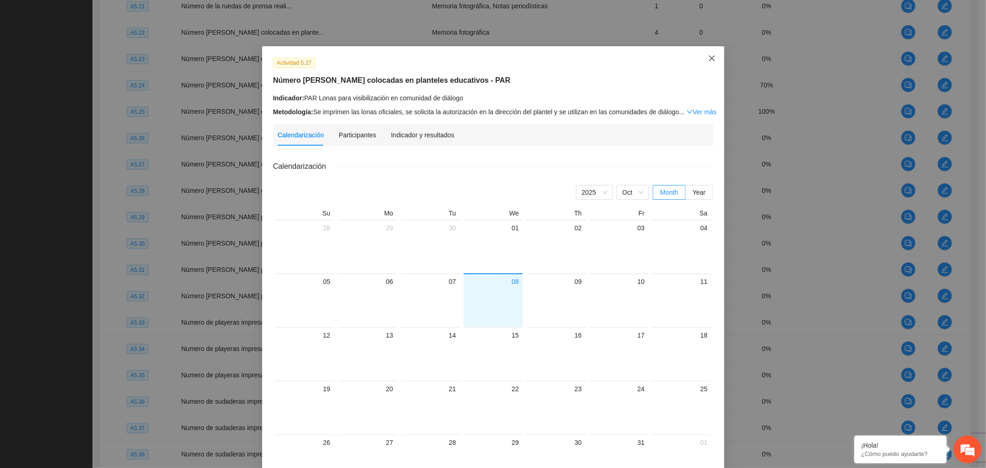
click at [708, 59] on icon "close" at bounding box center [711, 58] width 7 height 7
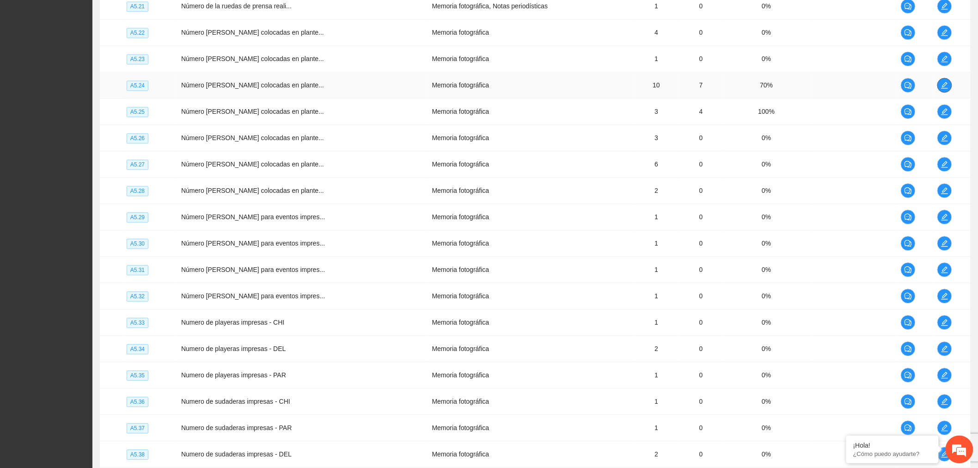
click at [938, 85] on span "edit" at bounding box center [945, 84] width 14 height 7
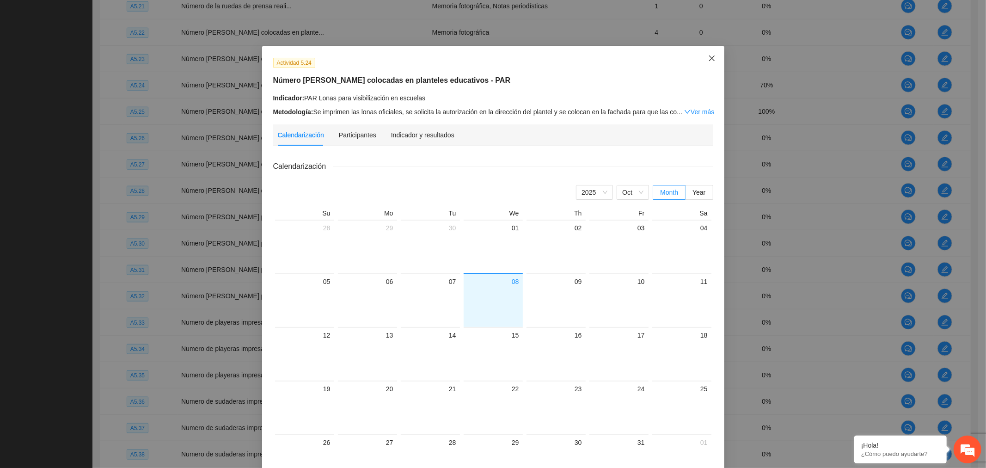
click at [713, 59] on span "Close" at bounding box center [711, 58] width 25 height 25
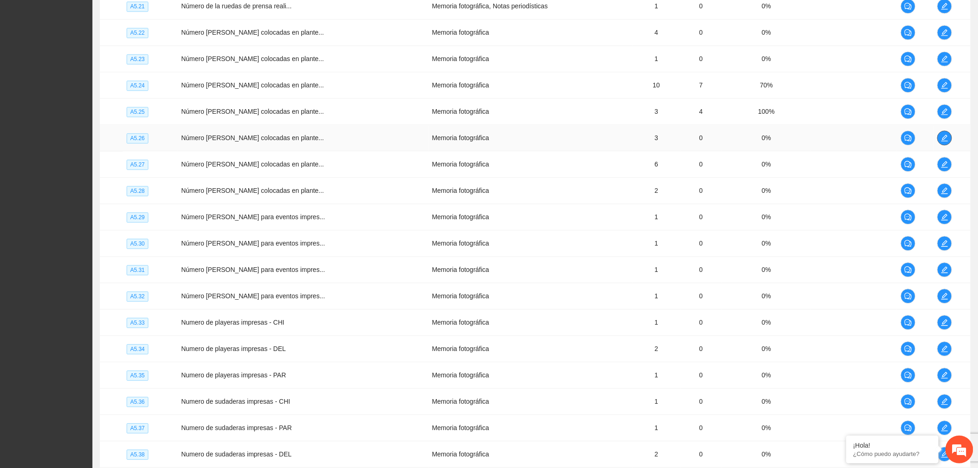
click at [944, 135] on icon "edit" at bounding box center [944, 137] width 7 height 7
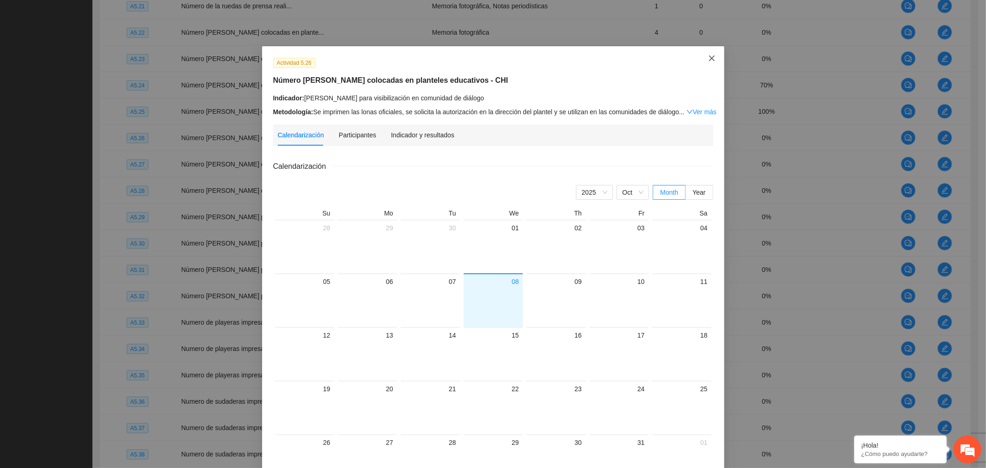
click at [708, 56] on icon "close" at bounding box center [711, 58] width 7 height 7
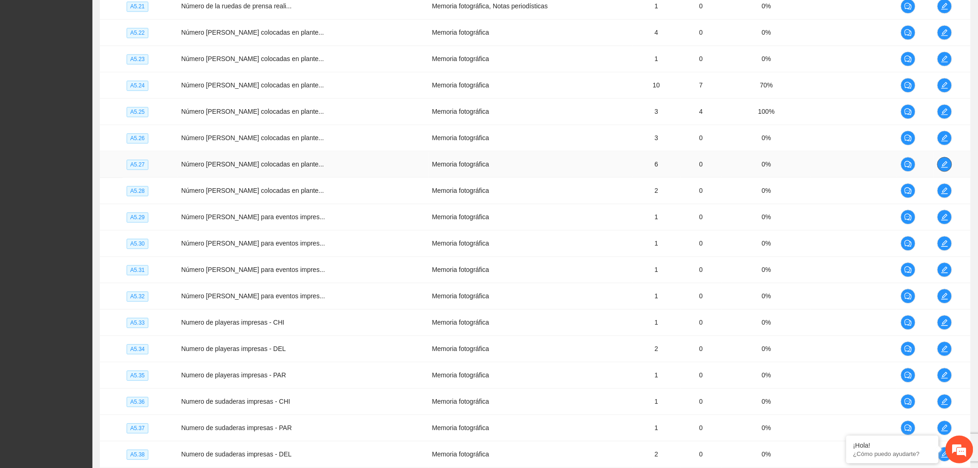
click at [945, 165] on icon "edit" at bounding box center [944, 163] width 7 height 7
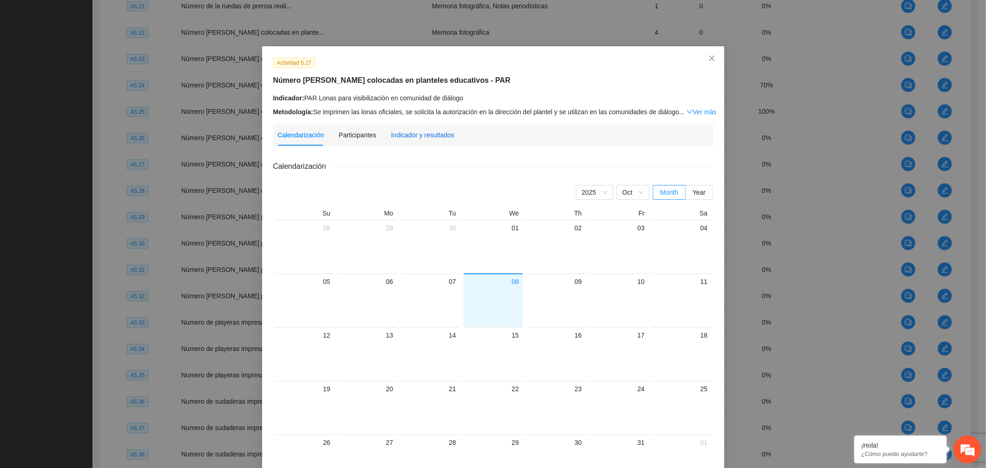
click at [422, 136] on div "Indicador y resultados" at bounding box center [422, 135] width 63 height 10
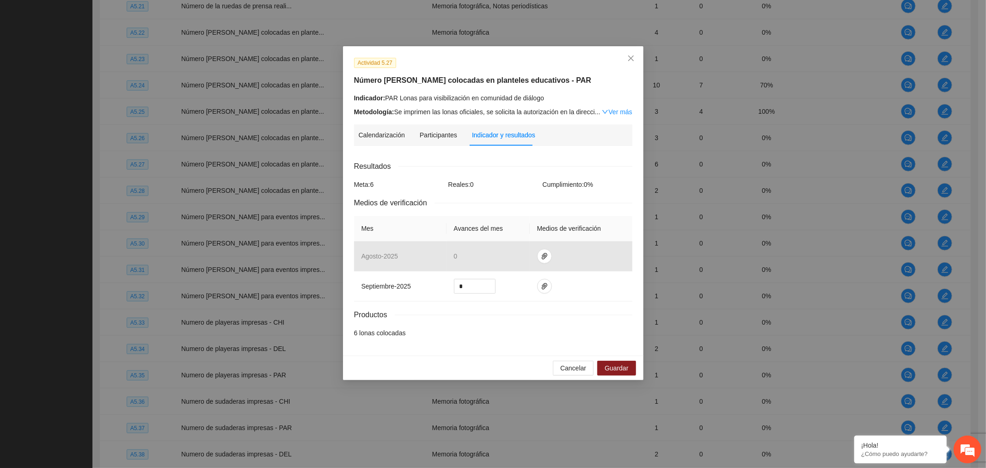
click at [620, 110] on link "Ver más" at bounding box center [617, 111] width 30 height 7
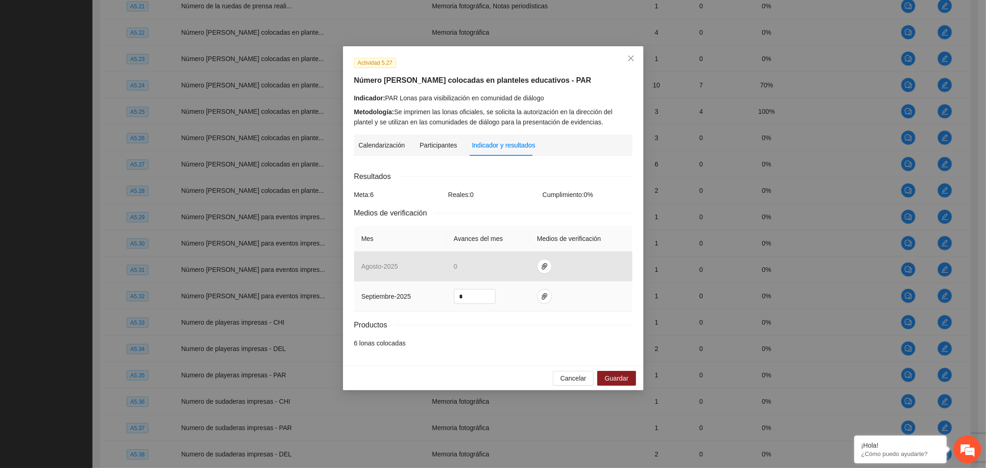
drag, startPoint x: 472, startPoint y: 300, endPoint x: 446, endPoint y: 292, distance: 26.7
click at [446, 292] on td "*" at bounding box center [487, 296] width 83 height 30
type input "*"
click at [544, 298] on icon "paper-clip" at bounding box center [544, 295] width 7 height 7
click at [533, 266] on span "Adjuntar documento" at bounding box center [519, 267] width 58 height 10
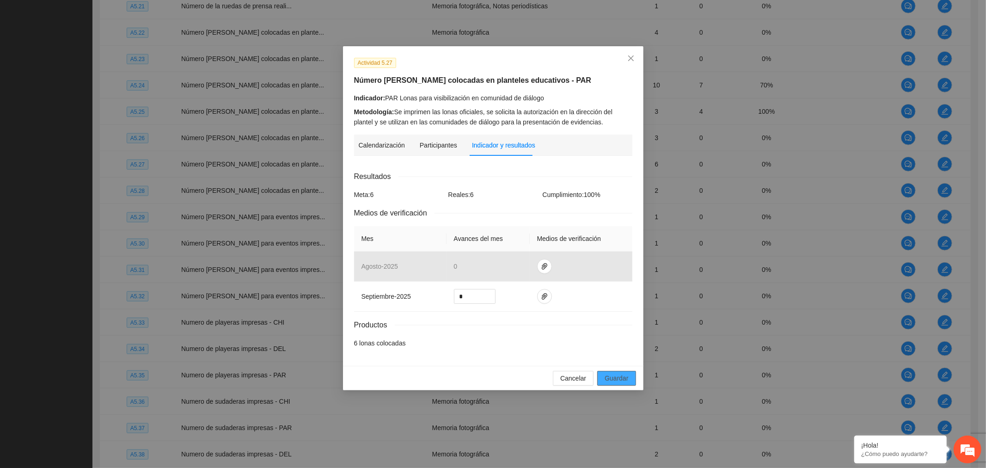
click at [624, 381] on span "Guardar" at bounding box center [616, 378] width 24 height 10
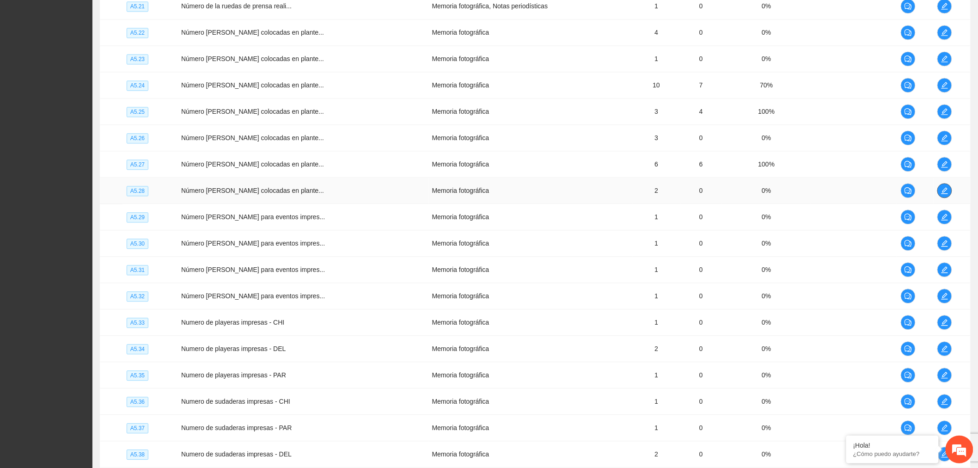
click at [944, 192] on icon "edit" at bounding box center [944, 190] width 7 height 7
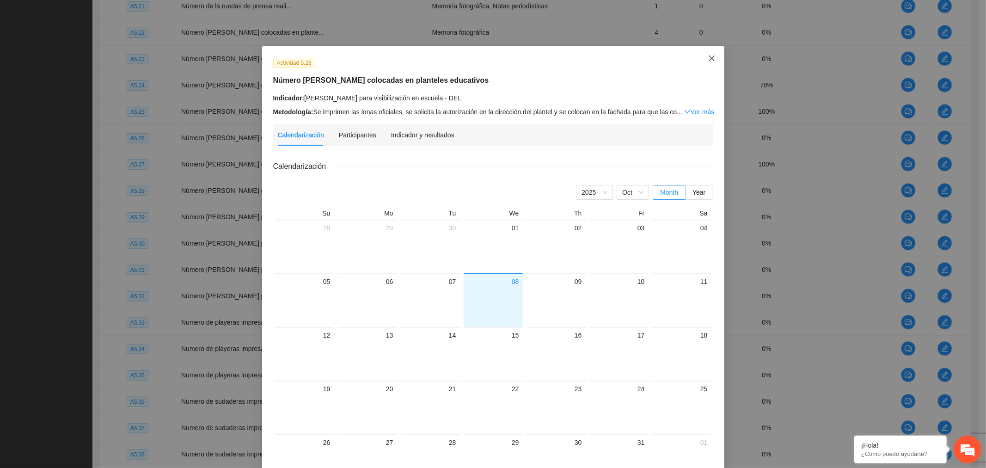
click at [716, 58] on span "Close" at bounding box center [711, 58] width 25 height 25
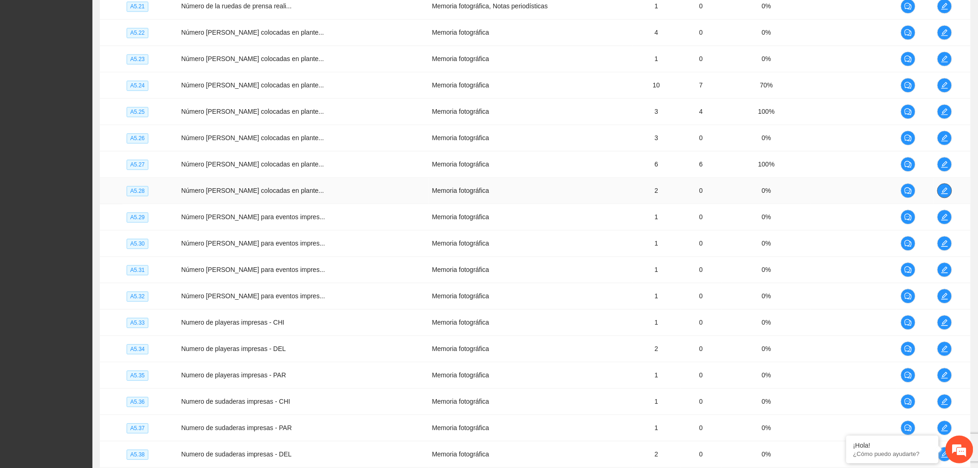
click at [946, 190] on icon "edit" at bounding box center [944, 190] width 7 height 7
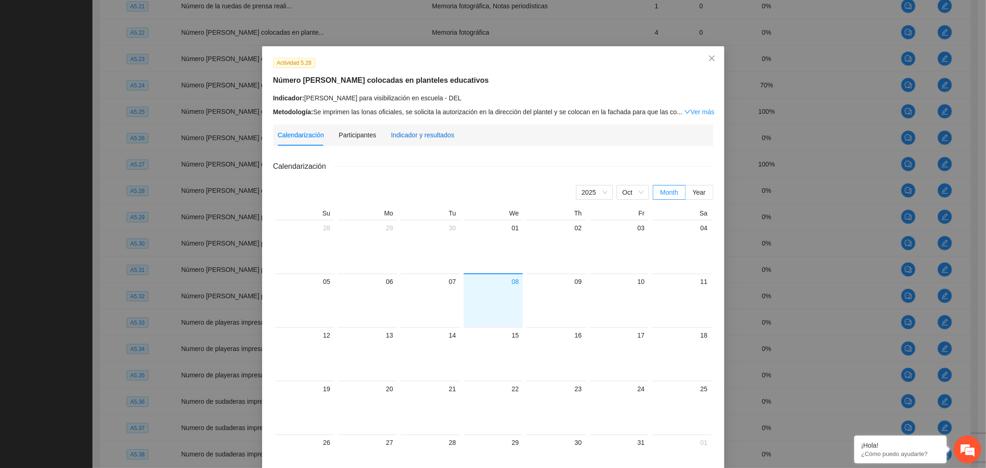
click at [424, 138] on div "Indicador y resultados" at bounding box center [422, 135] width 63 height 10
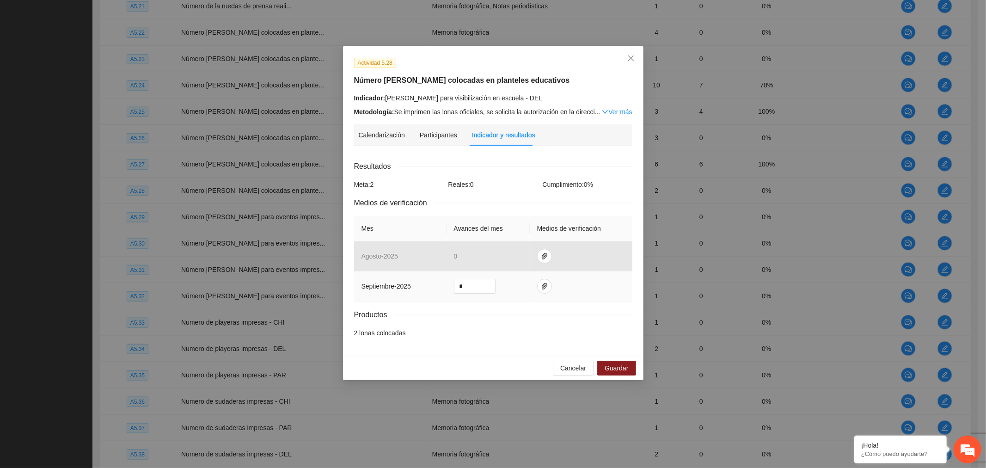
drag, startPoint x: 476, startPoint y: 288, endPoint x: 384, endPoint y: 286, distance: 92.9
click at [384, 286] on tr "septiembre - 2025 *" at bounding box center [493, 286] width 278 height 30
type input "*"
click at [545, 289] on icon "paper-clip" at bounding box center [544, 285] width 7 height 7
click at [530, 261] on span "Adjuntar documento" at bounding box center [519, 257] width 58 height 10
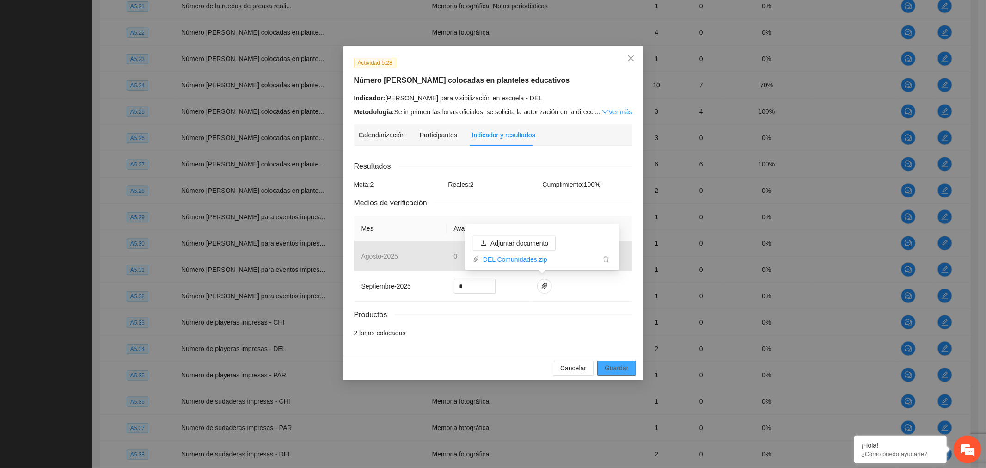
click at [616, 370] on span "Guardar" at bounding box center [616, 368] width 24 height 10
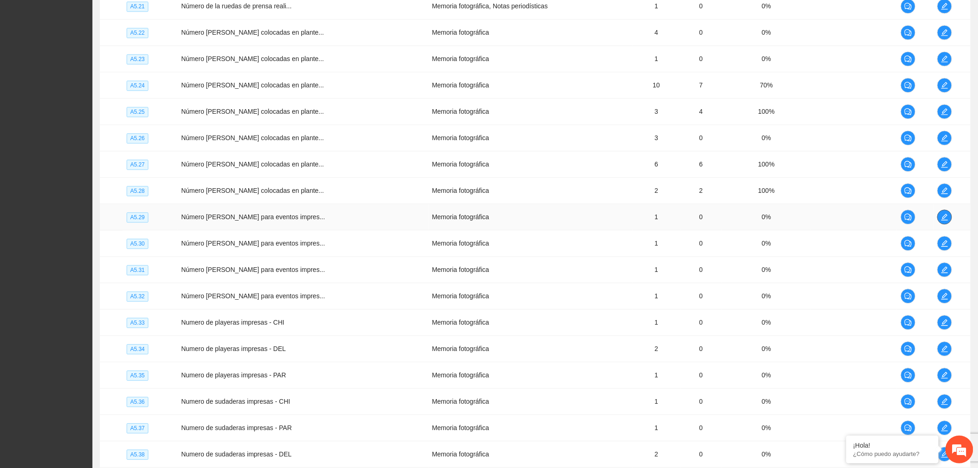
click at [948, 219] on span "edit" at bounding box center [945, 216] width 14 height 7
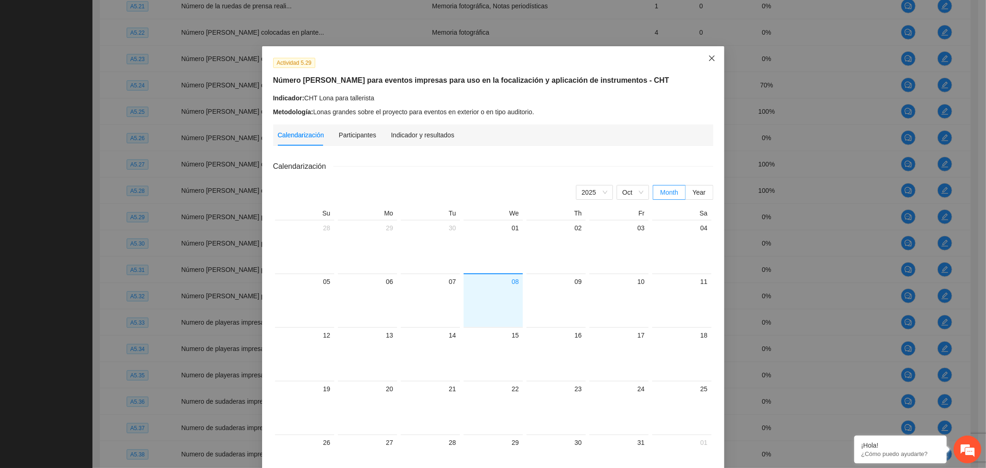
click at [714, 55] on span "Close" at bounding box center [711, 58] width 25 height 25
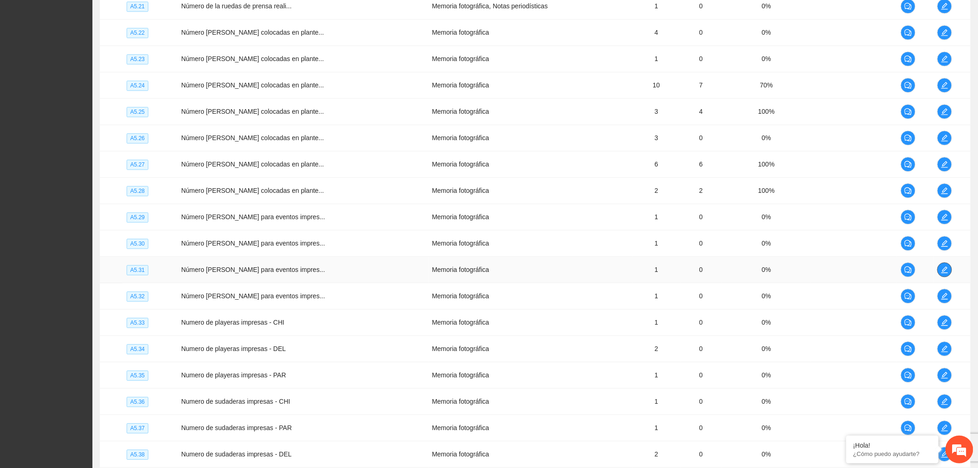
click at [947, 271] on span "edit" at bounding box center [945, 269] width 14 height 7
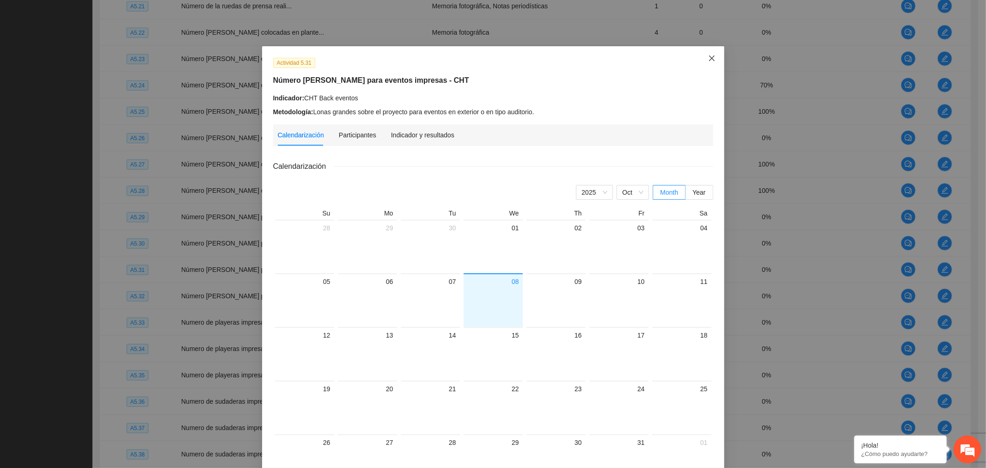
click at [708, 60] on icon "close" at bounding box center [711, 58] width 6 height 6
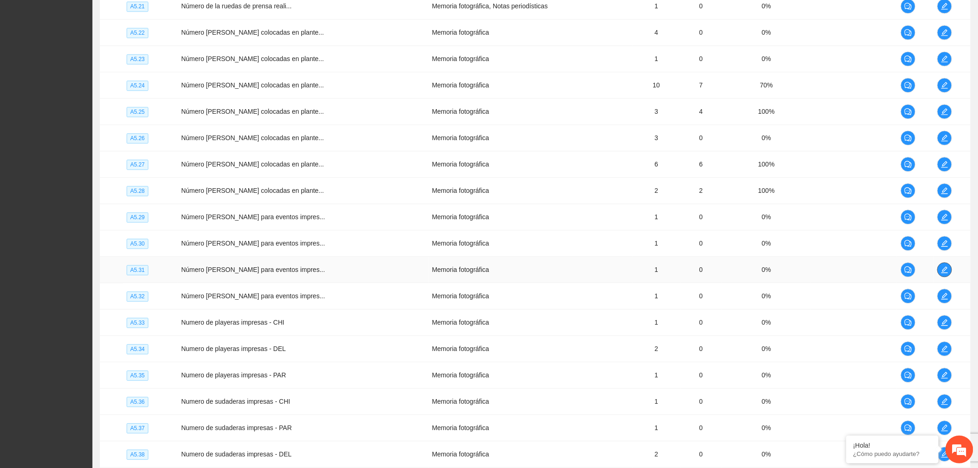
click at [941, 268] on icon "edit" at bounding box center [944, 269] width 7 height 7
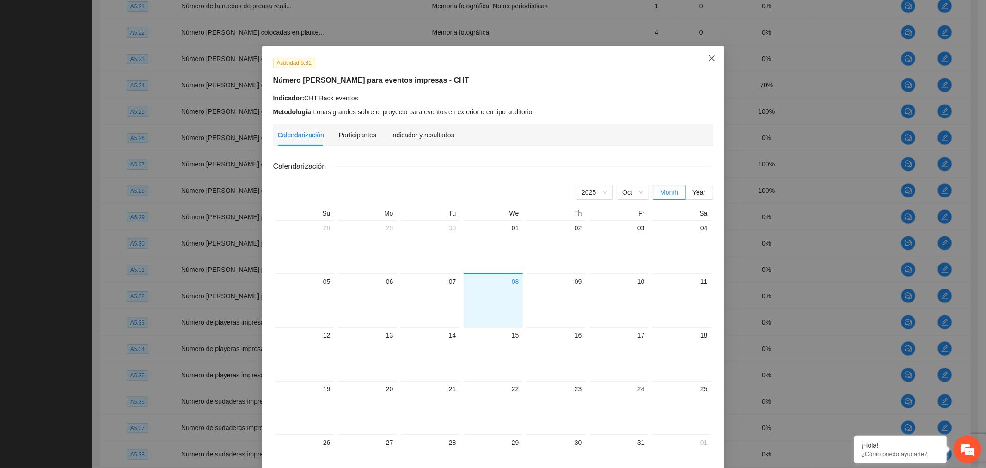
click at [701, 53] on span "Close" at bounding box center [711, 58] width 25 height 25
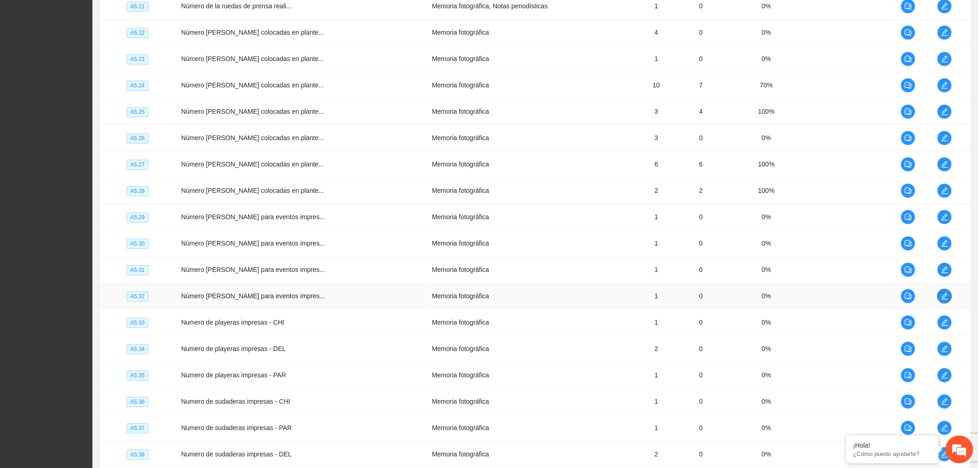
click at [939, 299] on span "edit" at bounding box center [945, 295] width 14 height 7
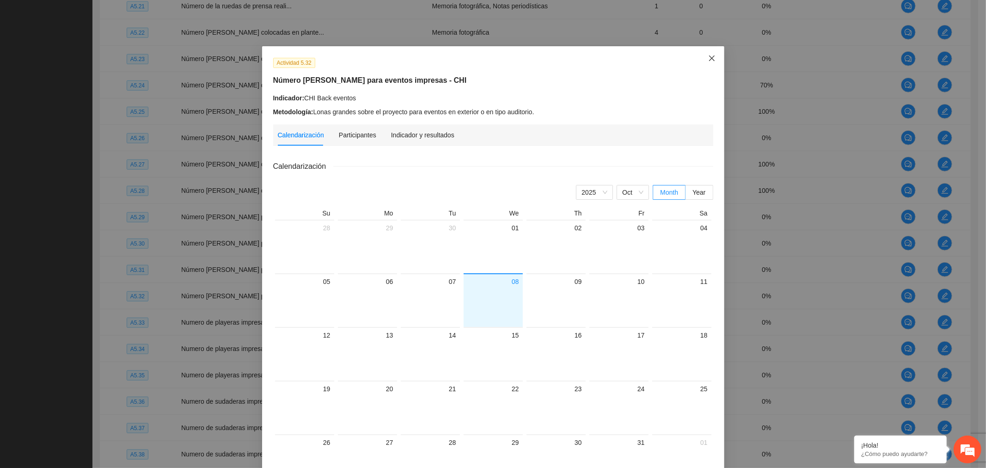
click at [708, 61] on icon "close" at bounding box center [711, 58] width 7 height 7
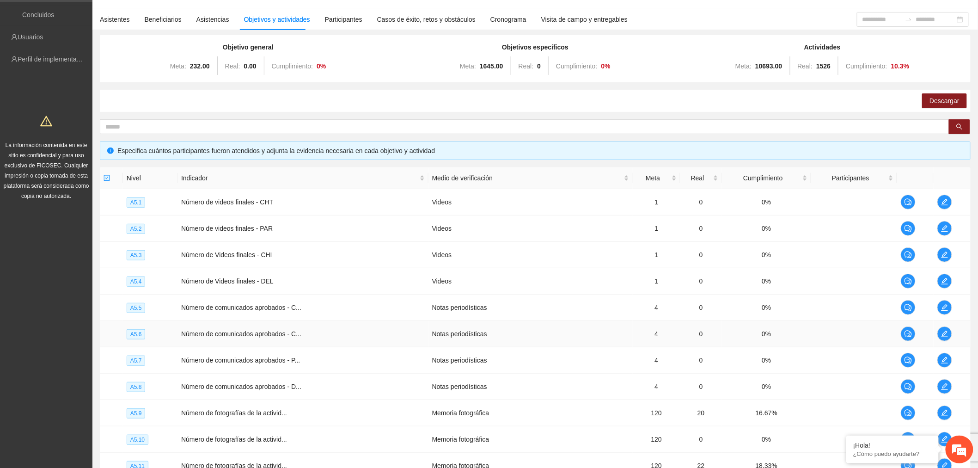
scroll to position [0, 0]
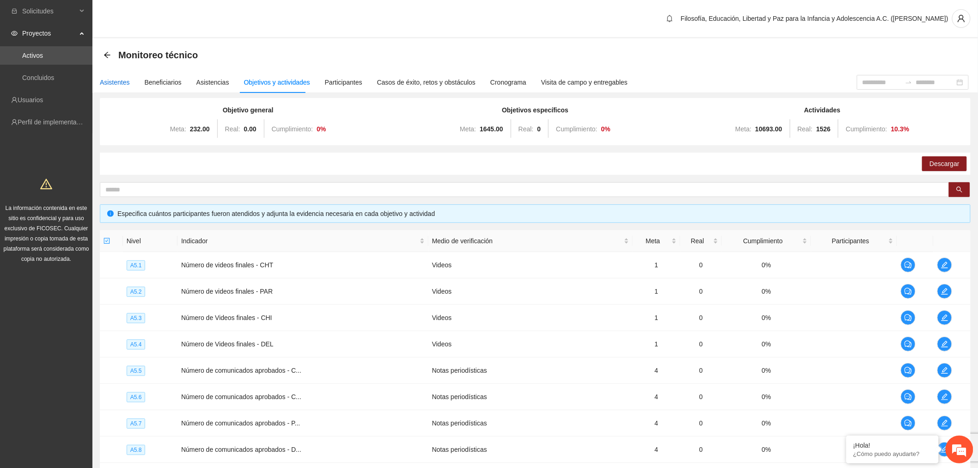
click at [120, 84] on div "Asistentes" at bounding box center [115, 82] width 30 height 10
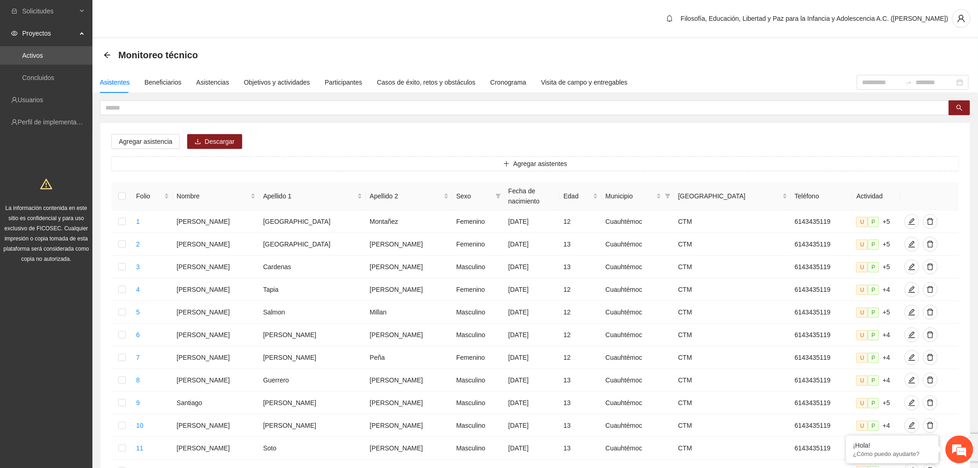
click at [104, 56] on icon "arrow-left" at bounding box center [107, 54] width 7 height 7
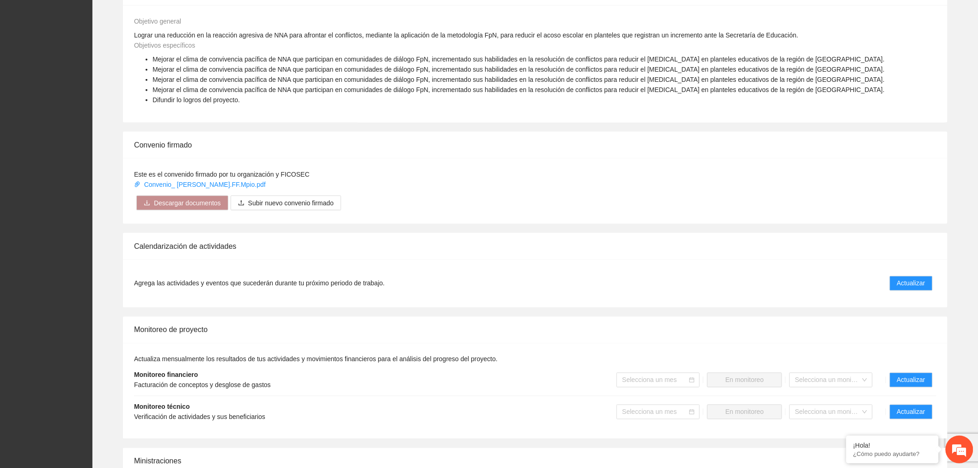
scroll to position [513, 0]
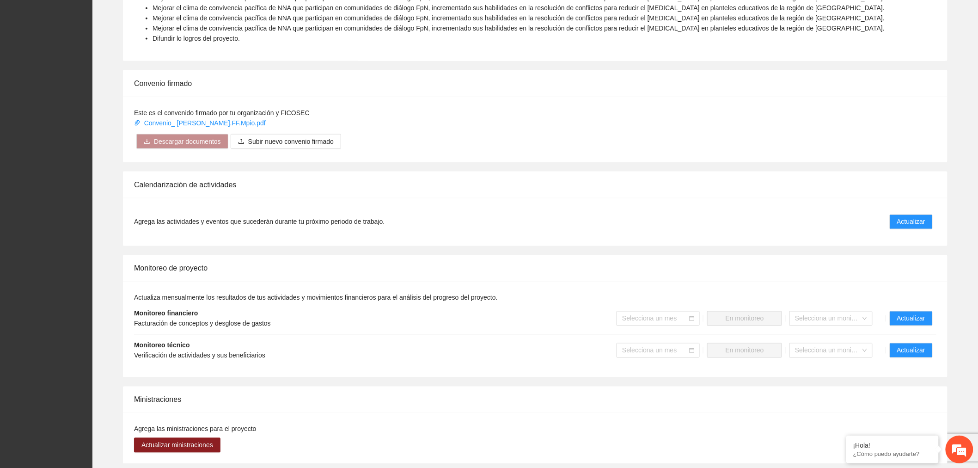
click at [682, 352] on input "search" at bounding box center [655, 350] width 66 height 14
click at [663, 381] on div "Septiembre 2025" at bounding box center [658, 383] width 72 height 10
click at [756, 353] on span "Mandar a monitoreo" at bounding box center [745, 350] width 58 height 10
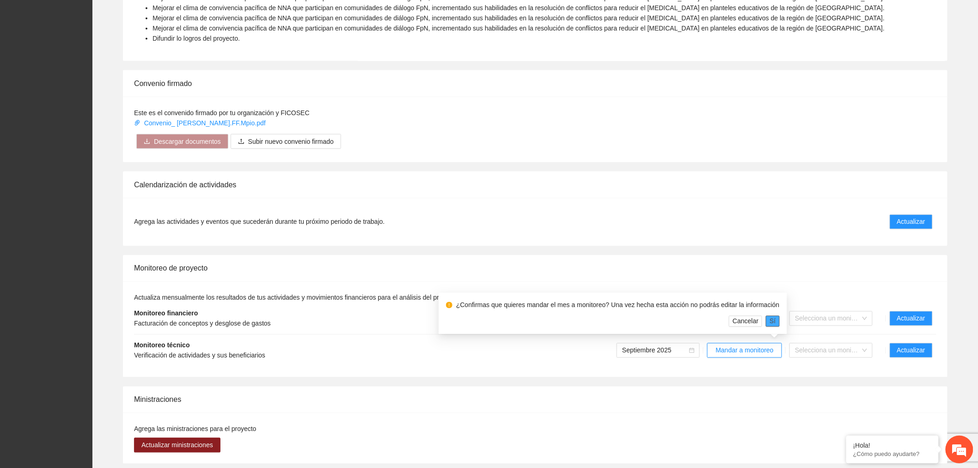
click at [772, 320] on button "Sí" at bounding box center [772, 321] width 13 height 11
